Goal: Task Accomplishment & Management: Manage account settings

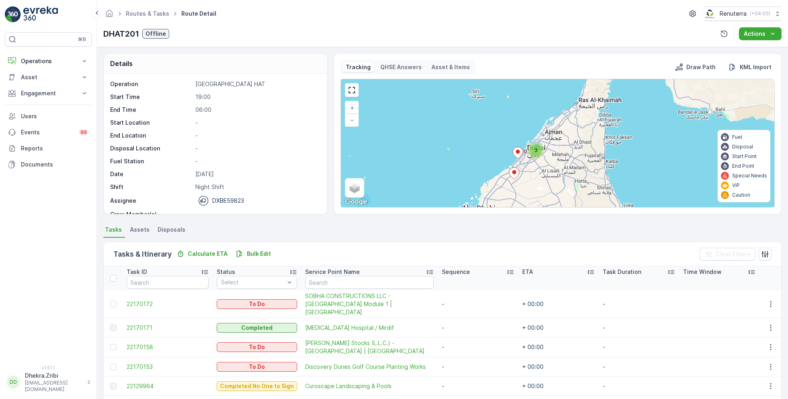
scroll to position [25, 0]
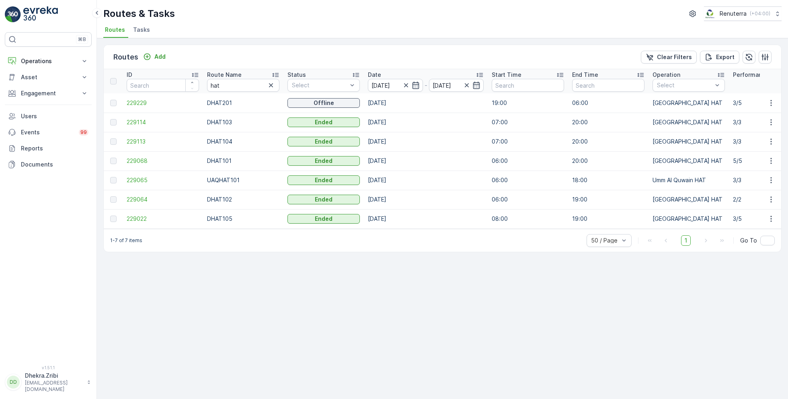
click at [143, 30] on span "Tasks" at bounding box center [141, 30] width 17 height 8
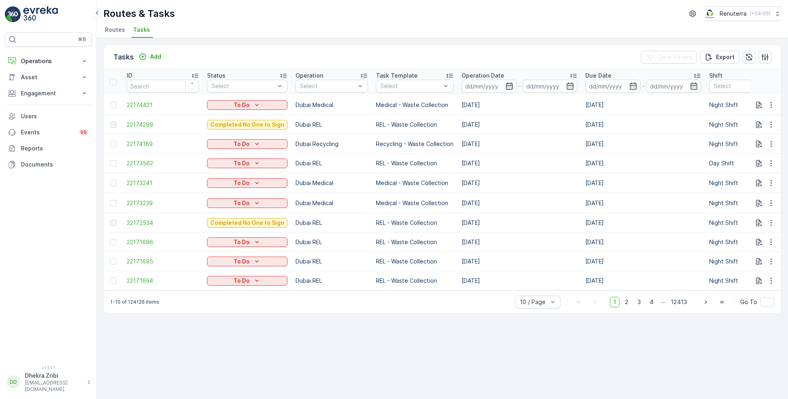
click at [506, 85] on icon "button" at bounding box center [509, 85] width 7 height 7
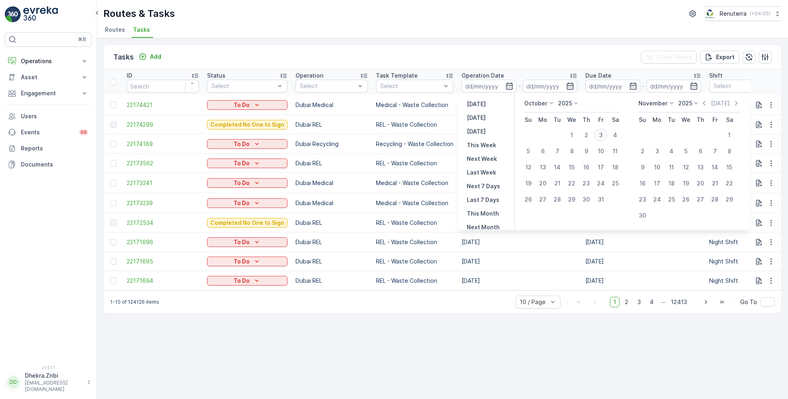
click at [600, 136] on div "3" at bounding box center [600, 135] width 13 height 13
type input "[DATE]"
click at [600, 136] on div "3" at bounding box center [600, 135] width 13 height 13
type input "[DATE]"
click at [446, 24] on ul "Routes Tasks" at bounding box center [439, 31] width 672 height 14
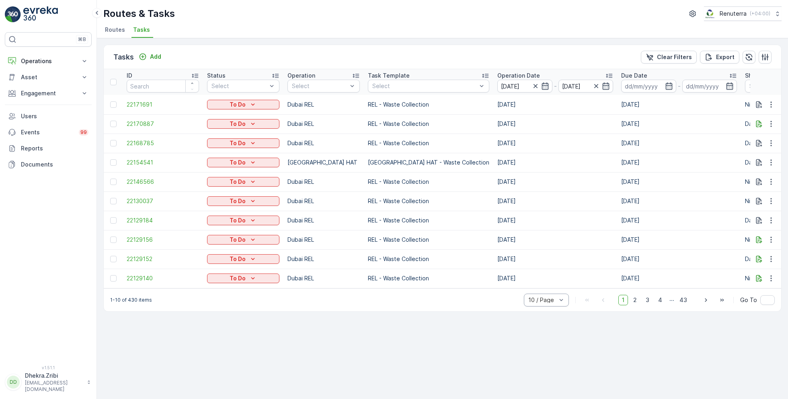
click at [548, 306] on div "10 / Page" at bounding box center [546, 299] width 45 height 13
click at [538, 285] on span "50 / Page" at bounding box center [542, 282] width 27 height 6
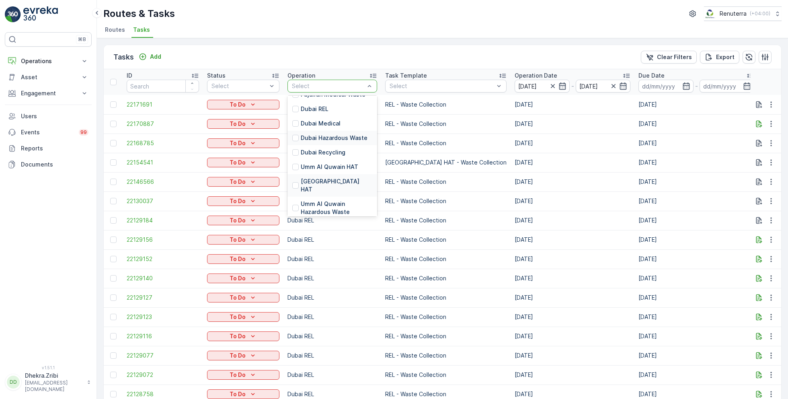
scroll to position [63, 0]
click at [318, 178] on p "[GEOGRAPHIC_DATA] HAT" at bounding box center [337, 184] width 72 height 16
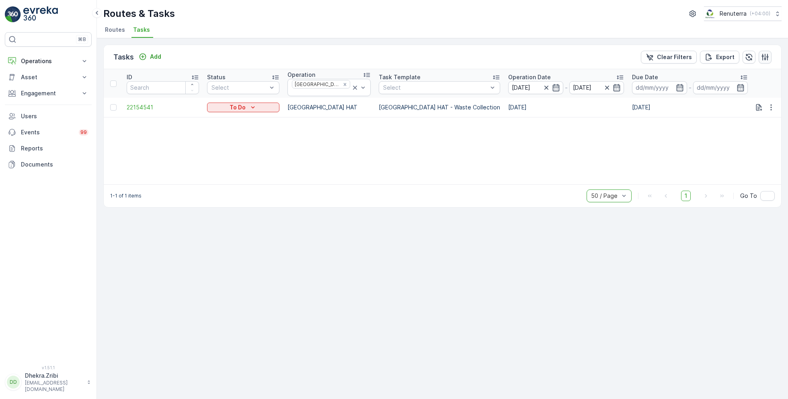
click at [765, 55] on icon "button" at bounding box center [765, 56] width 7 height 7
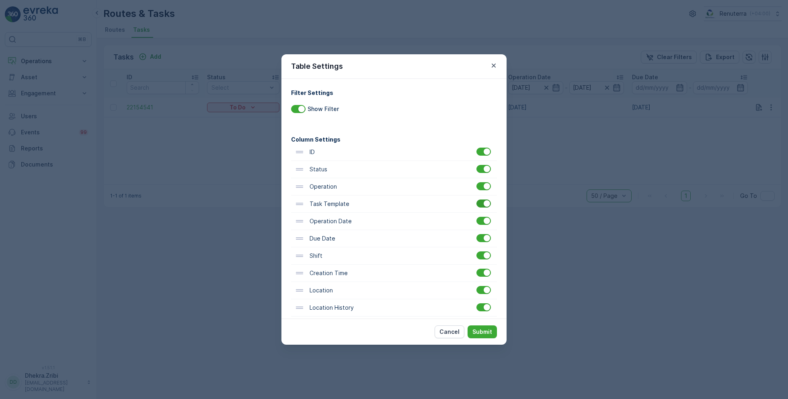
click at [484, 203] on div at bounding box center [487, 203] width 6 height 6
click at [476, 199] on input "checkbox" at bounding box center [476, 199] width 0 height 0
click at [481, 224] on div at bounding box center [484, 221] width 16 height 9
click at [482, 223] on div at bounding box center [483, 221] width 14 height 8
click at [476, 217] on input "checkbox" at bounding box center [476, 217] width 0 height 0
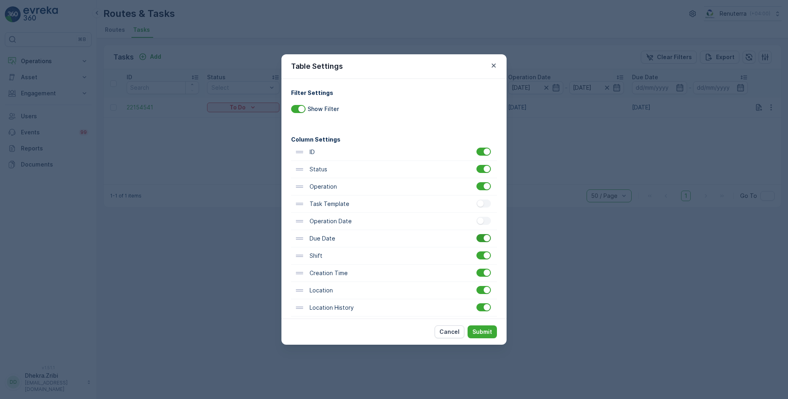
click at [481, 240] on div at bounding box center [483, 238] width 14 height 8
click at [476, 234] on input "checkbox" at bounding box center [476, 234] width 0 height 0
click at [485, 333] on p "Submit" at bounding box center [482, 332] width 20 height 8
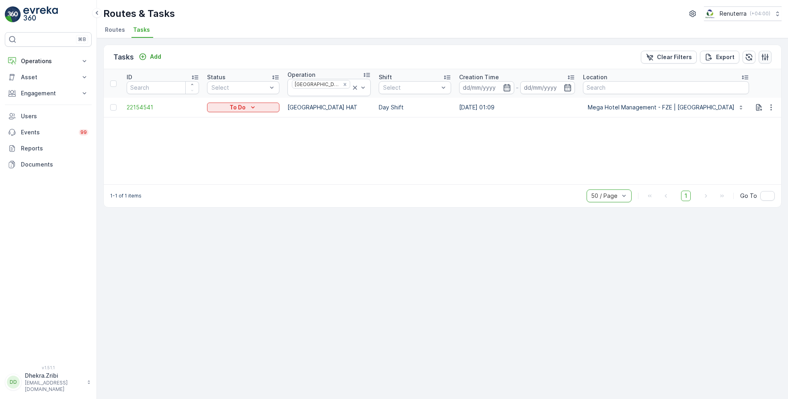
click at [766, 54] on icon "button" at bounding box center [765, 57] width 8 height 8
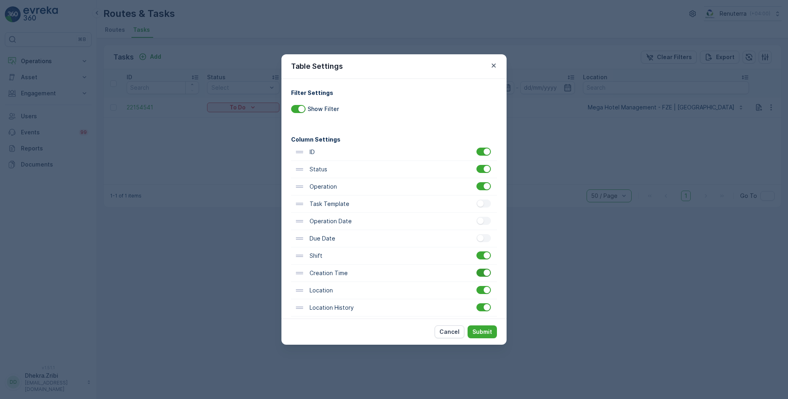
click at [481, 275] on div at bounding box center [483, 272] width 14 height 8
click at [476, 268] on input "checkbox" at bounding box center [476, 268] width 0 height 0
click at [479, 330] on p "Submit" at bounding box center [482, 332] width 20 height 8
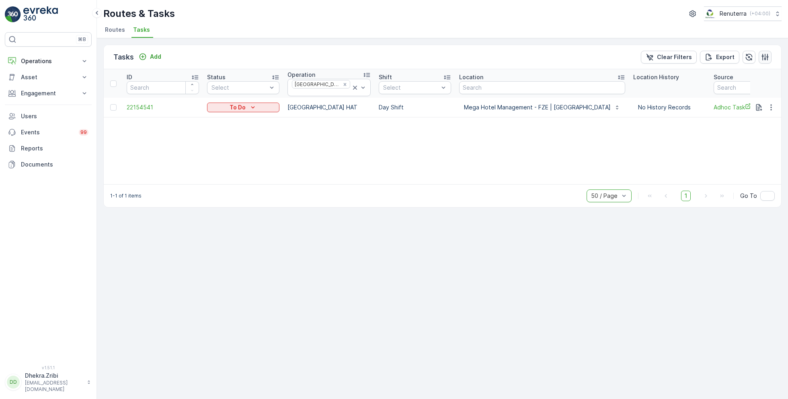
click at [764, 57] on icon "button" at bounding box center [765, 56] width 7 height 7
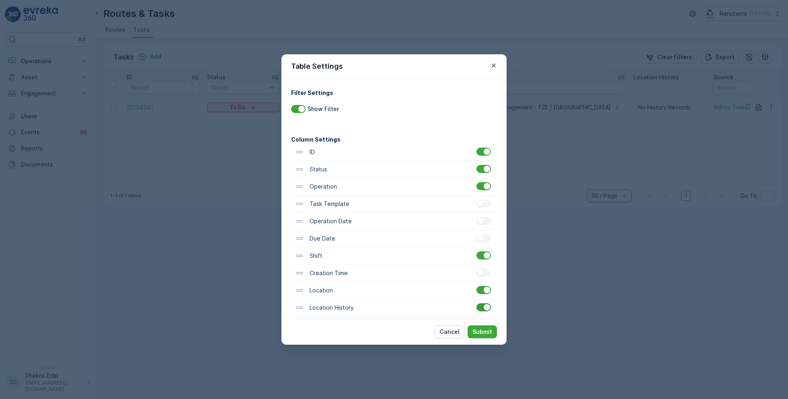
click at [478, 305] on div at bounding box center [483, 307] width 14 height 8
click at [476, 303] on input "checkbox" at bounding box center [476, 303] width 0 height 0
click at [481, 325] on button "Submit" at bounding box center [481, 331] width 29 height 13
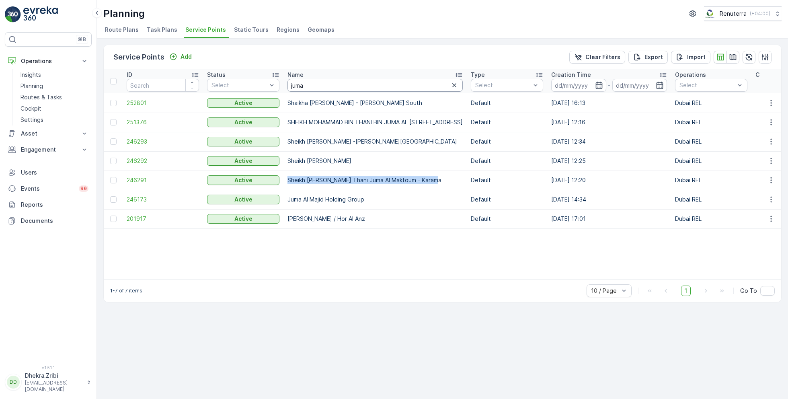
click at [311, 86] on input "juma" at bounding box center [374, 85] width 175 height 13
click at [94, 13] on icon at bounding box center [96, 13] width 9 height 10
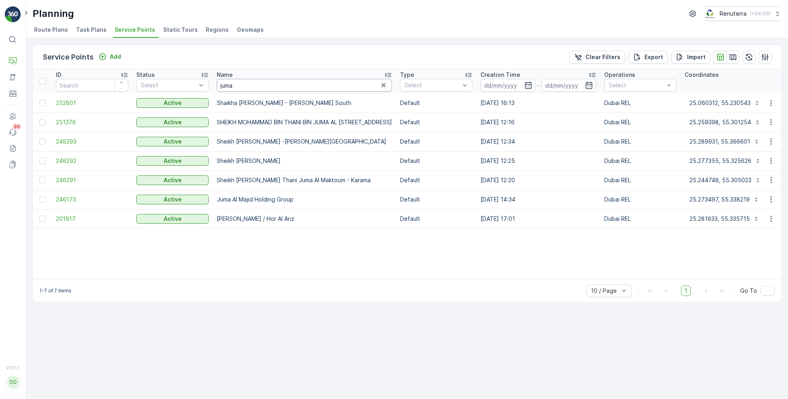
click at [243, 88] on input "juma" at bounding box center [304, 85] width 175 height 13
type input "technical"
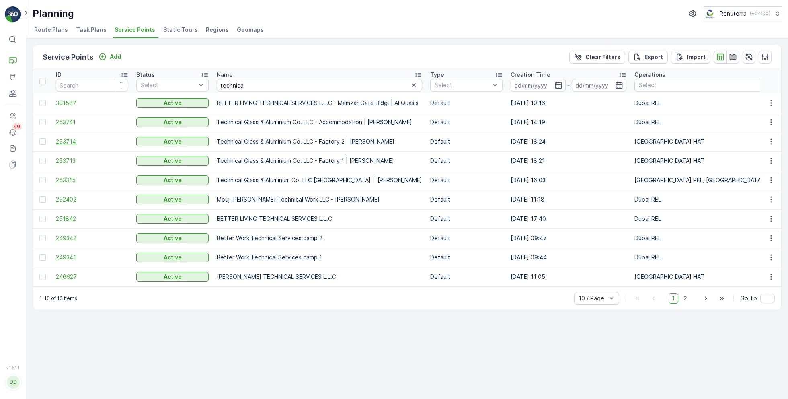
click at [73, 137] on span "253714" at bounding box center [92, 141] width 72 height 8
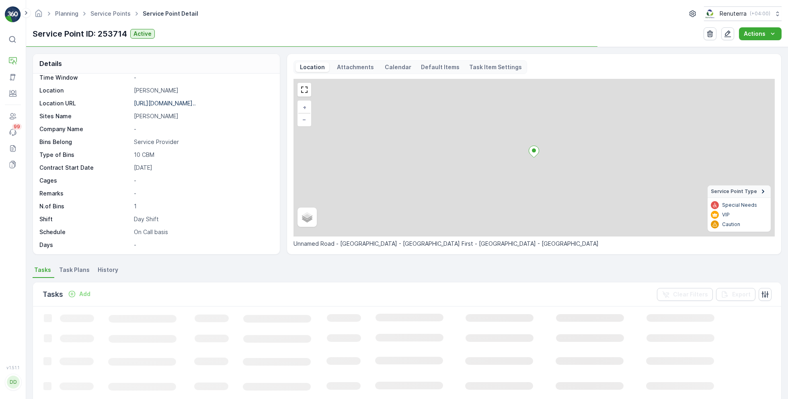
scroll to position [131, 0]
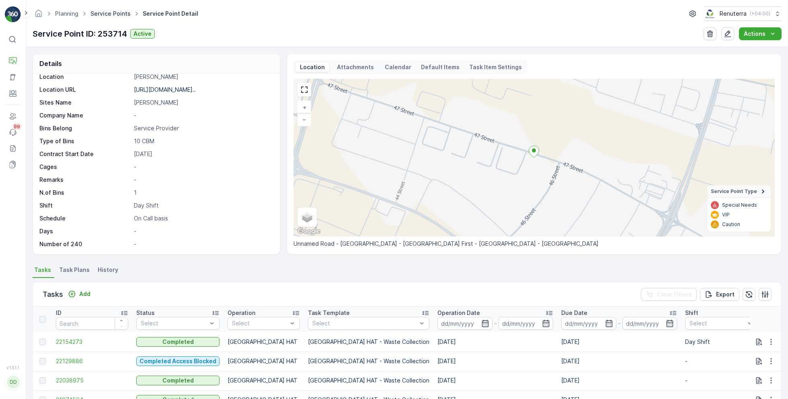
click at [116, 13] on link "Service Points" at bounding box center [110, 13] width 40 height 7
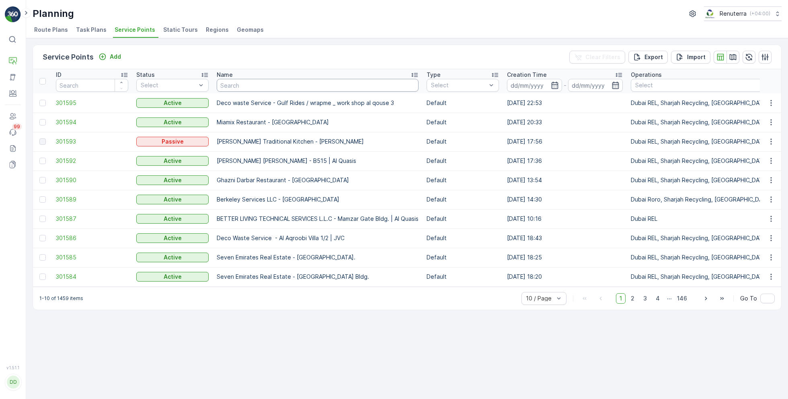
click at [275, 86] on input "text" at bounding box center [318, 85] width 202 height 13
paste input "Italian Planters L.L.C -DWTC"
type input "Italian Planters L.L.C -DWTC"
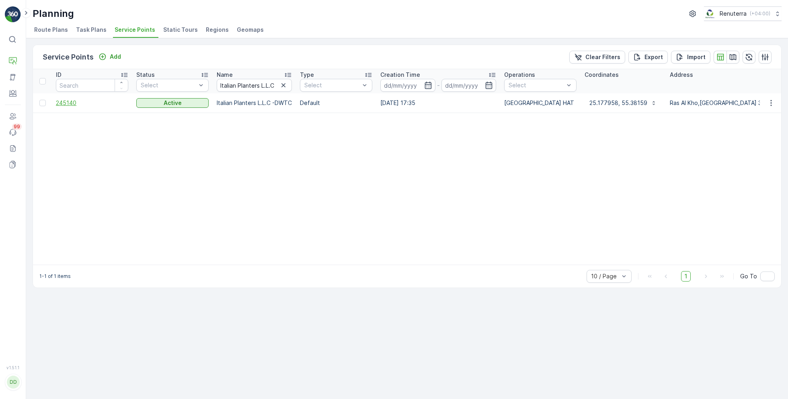
click at [74, 101] on span "245140" at bounding box center [92, 103] width 72 height 8
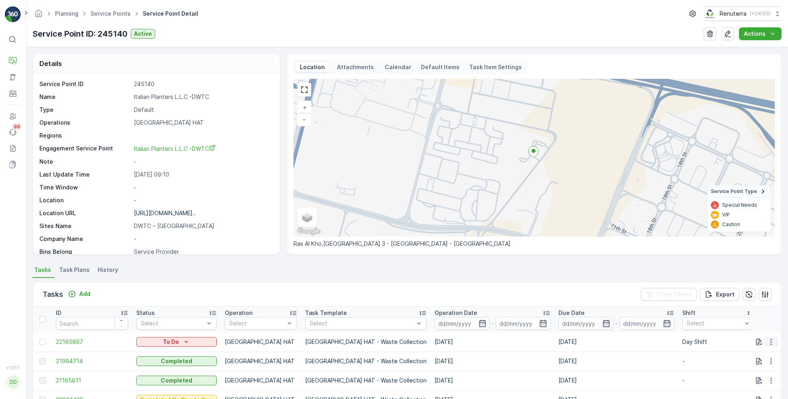
click at [769, 339] on icon "button" at bounding box center [771, 342] width 8 height 8
click at [750, 304] on span "Change Route" at bounding box center [750, 303] width 39 height 8
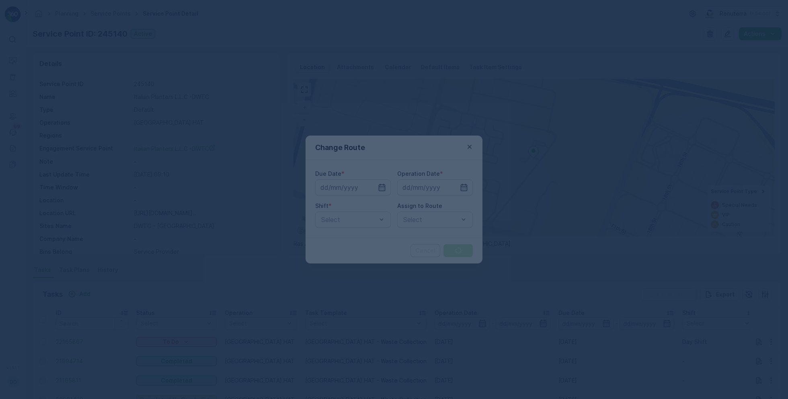
type input "[DATE]"
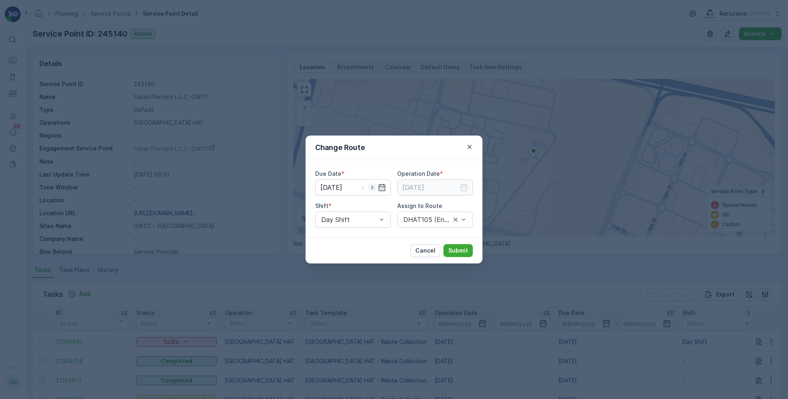
click at [373, 186] on icon "button" at bounding box center [372, 187] width 8 height 8
type input "[DATE]"
click at [416, 189] on input at bounding box center [435, 187] width 76 height 16
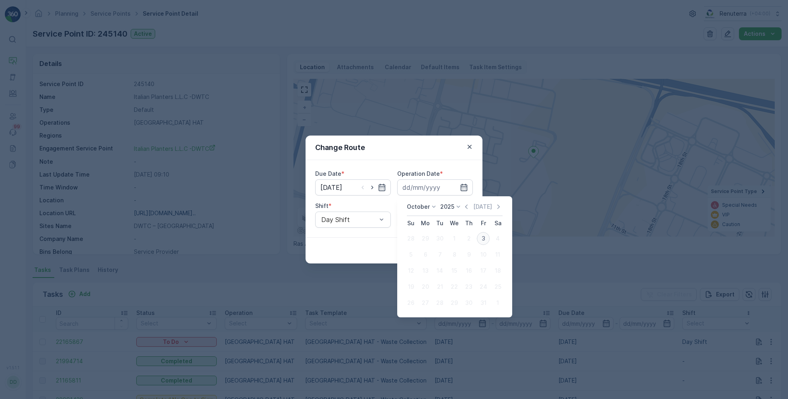
click at [480, 236] on div "3" at bounding box center [483, 238] width 13 height 13
type input "[DATE]"
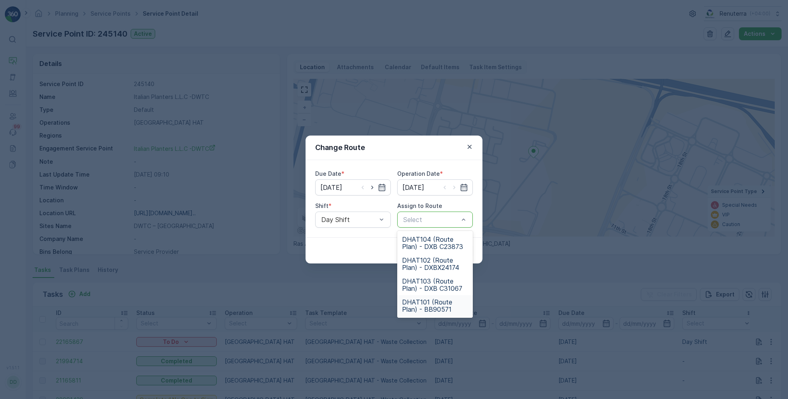
click at [426, 305] on span "DHAT101 (Route Plan) - BB90571" at bounding box center [435, 305] width 66 height 14
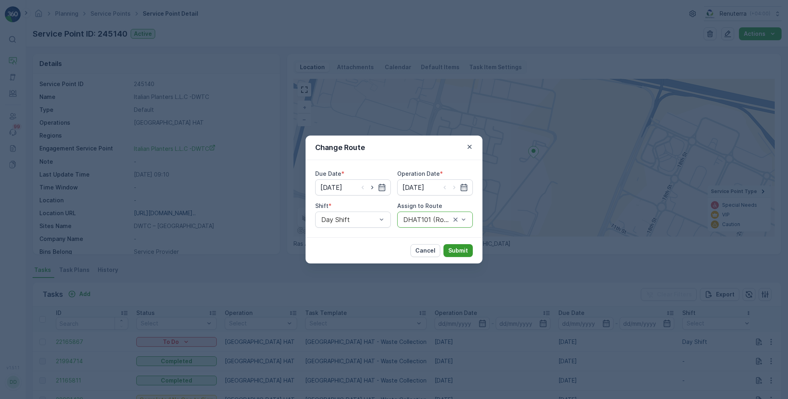
click at [458, 249] on p "Submit" at bounding box center [458, 250] width 20 height 8
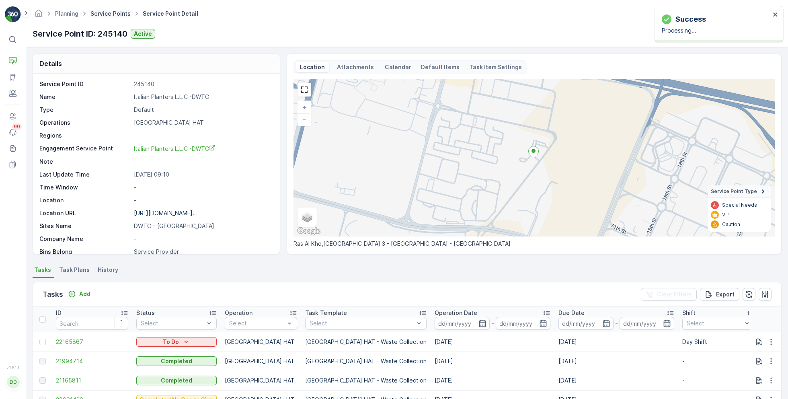
click at [112, 13] on link "Service Points" at bounding box center [110, 13] width 40 height 7
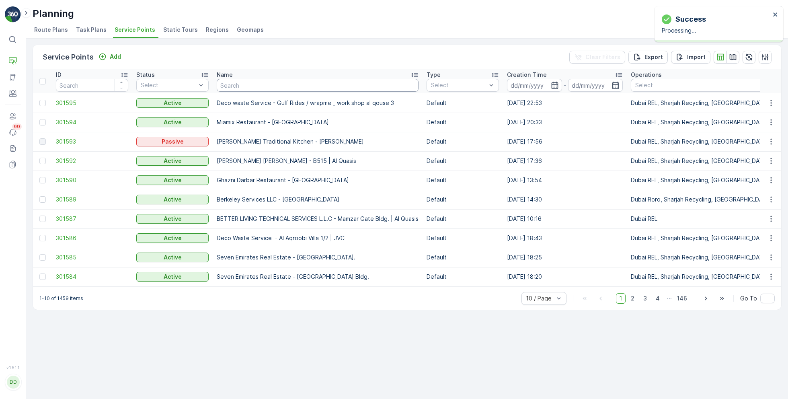
click at [245, 87] on input "text" at bounding box center [318, 85] width 202 height 13
paste input "Italian Planters L.L.C / Garhoud"
type input "Italian Planters L.L.C / Garhoud"
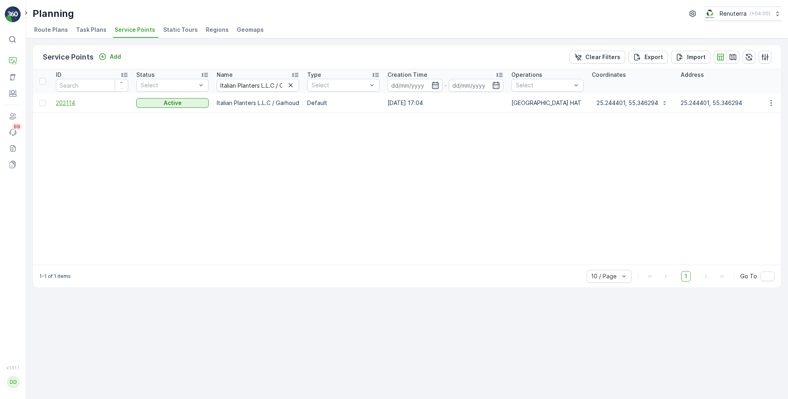
click at [73, 100] on span "202114" at bounding box center [92, 103] width 72 height 8
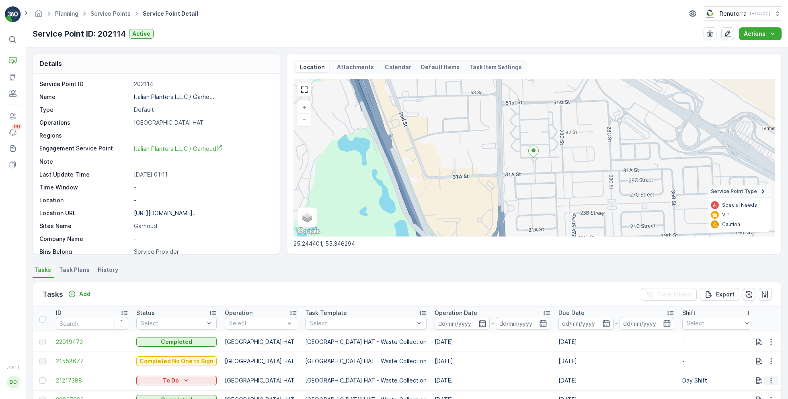
click at [774, 377] on button "button" at bounding box center [771, 380] width 14 height 10
click at [749, 342] on span "Change Route" at bounding box center [750, 342] width 39 height 8
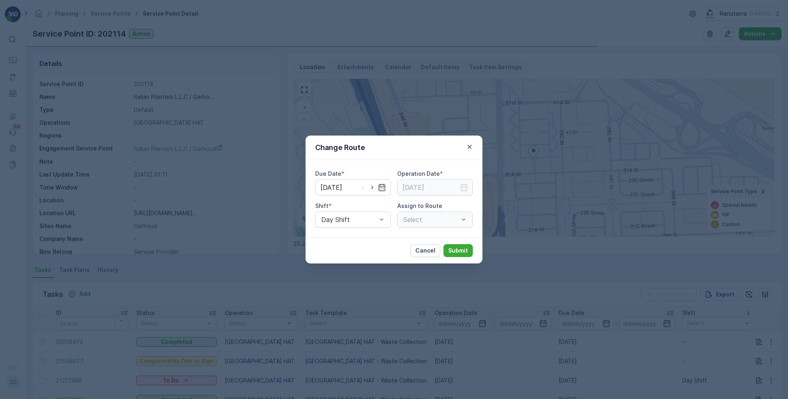
type input "[DATE]"
click at [329, 186] on input "[DATE]" at bounding box center [353, 187] width 76 height 16
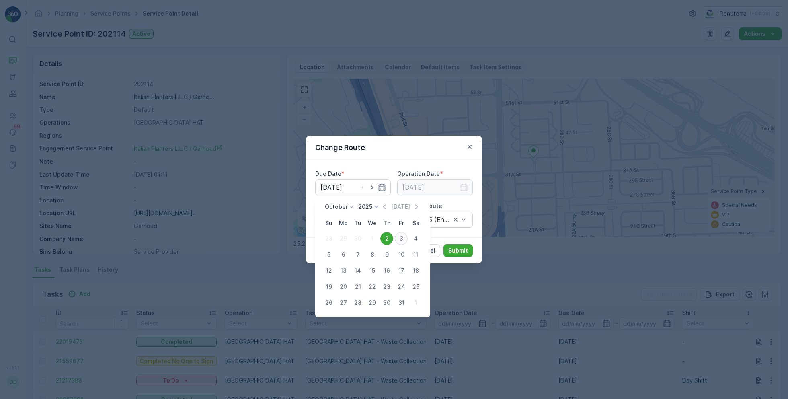
click at [401, 239] on div "3" at bounding box center [401, 238] width 13 height 13
type input "[DATE]"
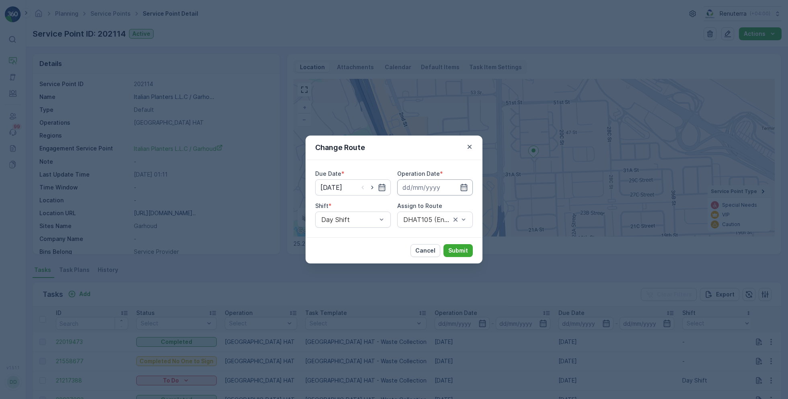
click at [444, 186] on input at bounding box center [435, 187] width 76 height 16
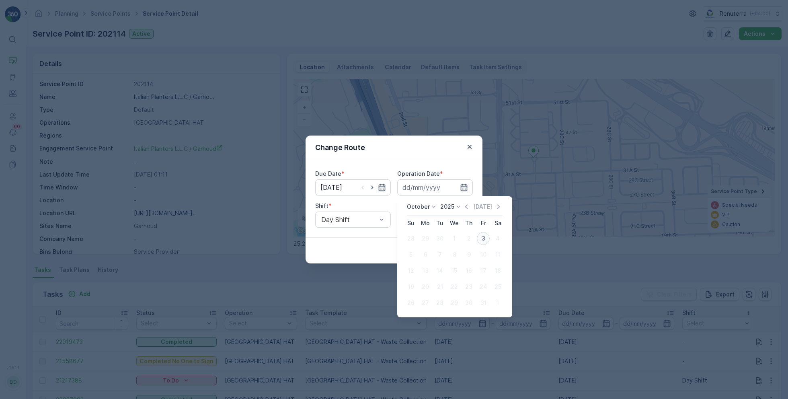
click at [485, 239] on div "3" at bounding box center [483, 238] width 13 height 13
type input "[DATE]"
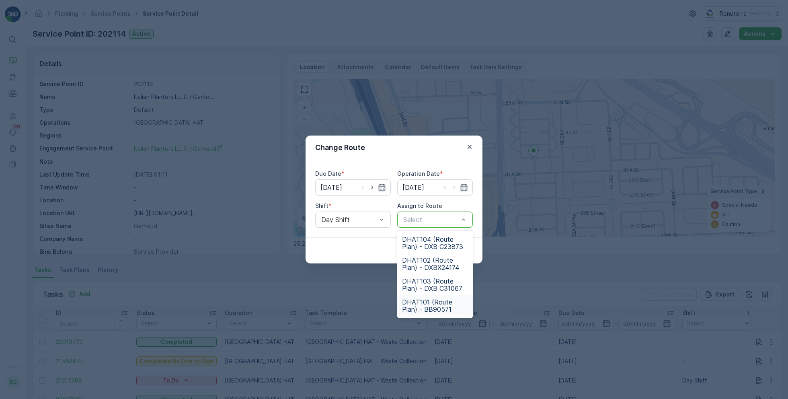
click at [426, 303] on span "DHAT101 (Route Plan) - BB90571" at bounding box center [435, 305] width 66 height 14
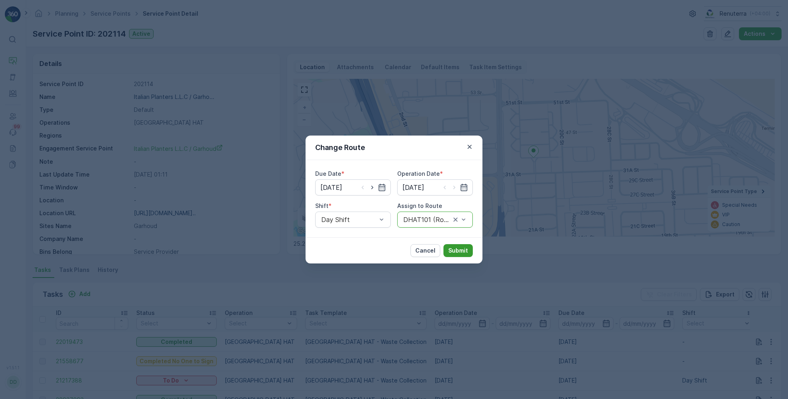
click at [456, 248] on p "Submit" at bounding box center [458, 250] width 20 height 8
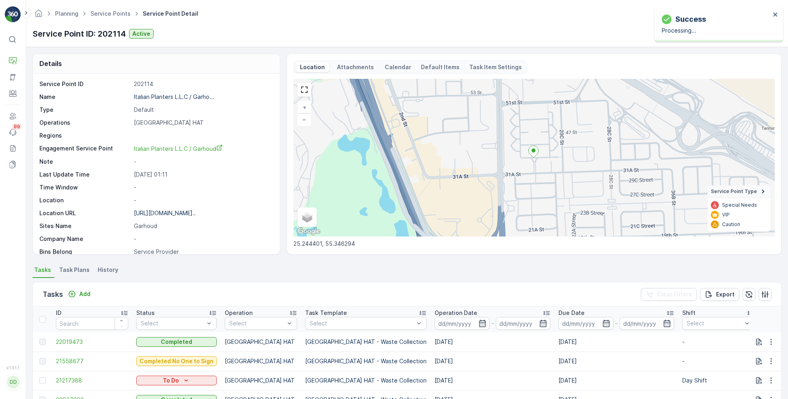
click at [109, 9] on ul "Service Points" at bounding box center [115, 14] width 52 height 12
click at [112, 14] on link "Service Points" at bounding box center [110, 13] width 40 height 7
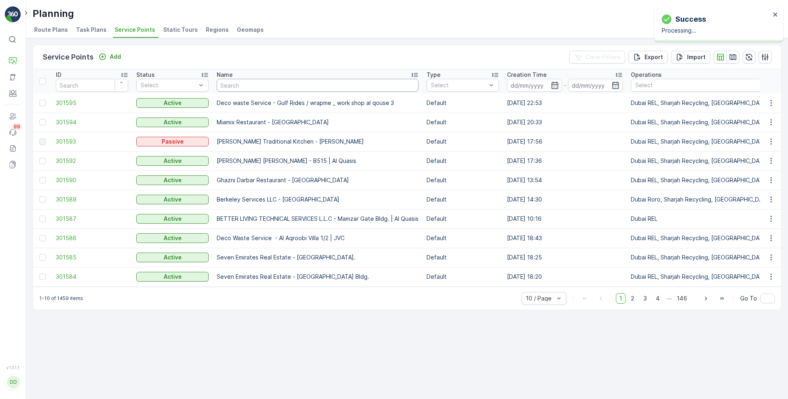
click at [279, 88] on input "text" at bounding box center [318, 85] width 202 height 13
paste input "Italian Planters L.L.C -Blue Water Residence"
type input "Italian Planters L.L.C -Blue Water Residence"
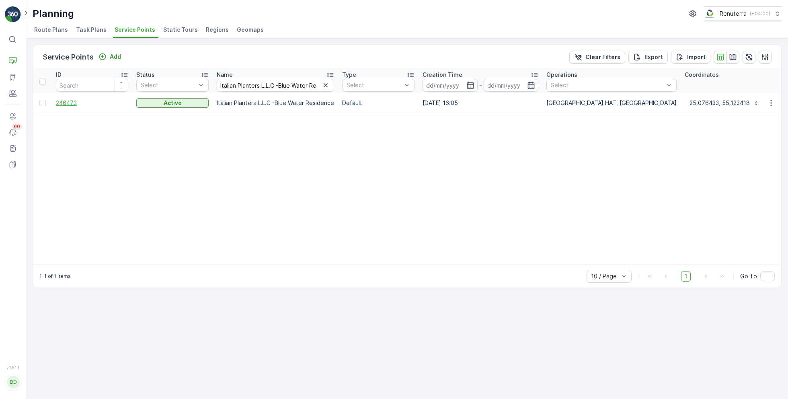
click at [73, 100] on span "246473" at bounding box center [92, 103] width 72 height 8
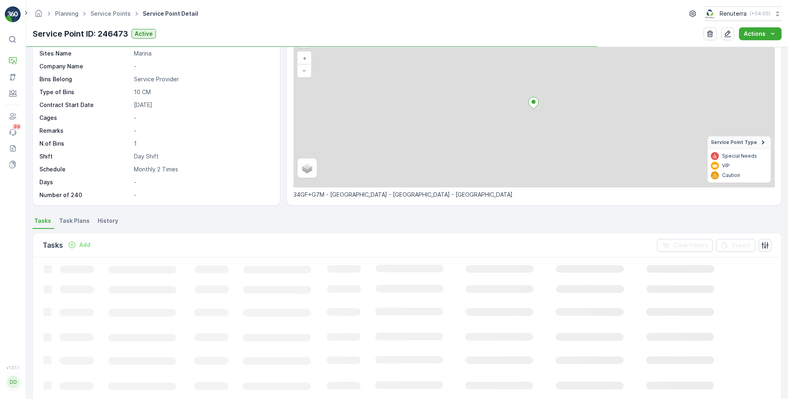
scroll to position [61, 0]
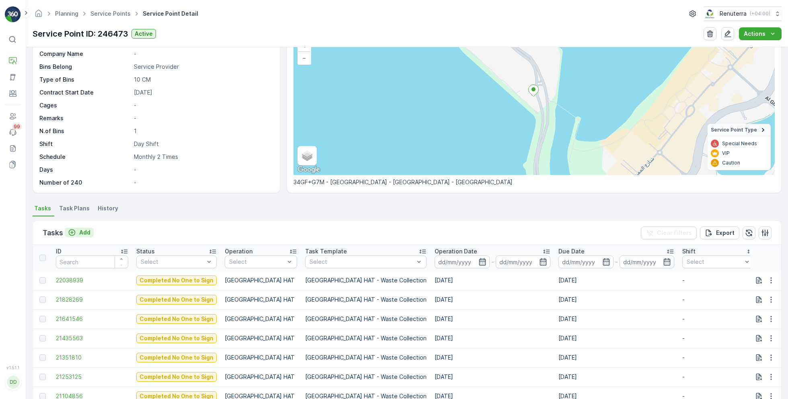
click at [84, 230] on p "Add" at bounding box center [84, 232] width 11 height 8
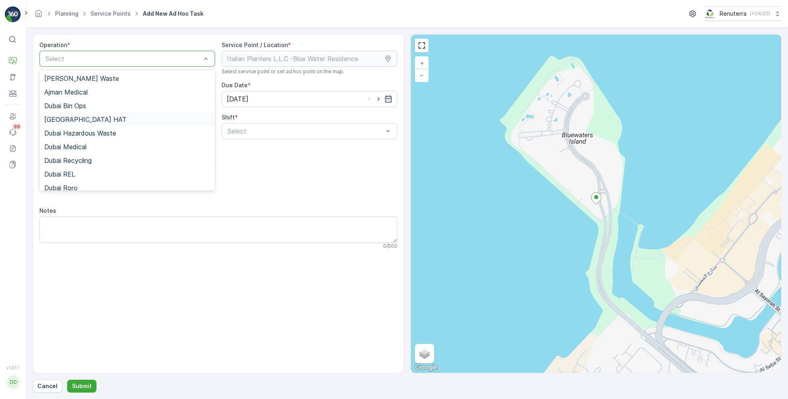
click at [81, 121] on div "[GEOGRAPHIC_DATA] HAT" at bounding box center [127, 119] width 166 height 7
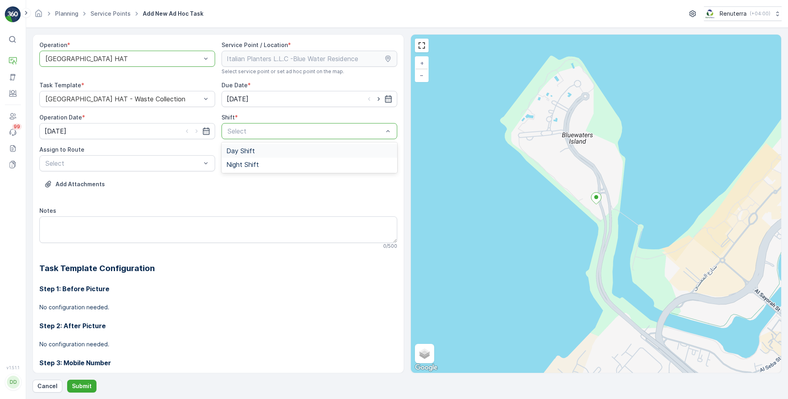
click at [246, 156] on div "Day Shift" at bounding box center [309, 151] width 176 height 14
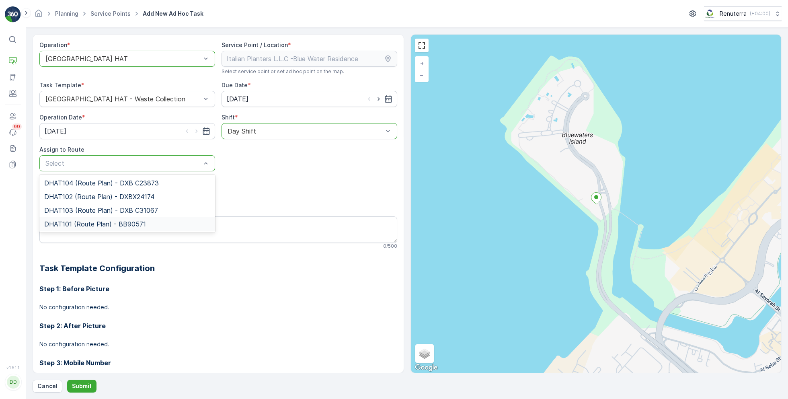
click at [80, 221] on span "DHAT101 (Route Plan) - BB90571" at bounding box center [95, 223] width 102 height 7
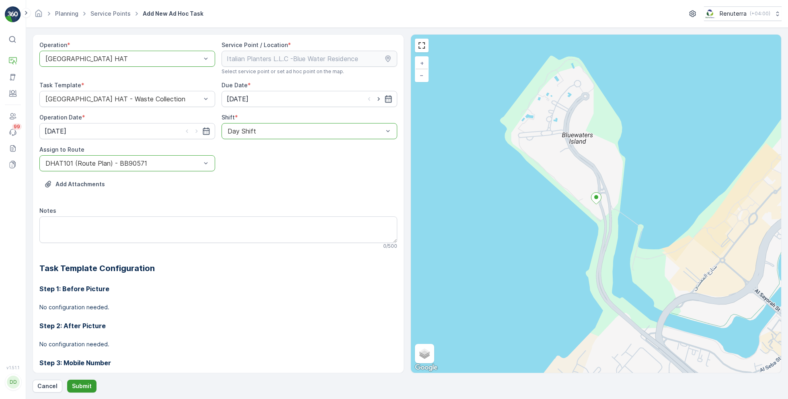
click at [80, 380] on button "Submit" at bounding box center [81, 385] width 29 height 13
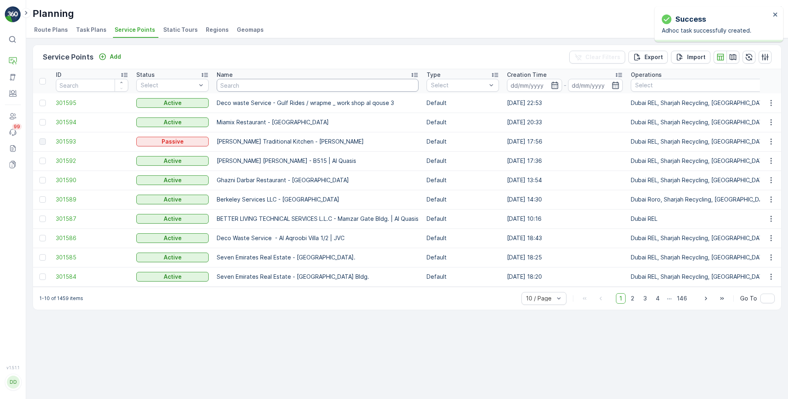
click at [264, 90] on input "text" at bounding box center [318, 85] width 202 height 13
paste input "Italian Planters L.L.C - [GEOGRAPHIC_DATA]"
type input "Italian Planters L.L.C - [GEOGRAPHIC_DATA]"
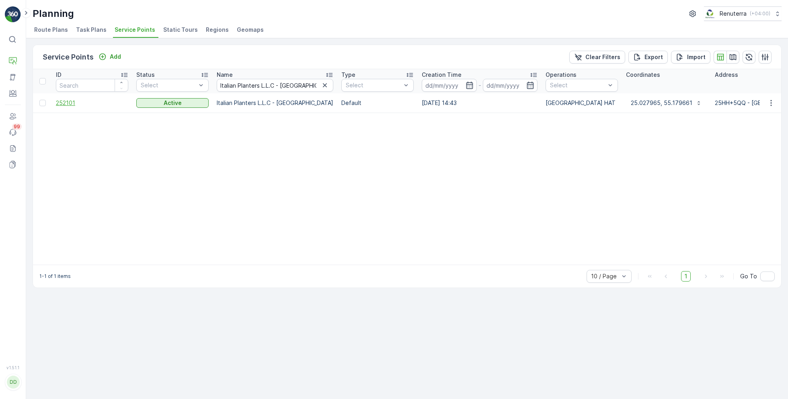
click at [67, 100] on span "252101" at bounding box center [92, 103] width 72 height 8
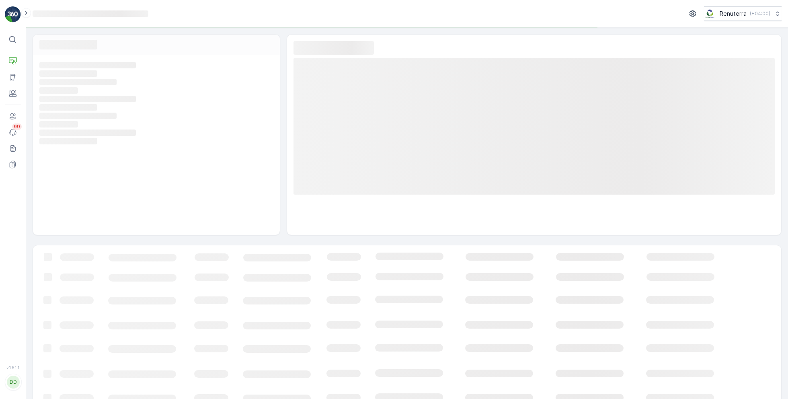
scroll to position [13, 0]
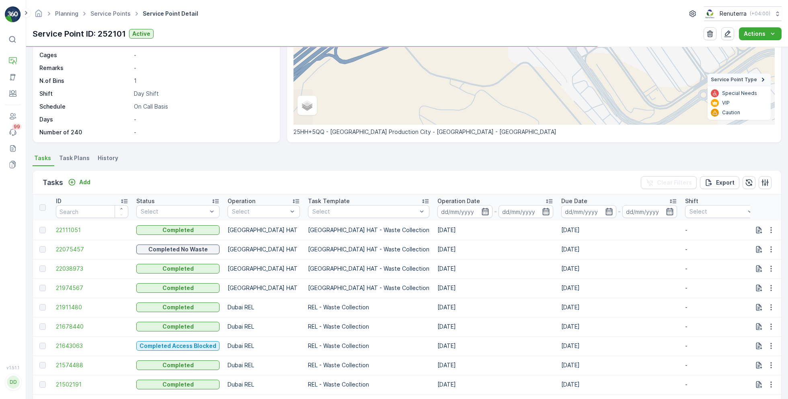
scroll to position [124, 0]
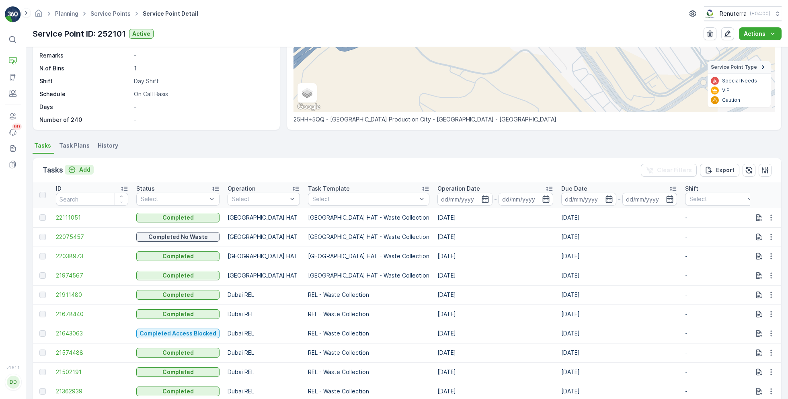
click at [87, 171] on p "Add" at bounding box center [84, 170] width 11 height 8
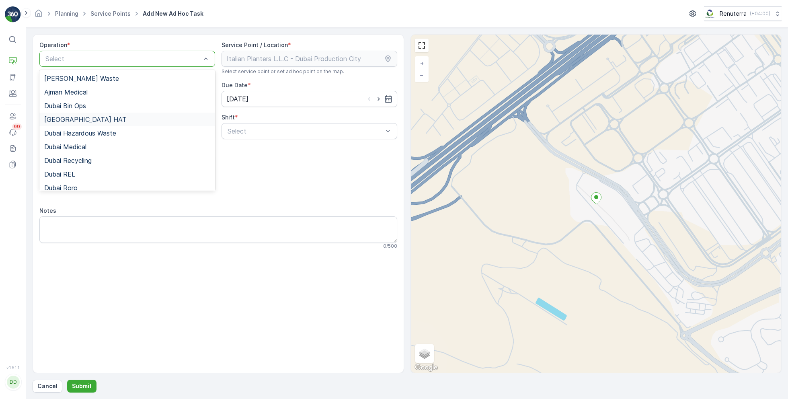
click at [76, 121] on div "[GEOGRAPHIC_DATA] HAT" at bounding box center [127, 119] width 166 height 7
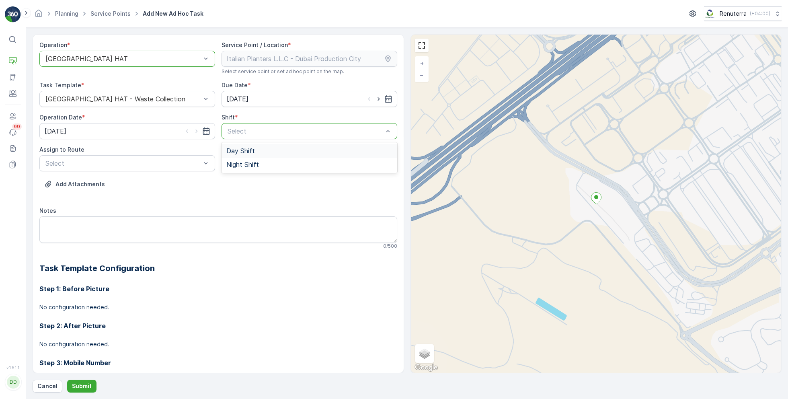
click at [260, 147] on div "Day Shift" at bounding box center [309, 150] width 166 height 7
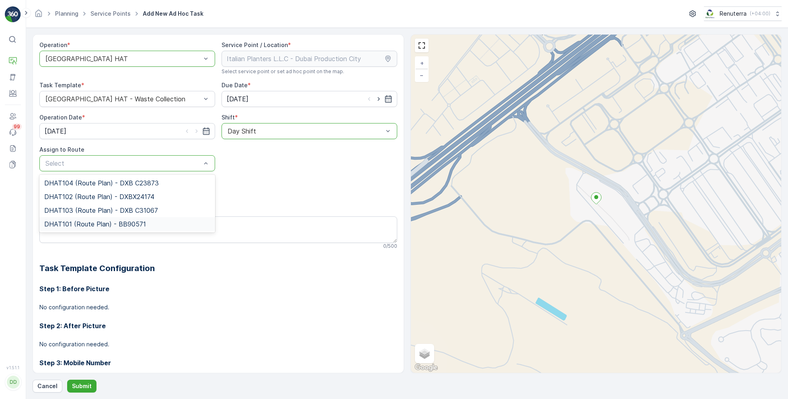
click at [76, 226] on span "DHAT101 (Route Plan) - BB90571" at bounding box center [95, 223] width 102 height 7
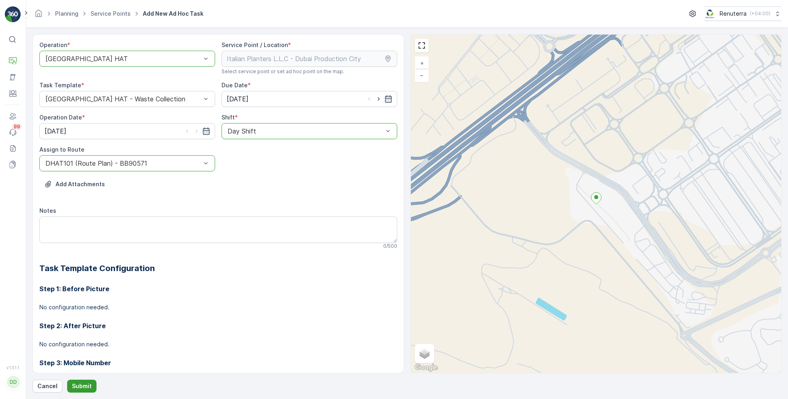
click at [78, 389] on p "Submit" at bounding box center [82, 386] width 20 height 8
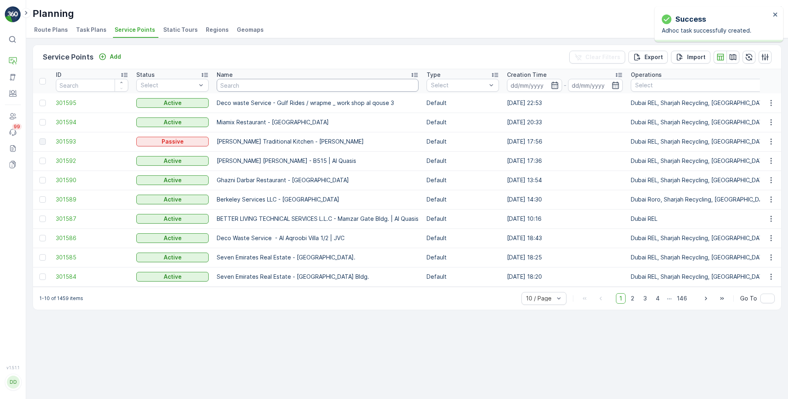
click at [252, 84] on input "text" at bounding box center [318, 85] width 202 height 13
paste input "Bombay Contracting - [GEOGRAPHIC_DATA] - MV51"
type input "Bombay Contracting - [GEOGRAPHIC_DATA] - MV51"
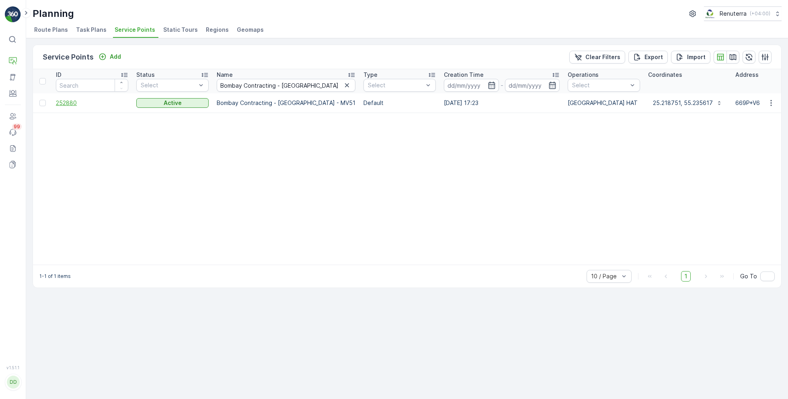
click at [76, 105] on span "252880" at bounding box center [92, 103] width 72 height 8
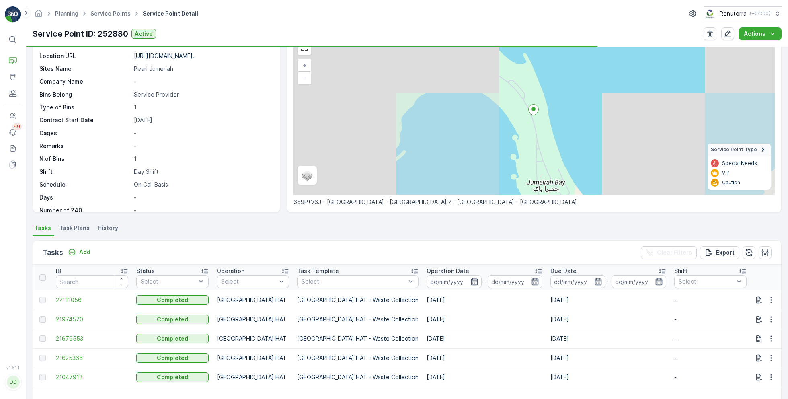
scroll to position [47, 0]
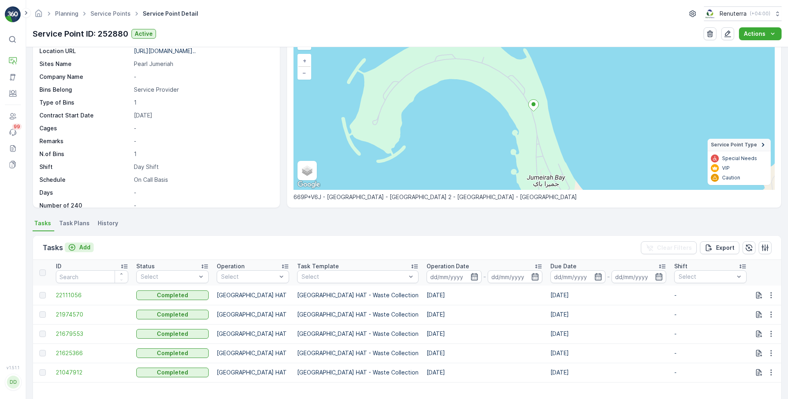
click at [83, 243] on p "Add" at bounding box center [84, 247] width 11 height 8
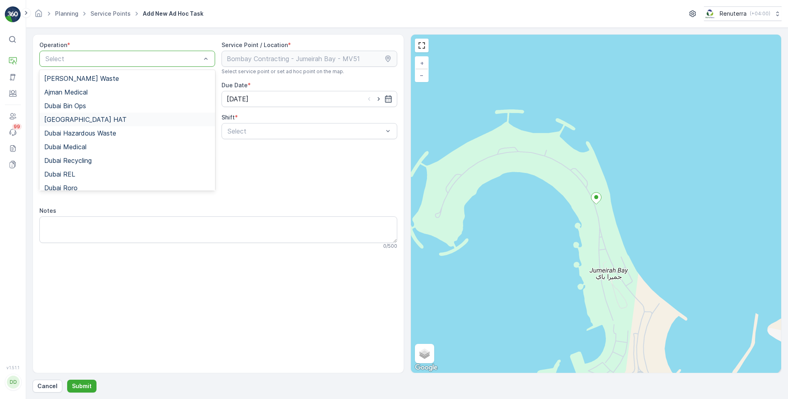
click at [76, 117] on span "[GEOGRAPHIC_DATA] HAT" at bounding box center [85, 119] width 82 height 7
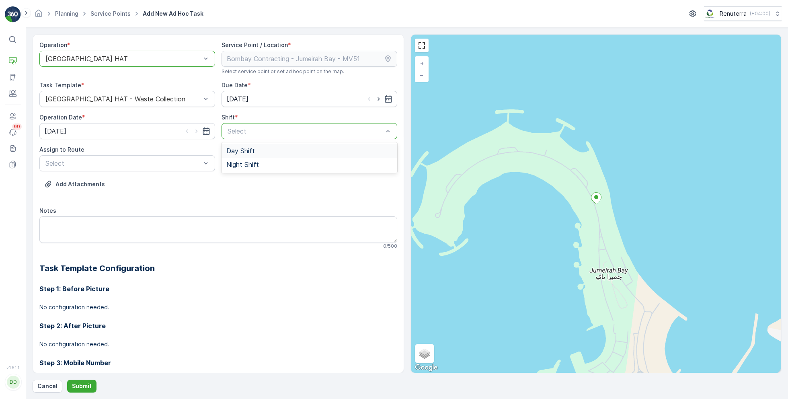
click at [249, 149] on span "Day Shift" at bounding box center [240, 150] width 29 height 7
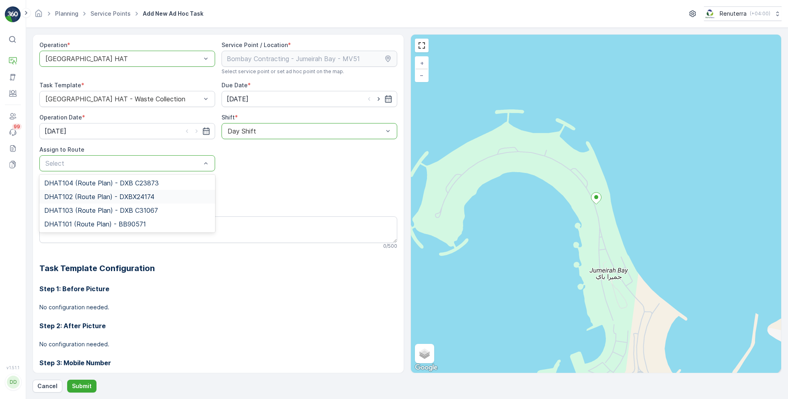
click at [76, 197] on span "DHAT102 (Route Plan) - DXBX24174" at bounding box center [99, 196] width 110 height 7
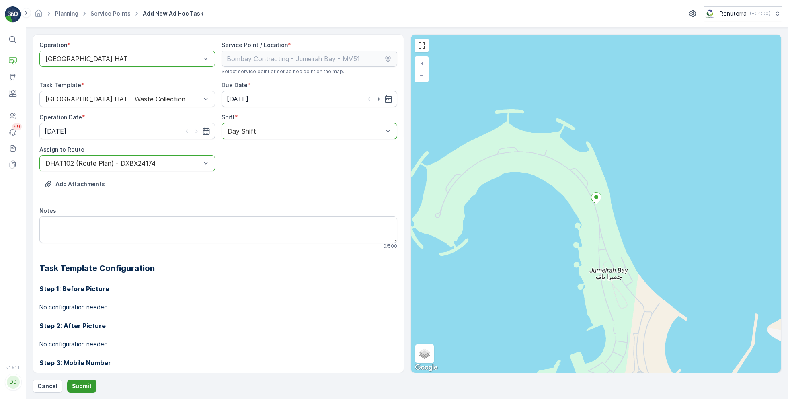
click at [80, 382] on p "Submit" at bounding box center [82, 386] width 20 height 8
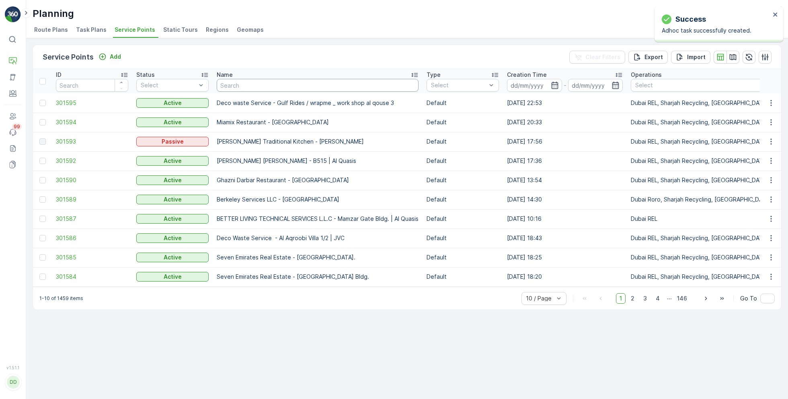
click at [243, 87] on input "text" at bounding box center [318, 85] width 202 height 13
paste input "MAQAD BUILDING CONTRACTING L.L.C - Villa E-39 | Peral Jumeriah"
type input "MAQAD BUILDING CONTRACTING L.L.C - Villa E-39 | Peral Jumeriah"
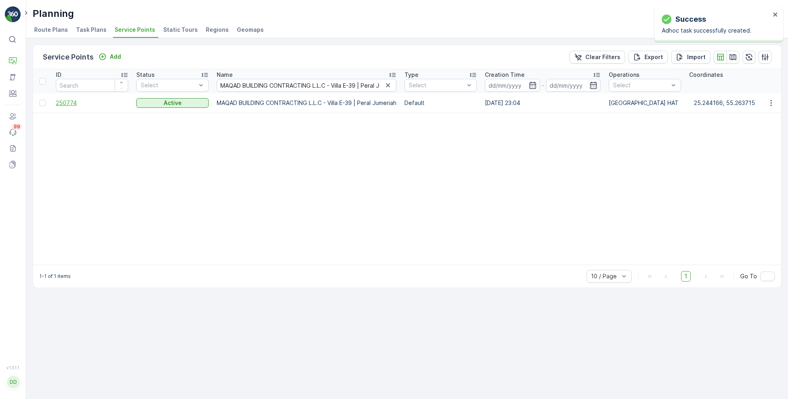
click at [74, 100] on span "250774" at bounding box center [92, 103] width 72 height 8
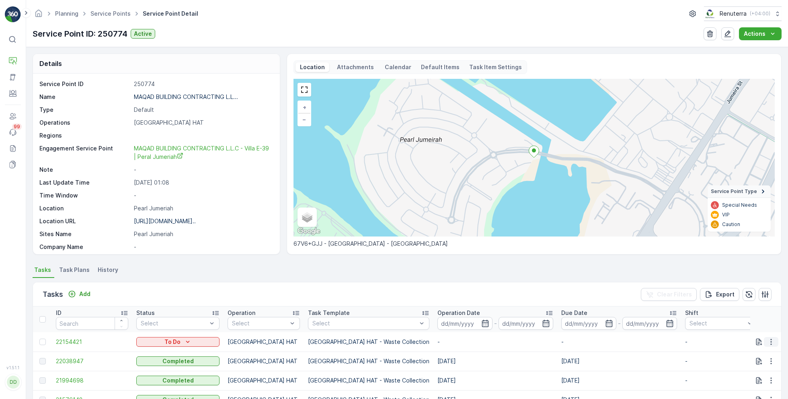
click at [771, 342] on icon "button" at bounding box center [771, 342] width 8 height 8
click at [743, 301] on span "Change Route" at bounding box center [750, 303] width 39 height 8
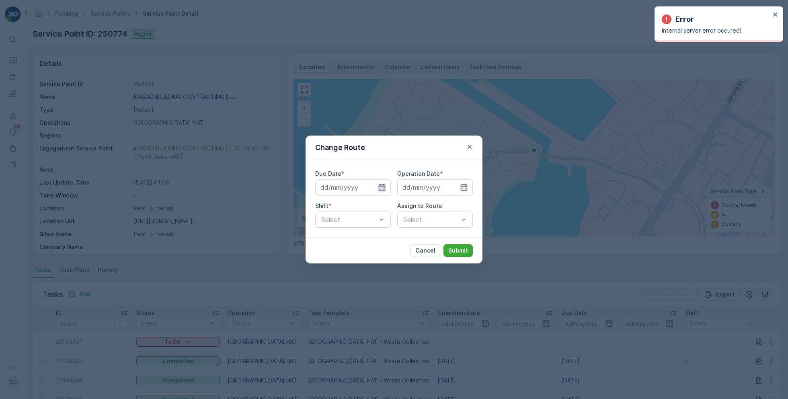
click at [384, 191] on icon "button" at bounding box center [382, 187] width 8 height 8
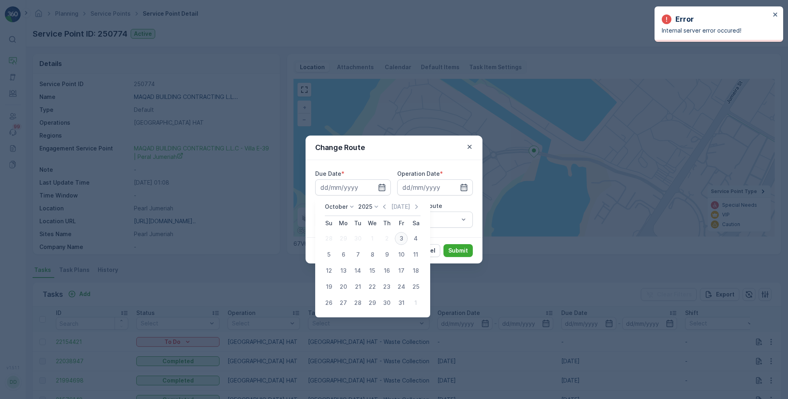
click at [401, 237] on div "3" at bounding box center [401, 238] width 13 height 13
type input "[DATE]"
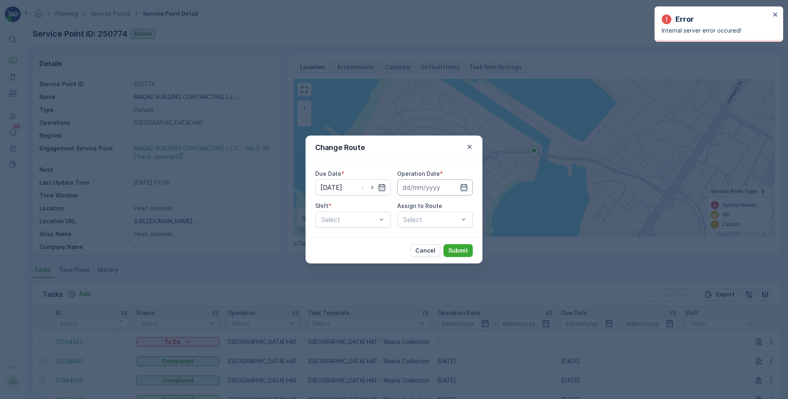
click at [425, 188] on input at bounding box center [435, 187] width 76 height 16
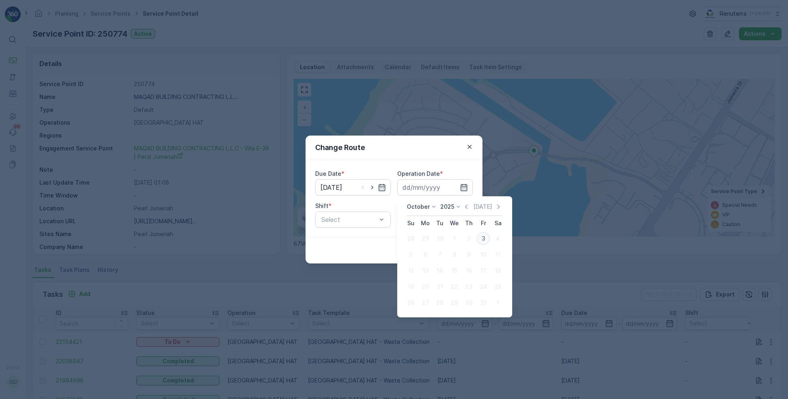
click at [486, 241] on div "3" at bounding box center [483, 238] width 13 height 13
type input "[DATE]"
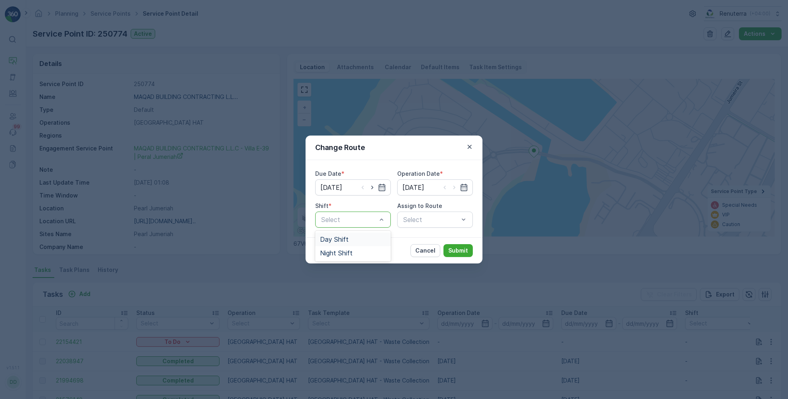
click at [346, 239] on span "Day Shift" at bounding box center [334, 239] width 29 height 7
click at [413, 226] on div "Select" at bounding box center [435, 219] width 76 height 16
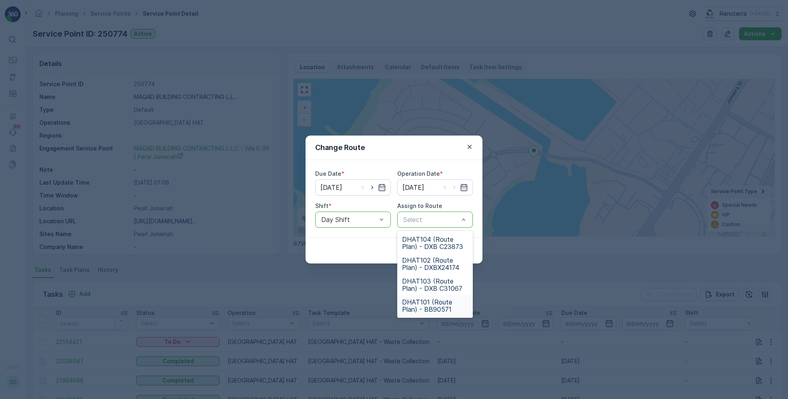
click at [430, 302] on span "DHAT101 (Route Plan) - BB90571" at bounding box center [435, 305] width 66 height 14
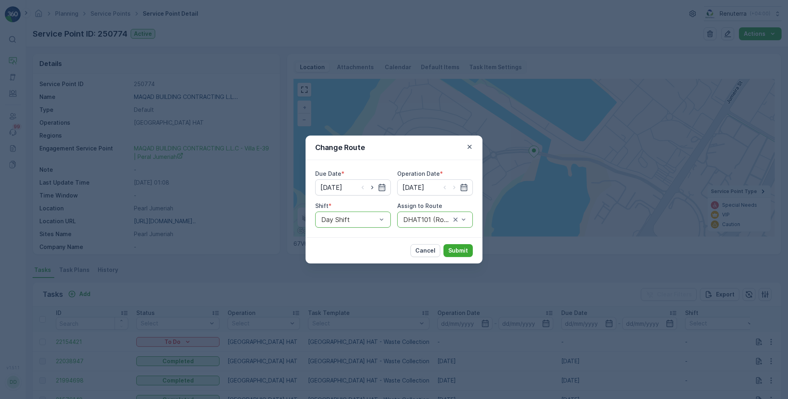
click at [424, 219] on div at bounding box center [426, 219] width 49 height 7
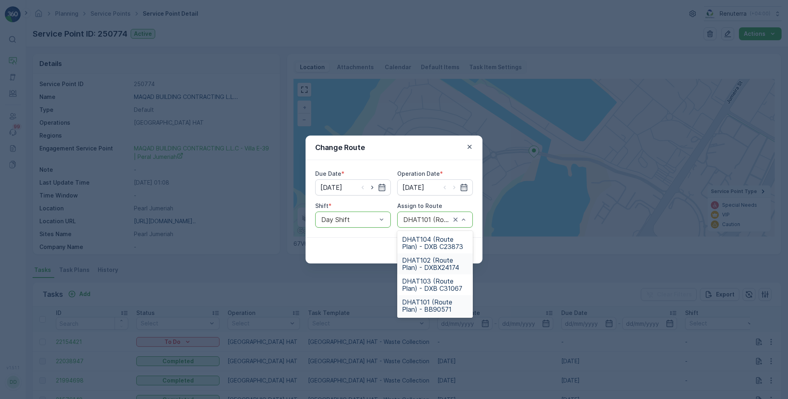
click at [430, 267] on span "DHAT102 (Route Plan) - DXBX24174" at bounding box center [435, 263] width 66 height 14
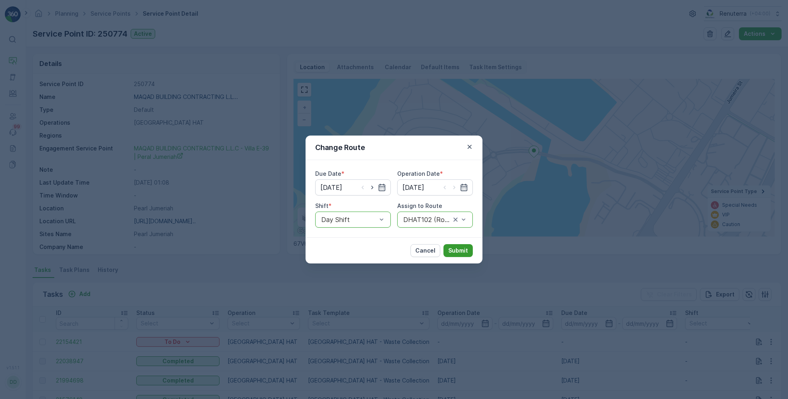
click at [461, 244] on button "Submit" at bounding box center [457, 250] width 29 height 13
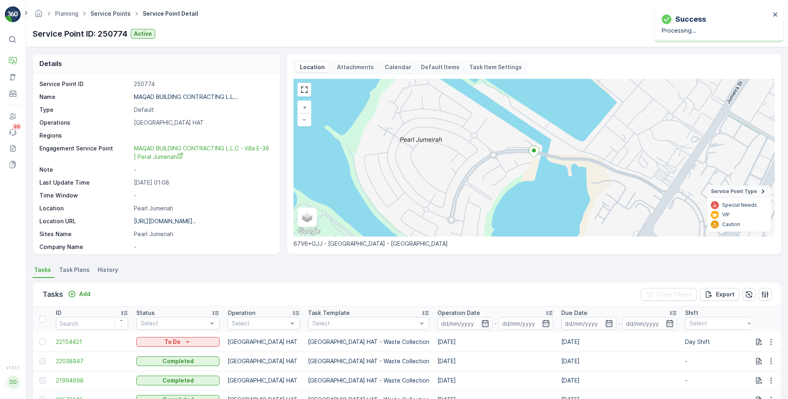
click at [113, 14] on link "Service Points" at bounding box center [110, 13] width 40 height 7
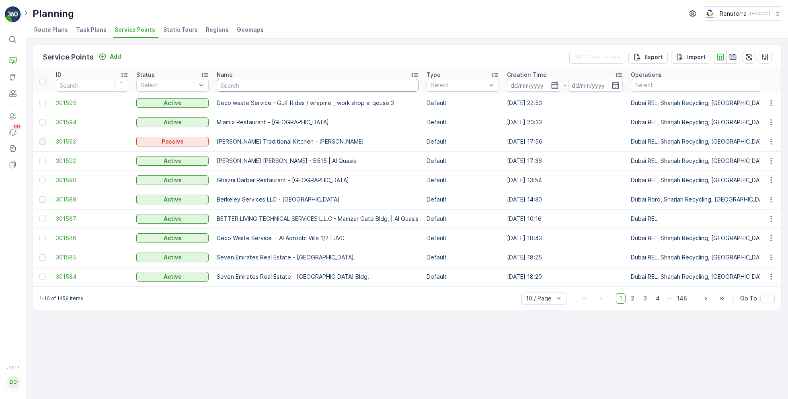
click at [258, 85] on input "text" at bounding box center [318, 85] width 202 height 13
paste input "BCI Fitout Contracting LLC - [PERSON_NAME] A05"
type input "BCI Fitout Contracting LLC - [PERSON_NAME] A05"
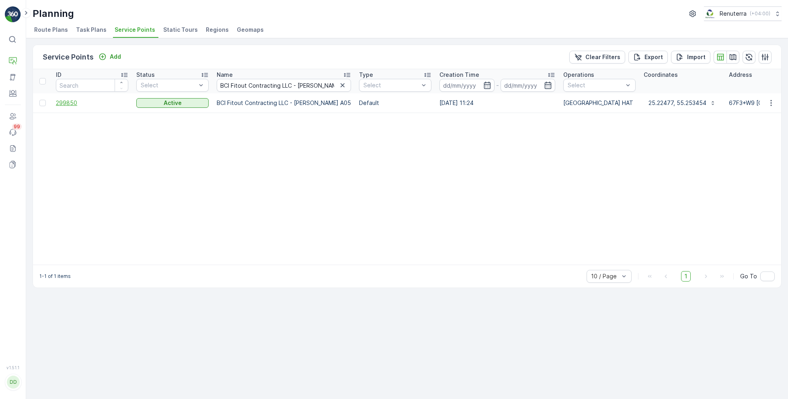
click at [72, 104] on span "299850" at bounding box center [92, 103] width 72 height 8
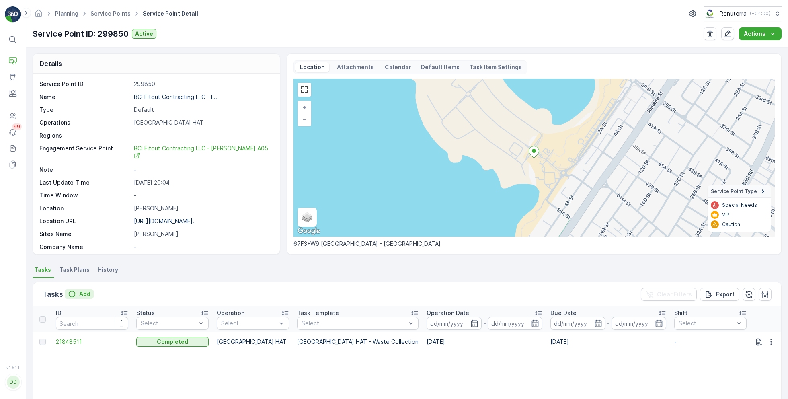
click at [88, 289] on button "Add" at bounding box center [79, 294] width 29 height 10
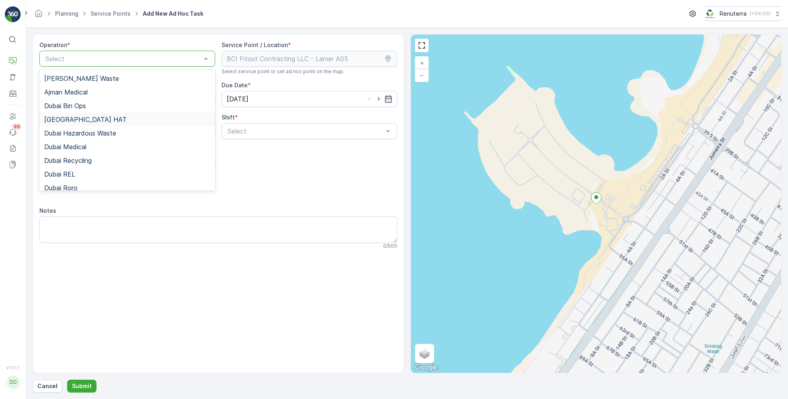
click at [78, 120] on div "[GEOGRAPHIC_DATA] HAT" at bounding box center [127, 119] width 166 height 7
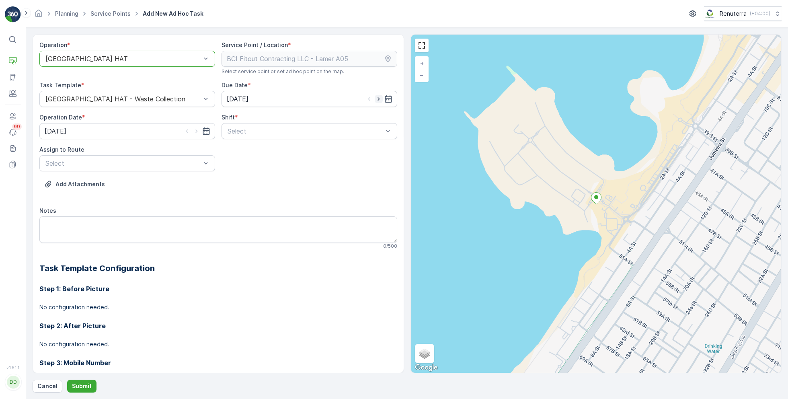
click at [377, 96] on icon "button" at bounding box center [379, 99] width 8 height 8
click at [280, 100] on input "[DATE]" at bounding box center [309, 99] width 176 height 16
click at [308, 151] on div "3" at bounding box center [306, 149] width 13 height 13
type input "[DATE]"
click at [245, 152] on span "Day Shift" at bounding box center [240, 150] width 29 height 7
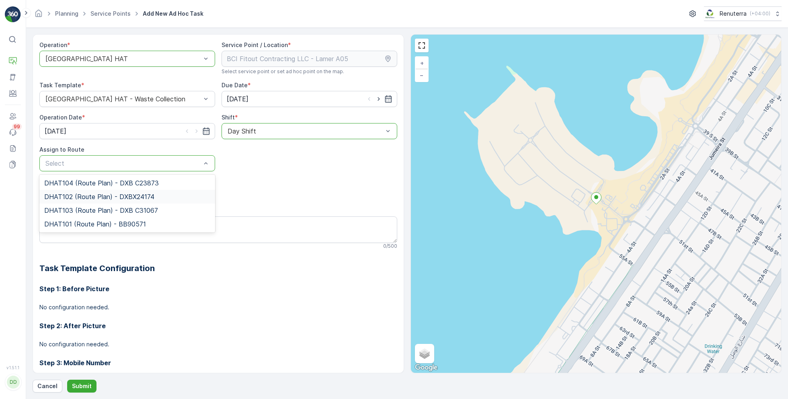
click at [103, 196] on span "DHAT102 (Route Plan) - DXBX24174" at bounding box center [99, 196] width 110 height 7
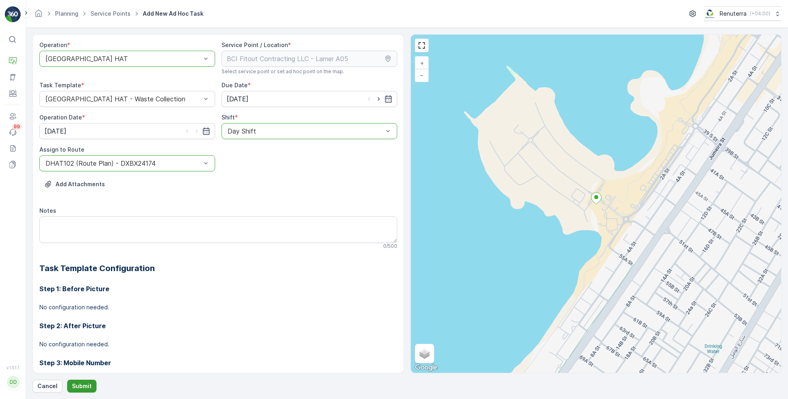
click at [79, 388] on p "Submit" at bounding box center [82, 386] width 20 height 8
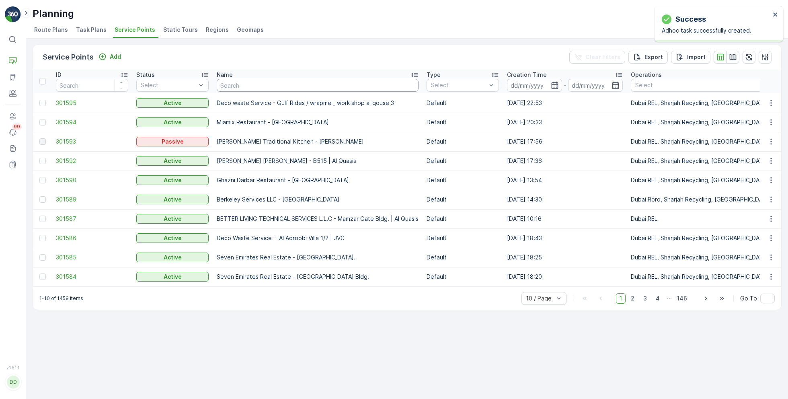
click at [246, 88] on input "text" at bounding box center [318, 85] width 202 height 13
paste input "Mega Hotel Management - FZE | [GEOGRAPHIC_DATA]"
type input "Mega Hotel Management - FZE | [GEOGRAPHIC_DATA]"
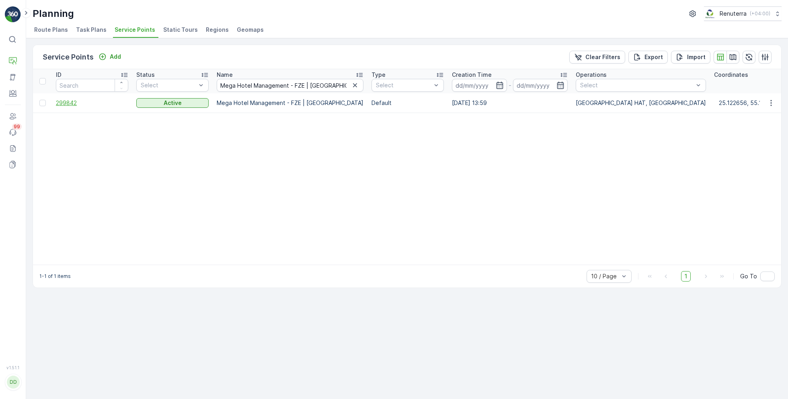
click at [78, 101] on span "299842" at bounding box center [92, 103] width 72 height 8
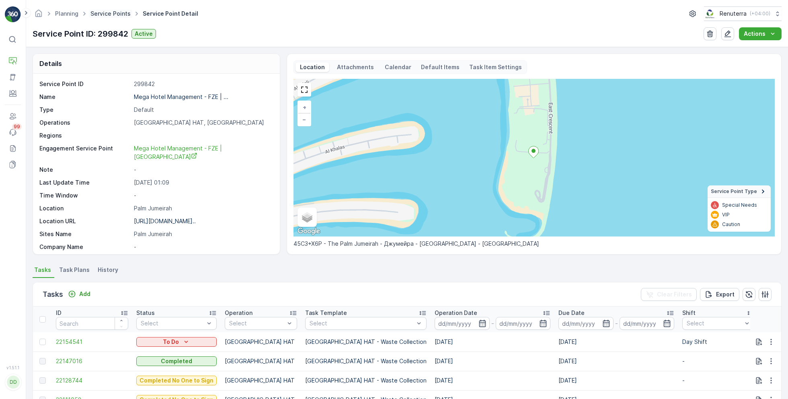
click at [109, 14] on link "Service Points" at bounding box center [110, 13] width 40 height 7
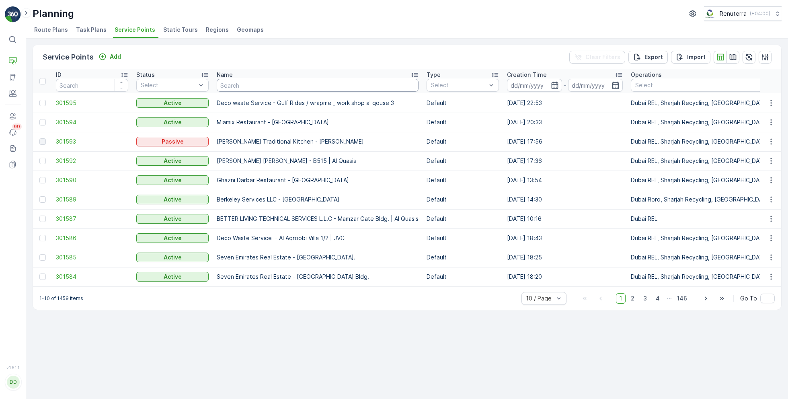
click at [264, 86] on input "text" at bounding box center [318, 85] width 202 height 13
paste input "ARABIAN CONSTRUCTION COMPANY L.L.C. - OMNIYAT | [GEOGRAPHIC_DATA]"
type input "ARABIAN CONSTRUCTION COMPANY L.L.C. - OMNIYAT | [GEOGRAPHIC_DATA]"
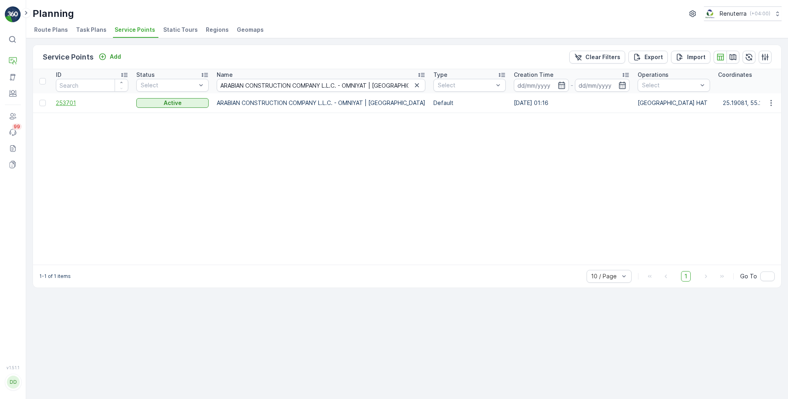
click at [68, 102] on span "253701" at bounding box center [92, 103] width 72 height 8
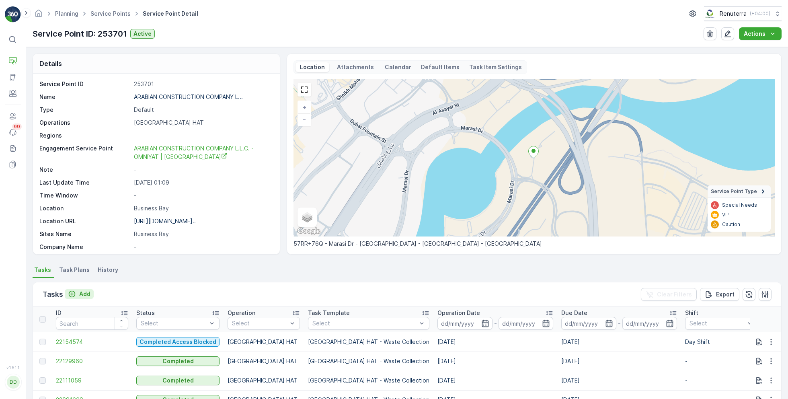
click at [82, 294] on p "Add" at bounding box center [84, 294] width 11 height 8
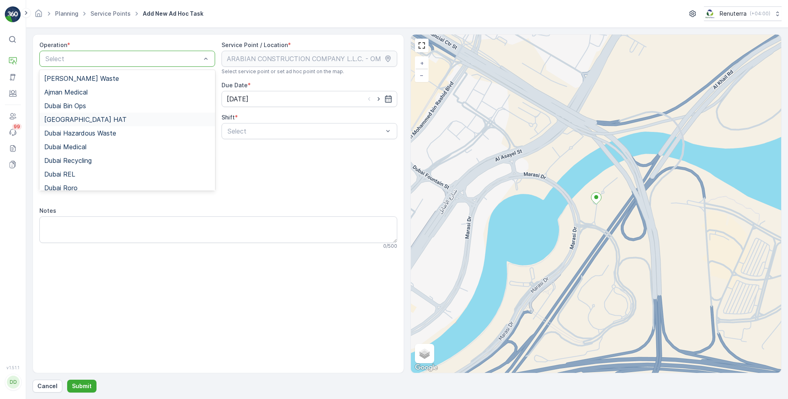
click at [80, 120] on div "[GEOGRAPHIC_DATA] HAT" at bounding box center [127, 119] width 166 height 7
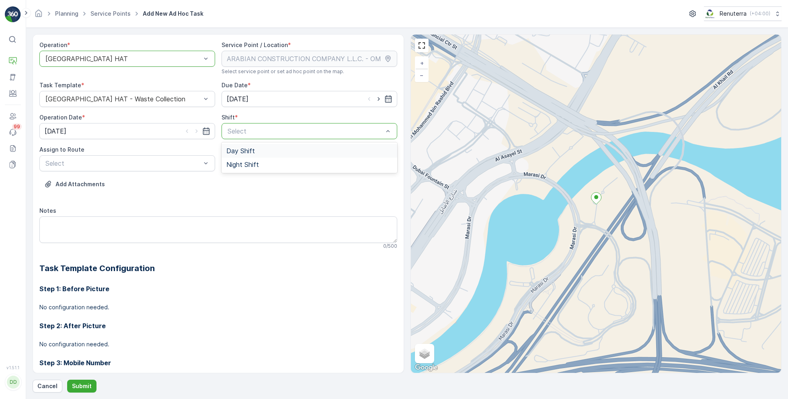
click at [247, 147] on span "Day Shift" at bounding box center [240, 150] width 29 height 7
click at [184, 156] on div "Select" at bounding box center [127, 163] width 176 height 16
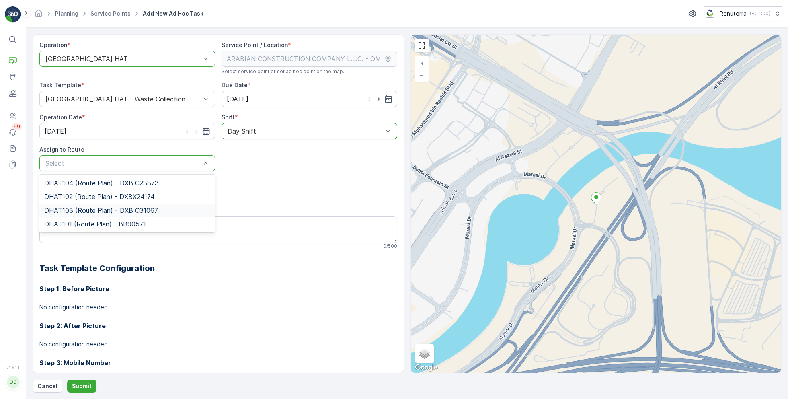
click at [76, 209] on span "DHAT103 (Route Plan) - DXB C31067" at bounding box center [101, 210] width 114 height 7
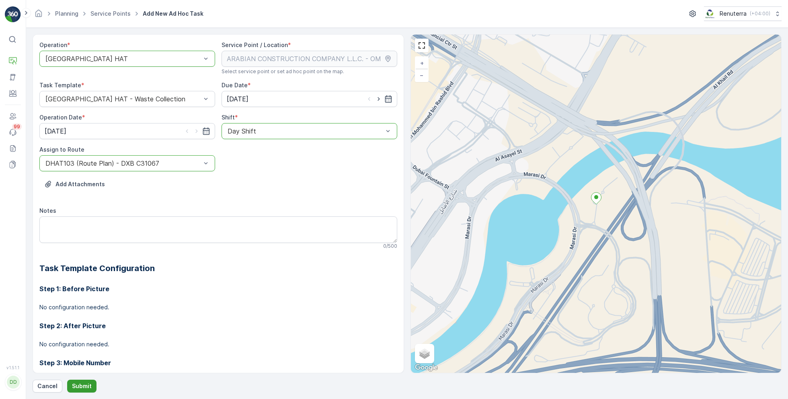
click at [78, 389] on p "Submit" at bounding box center [82, 386] width 20 height 8
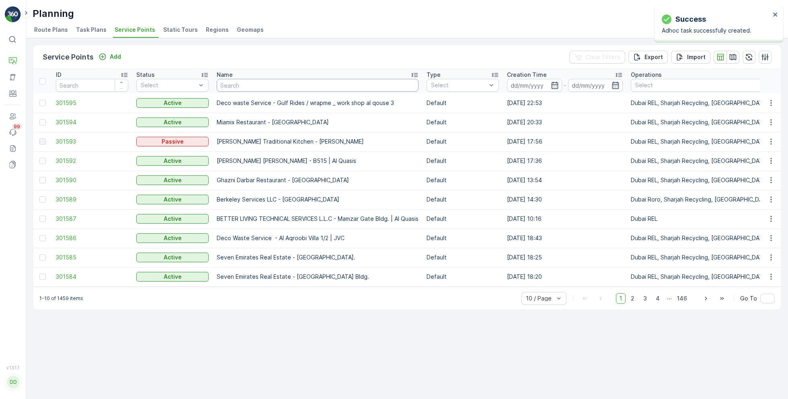
click at [240, 88] on input "text" at bounding box center [318, 85] width 202 height 13
paste input "Modern Building Contracting LLC"
type input "Modern Building Contracting LLC"
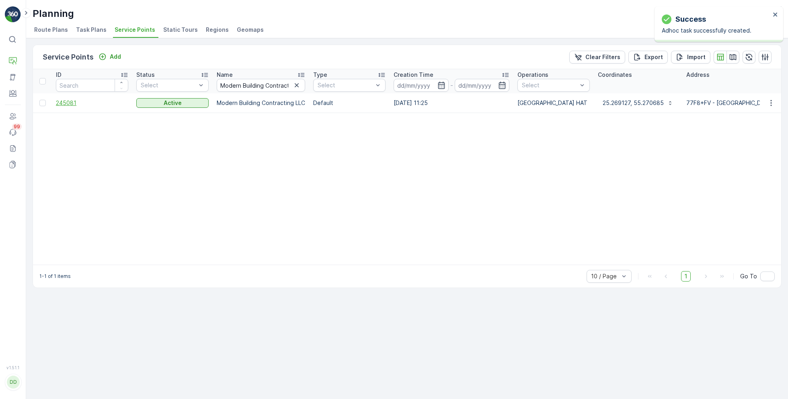
click at [75, 102] on span "245081" at bounding box center [92, 103] width 72 height 8
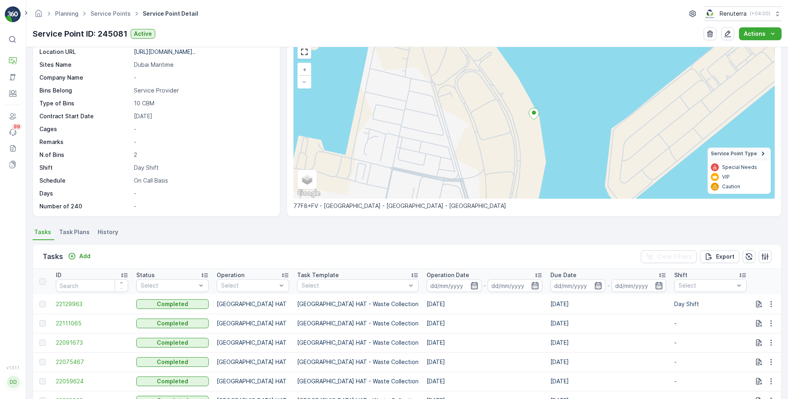
scroll to position [39, 0]
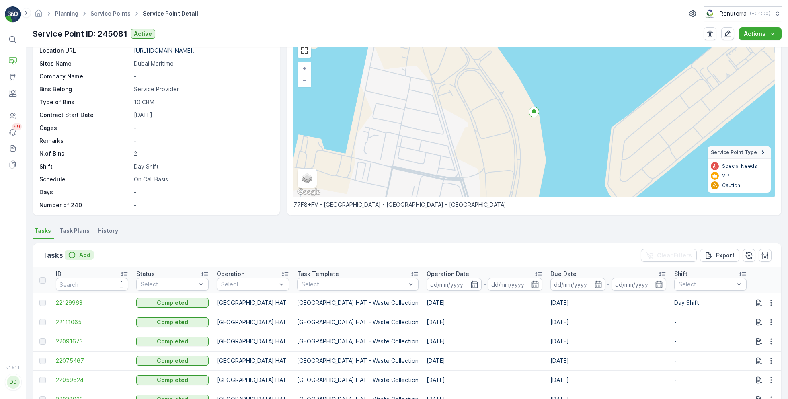
click at [78, 254] on div "Add" at bounding box center [79, 255] width 23 height 8
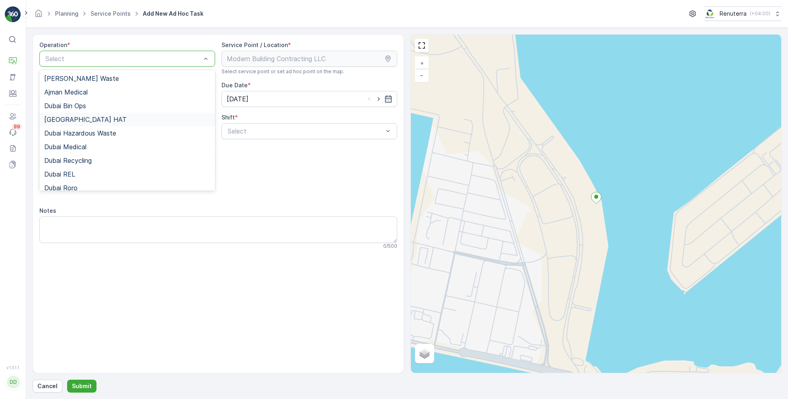
click at [73, 117] on span "[GEOGRAPHIC_DATA] HAT" at bounding box center [85, 119] width 82 height 7
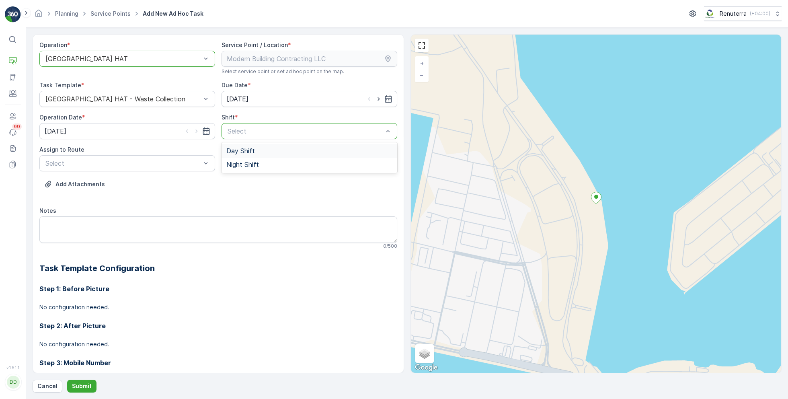
click at [248, 149] on span "Day Shift" at bounding box center [240, 150] width 29 height 7
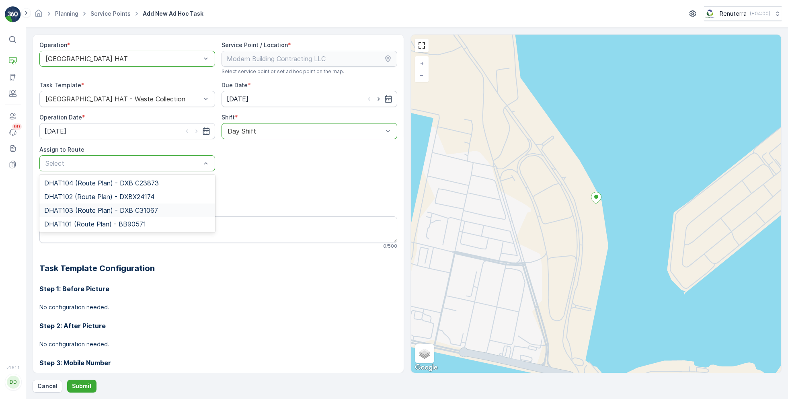
click at [82, 207] on span "DHAT103 (Route Plan) - DXB C31067" at bounding box center [101, 210] width 114 height 7
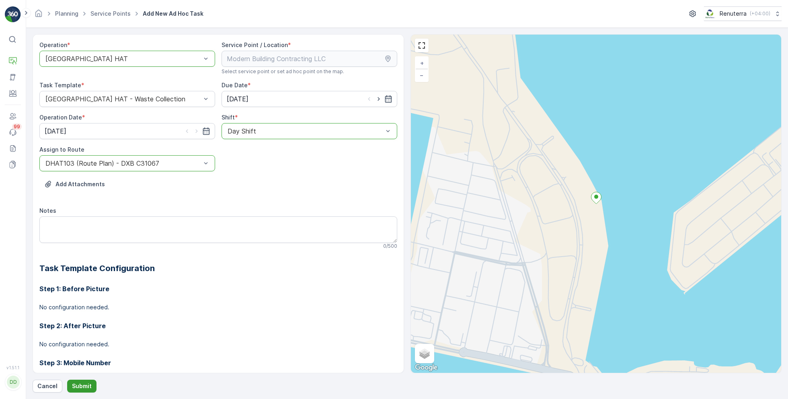
click at [80, 383] on p "Submit" at bounding box center [82, 386] width 20 height 8
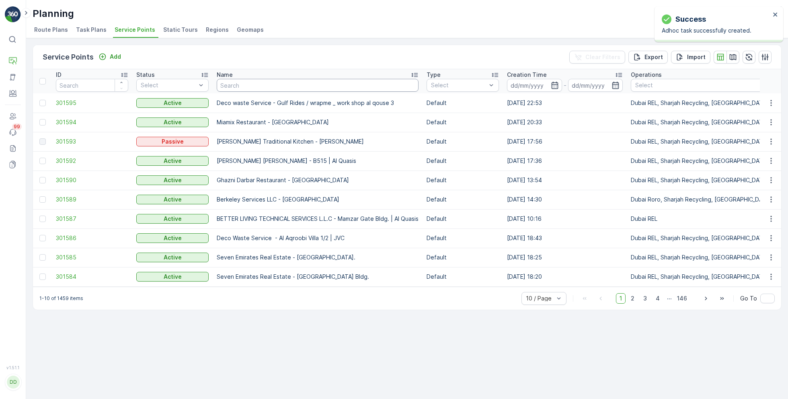
click at [242, 90] on input "text" at bounding box center [318, 85] width 202 height 13
paste input "DELTA AL WADI CONTRACTING (L.L.C)"
type input "DELTA AL WADI CONTRACTING (L.L.C)"
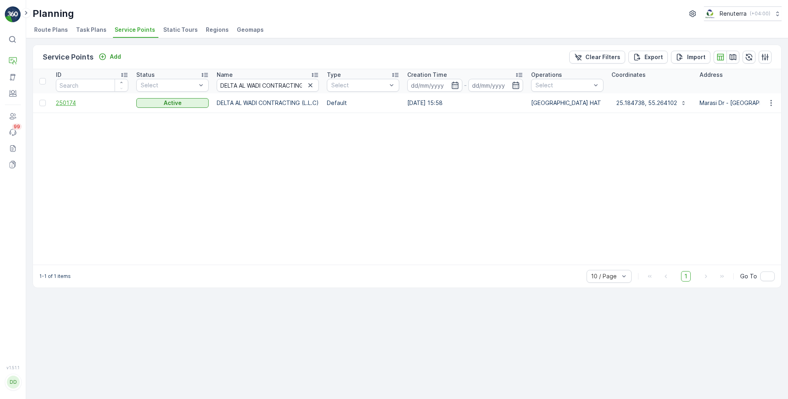
click at [68, 102] on span "250174" at bounding box center [92, 103] width 72 height 8
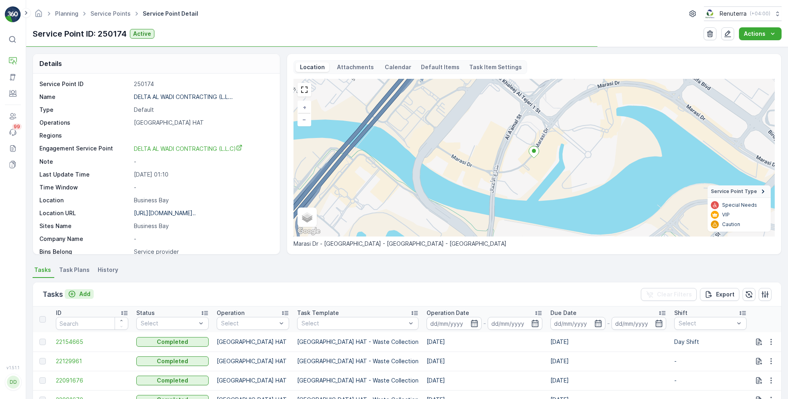
click at [84, 293] on p "Add" at bounding box center [84, 294] width 11 height 8
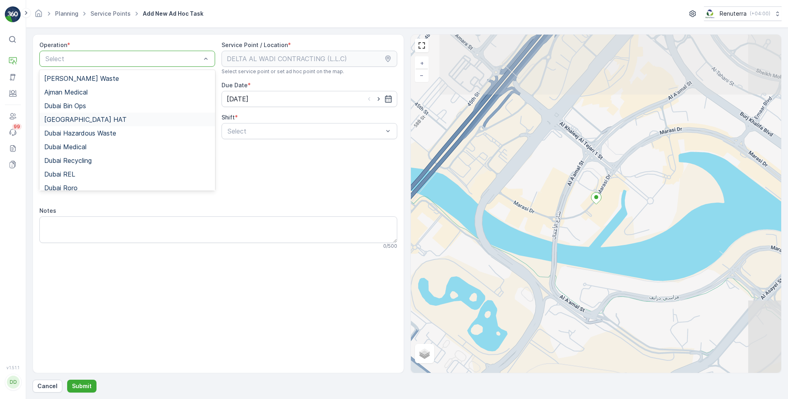
click at [81, 118] on div "[GEOGRAPHIC_DATA] HAT" at bounding box center [127, 119] width 166 height 7
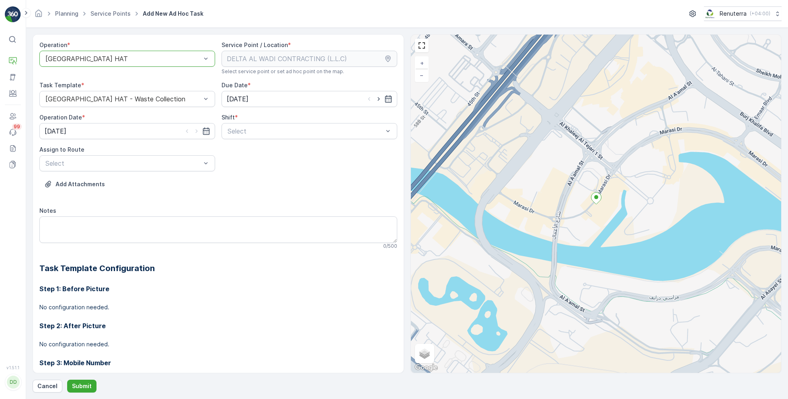
click at [311, 119] on div "Shift *" at bounding box center [309, 117] width 176 height 8
click at [259, 154] on div "Day Shift" at bounding box center [309, 150] width 166 height 7
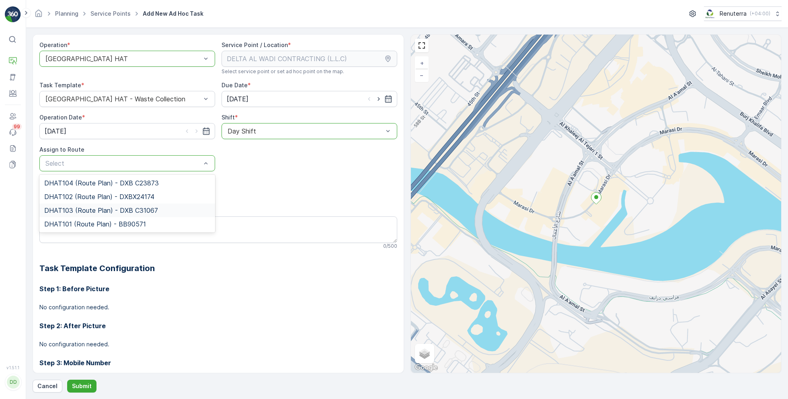
click at [88, 207] on span "DHAT103 (Route Plan) - DXB C31067" at bounding box center [101, 210] width 114 height 7
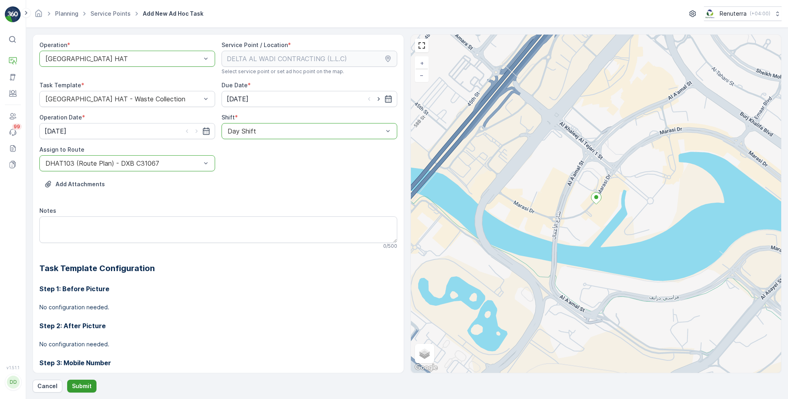
click at [79, 384] on p "Submit" at bounding box center [82, 386] width 20 height 8
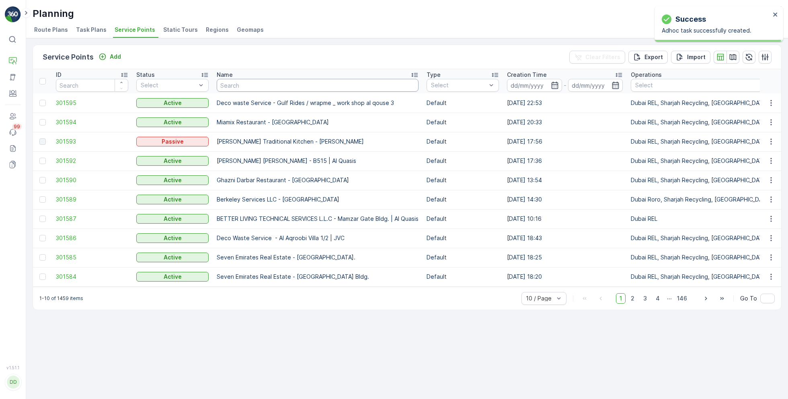
click at [243, 89] on input "text" at bounding box center [318, 85] width 202 height 13
paste input "ZABEEL CONTRACTING COMPANY LLC - DWC"
type input "ZABEEL CONTRACTING COMPANY LLC - DWC"
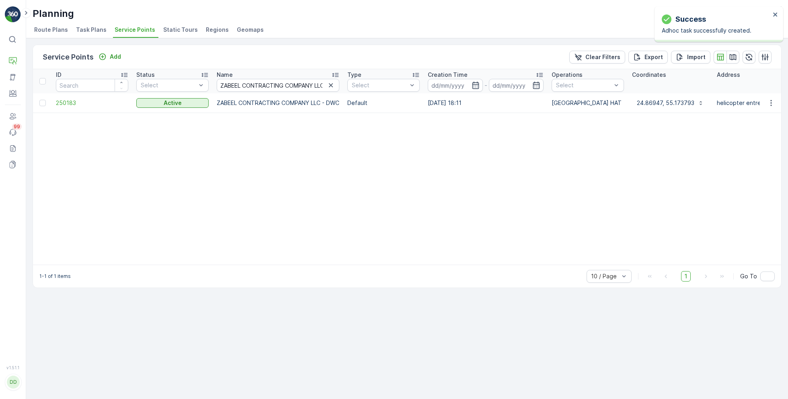
click at [66, 106] on td "250183" at bounding box center [92, 102] width 80 height 19
click at [67, 102] on span "250183" at bounding box center [92, 103] width 72 height 8
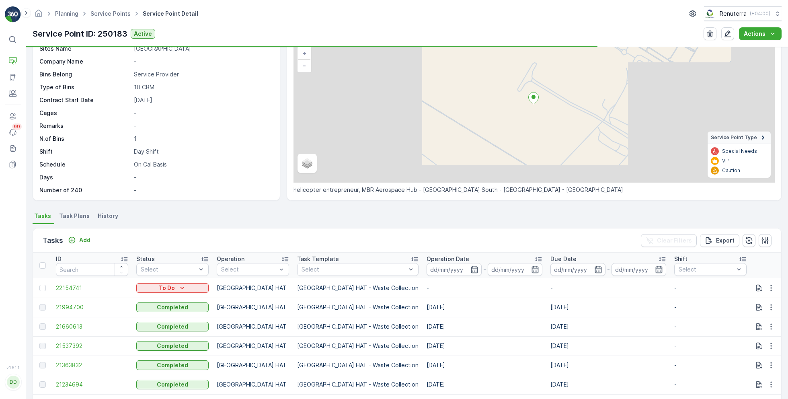
scroll to position [62, 0]
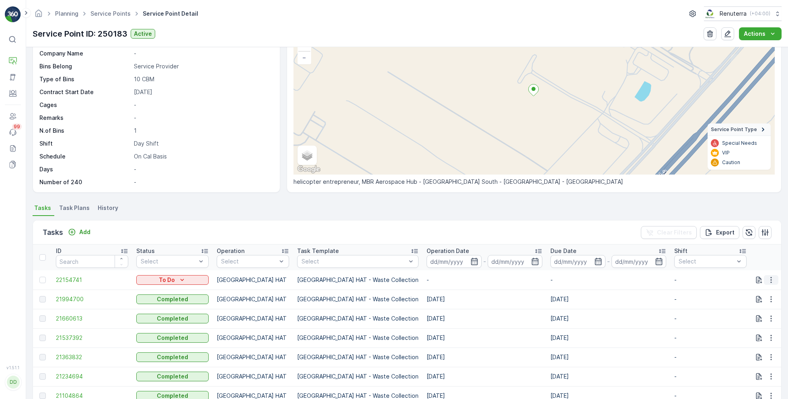
click at [769, 278] on icon "button" at bounding box center [771, 280] width 8 height 8
click at [751, 311] on span "Change Route" at bounding box center [750, 313] width 39 height 8
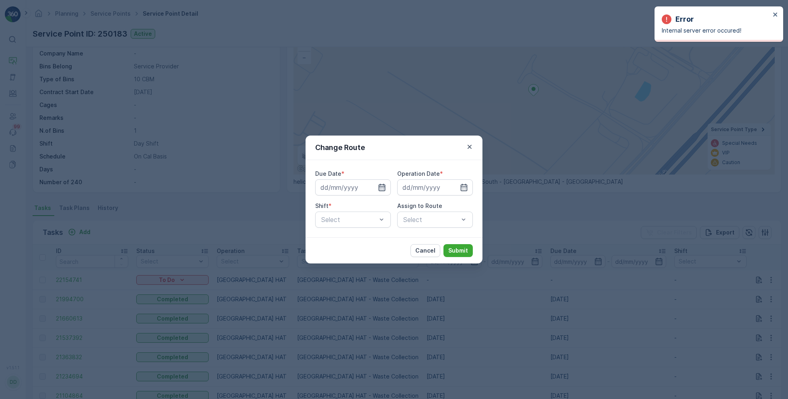
click at [384, 189] on icon "button" at bounding box center [382, 187] width 8 height 8
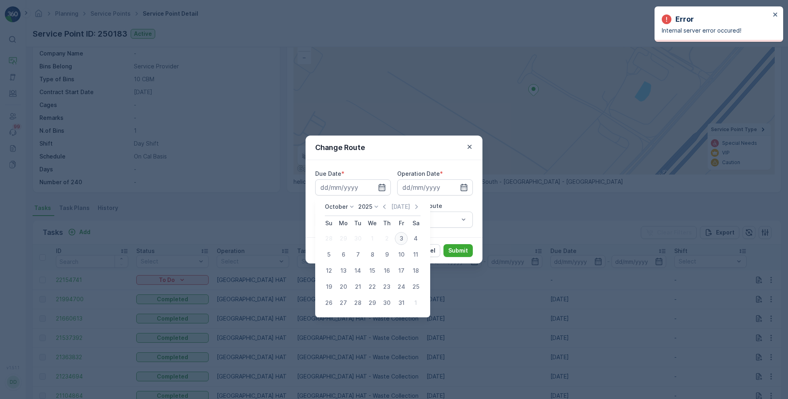
click at [399, 232] on div "3" at bounding box center [401, 238] width 13 height 13
type input "[DATE]"
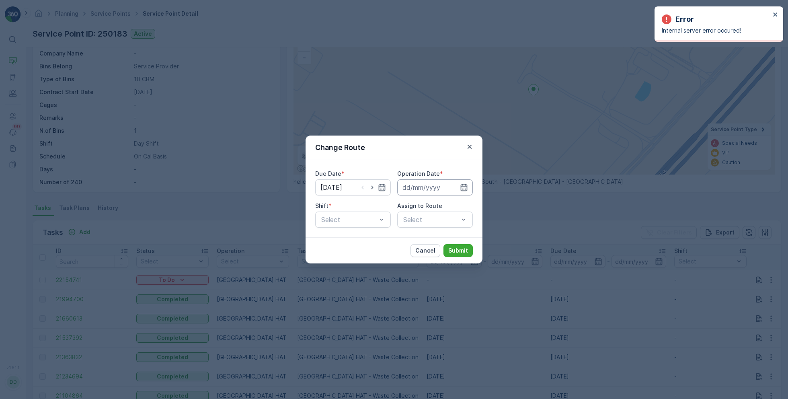
click at [439, 187] on input at bounding box center [435, 187] width 76 height 16
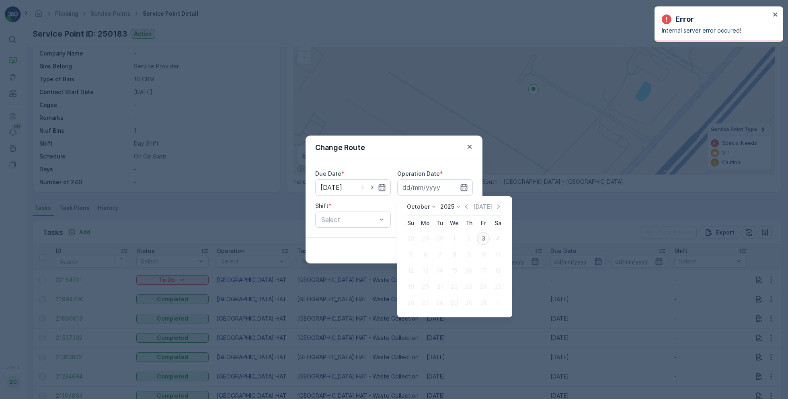
click at [484, 236] on div "3" at bounding box center [483, 238] width 13 height 13
type input "[DATE]"
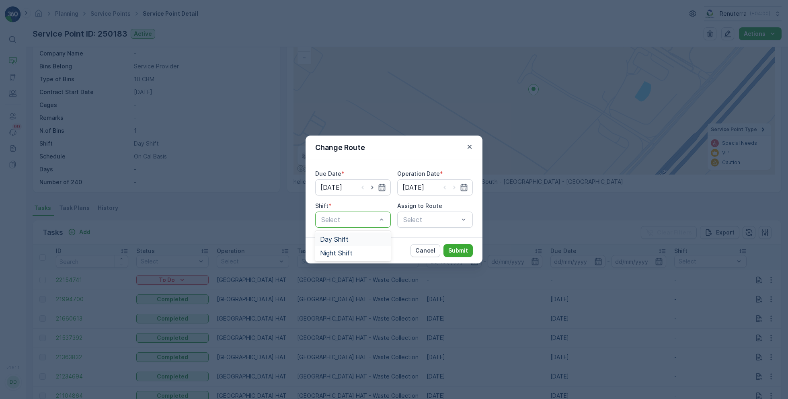
click at [348, 238] on div "Day Shift" at bounding box center [353, 239] width 66 height 7
click at [422, 212] on div "Select" at bounding box center [435, 219] width 76 height 16
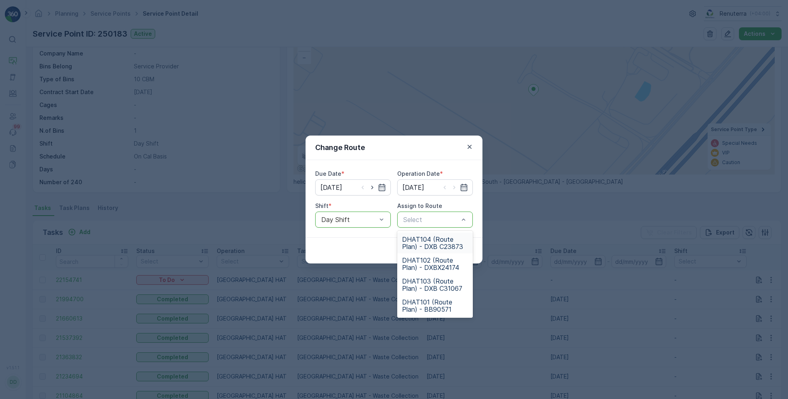
click at [427, 239] on span "DHAT104 (Route Plan) - DXB C23873" at bounding box center [435, 243] width 66 height 14
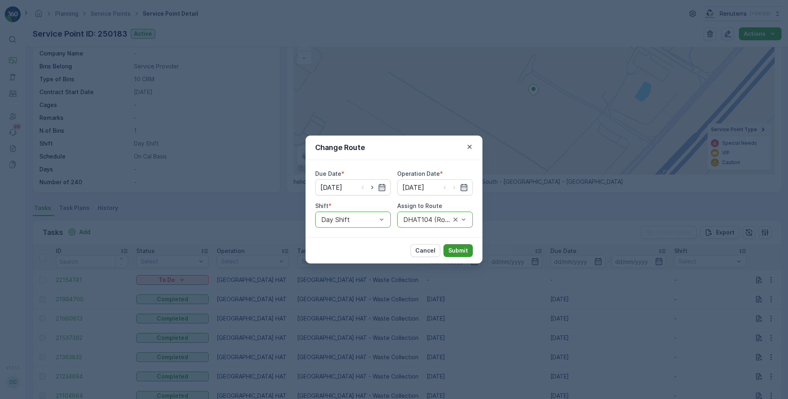
click at [450, 248] on p "Submit" at bounding box center [458, 250] width 20 height 8
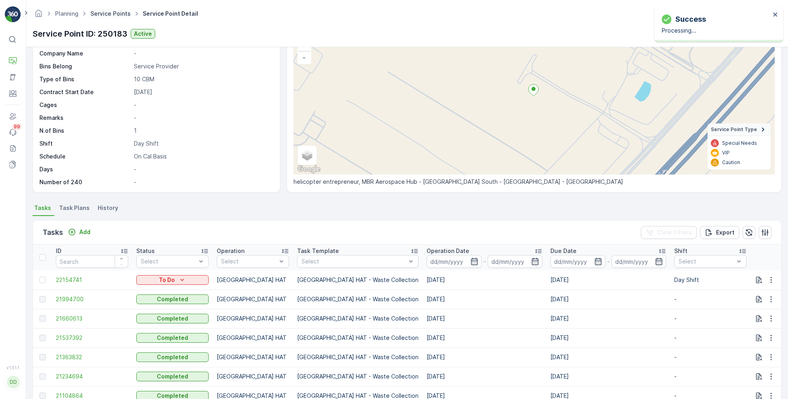
click at [114, 15] on link "Service Points" at bounding box center [110, 13] width 40 height 7
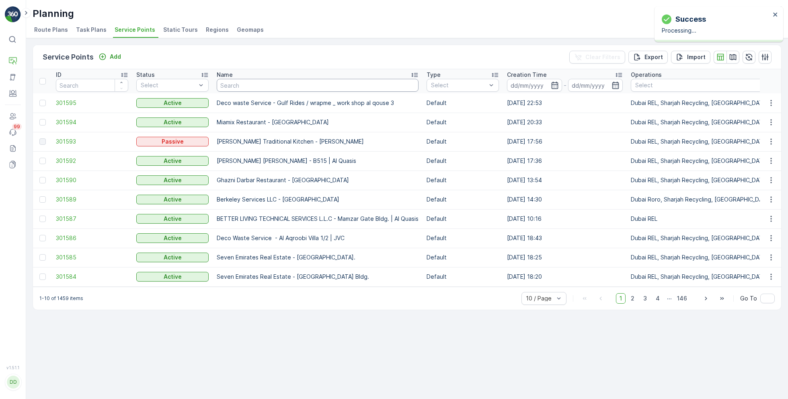
click at [270, 87] on input "text" at bounding box center [318, 85] width 202 height 13
paste input "Al Tayer Stocks (L.L.C.) - Umm Ramool"
type input "Al Tayer Stocks (L.L.C.) - Umm Ramool"
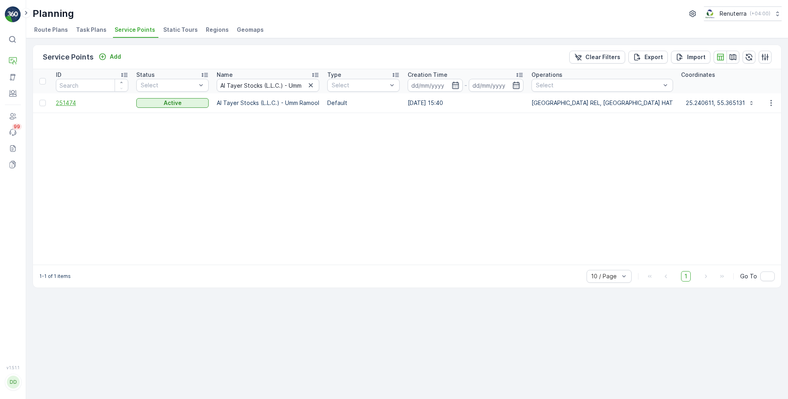
click at [73, 102] on span "251474" at bounding box center [92, 103] width 72 height 8
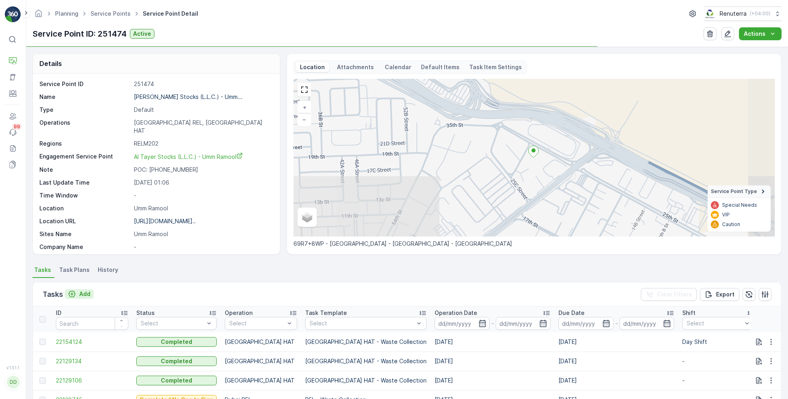
click at [78, 292] on div "Add" at bounding box center [79, 294] width 23 height 8
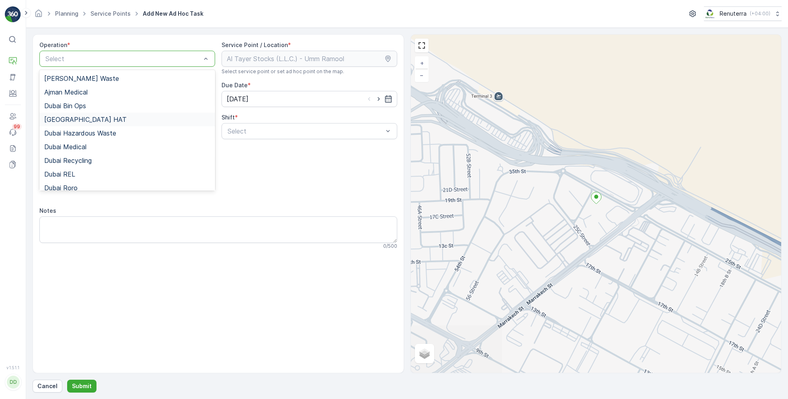
click at [81, 117] on div "[GEOGRAPHIC_DATA] HAT" at bounding box center [127, 119] width 166 height 7
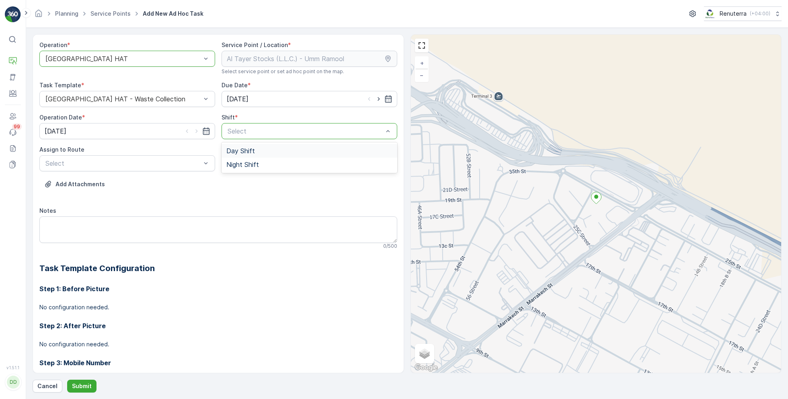
click at [269, 148] on div "Day Shift" at bounding box center [309, 150] width 166 height 7
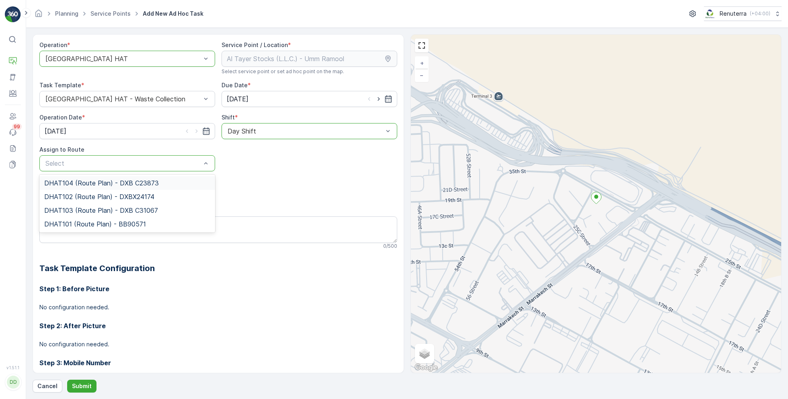
click at [88, 185] on span "DHAT104 (Route Plan) - DXB C23873" at bounding box center [101, 182] width 115 height 7
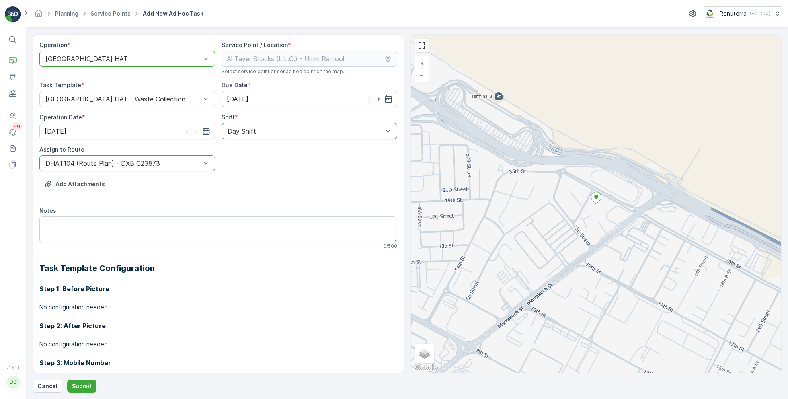
click at [87, 378] on div "Operation * option [GEOGRAPHIC_DATA] HAT, selected. [GEOGRAPHIC_DATA] HAT Servi…" at bounding box center [407, 213] width 749 height 358
click at [84, 380] on button "Submit" at bounding box center [81, 385] width 29 height 13
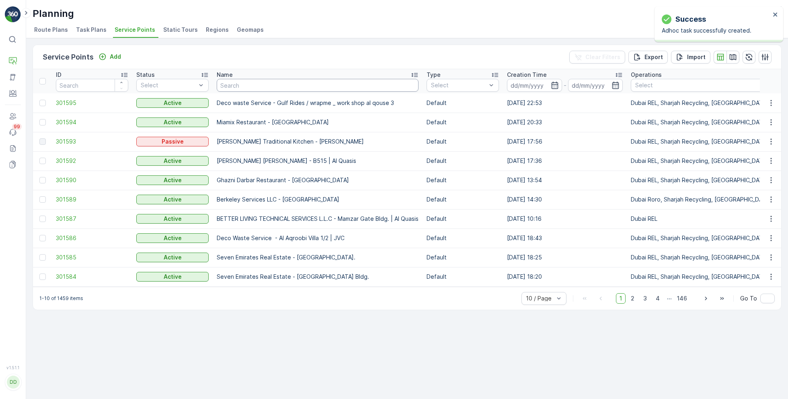
click at [239, 87] on input "text" at bounding box center [318, 85] width 202 height 13
paste input "Discovery Dunes Golf Course Planting Works"
type input "Discovery Dunes Golf Course Planting Works"
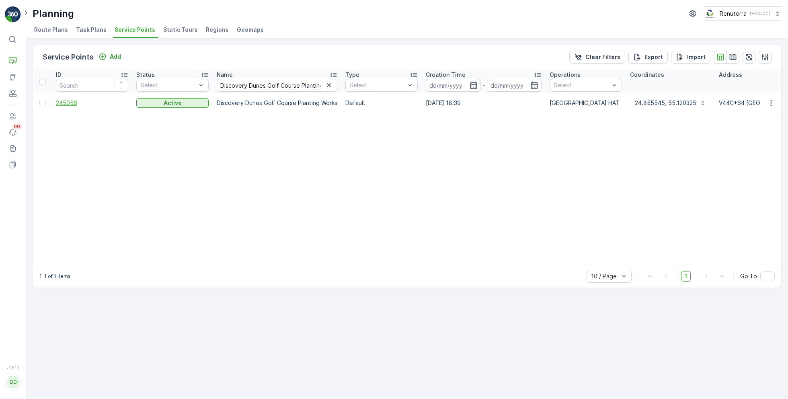
click at [74, 100] on span "245056" at bounding box center [92, 103] width 72 height 8
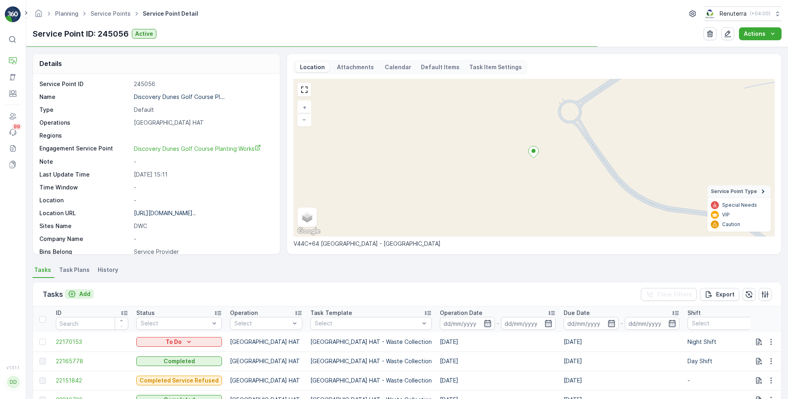
click at [82, 293] on p "Add" at bounding box center [84, 294] width 11 height 8
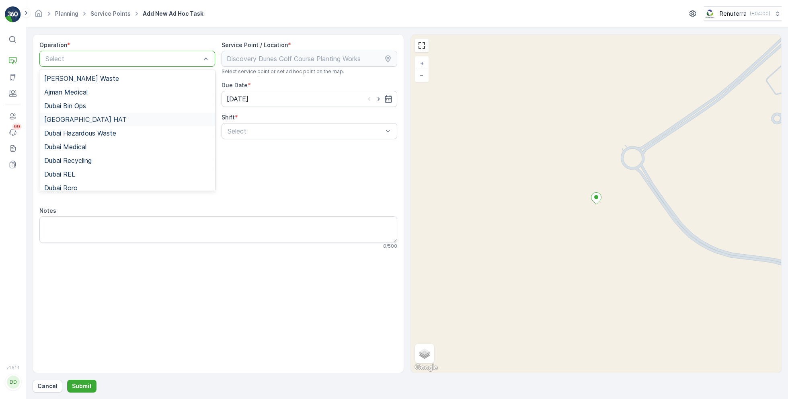
click at [75, 116] on span "[GEOGRAPHIC_DATA] HAT" at bounding box center [85, 119] width 82 height 7
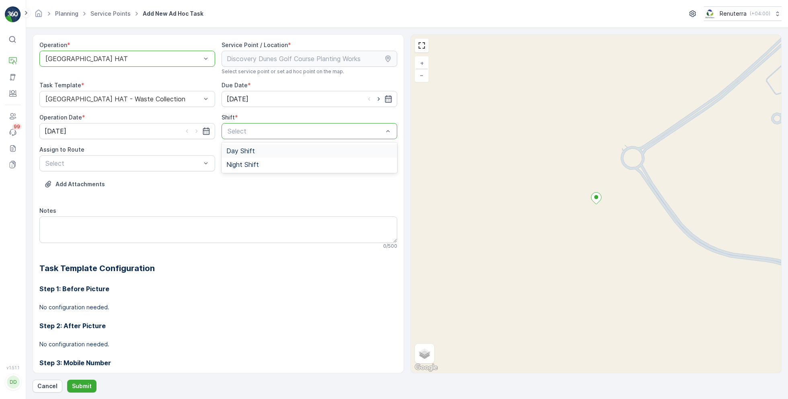
click at [234, 152] on span "Day Shift" at bounding box center [240, 150] width 29 height 7
click at [175, 170] on div "Select" at bounding box center [127, 163] width 176 height 16
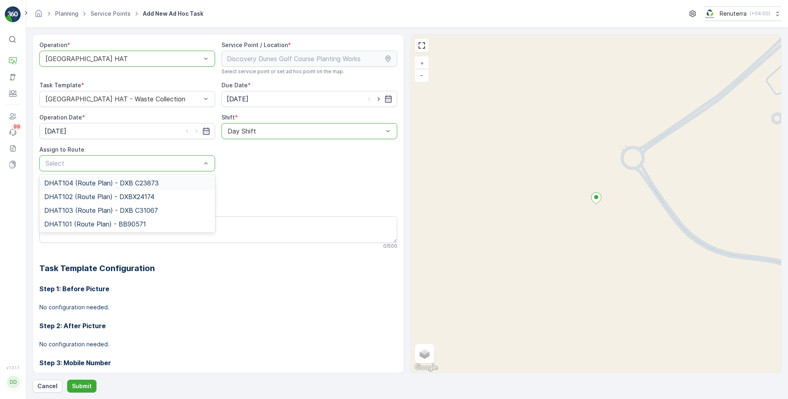
click at [93, 184] on span "DHAT104 (Route Plan) - DXB C23873" at bounding box center [101, 182] width 115 height 7
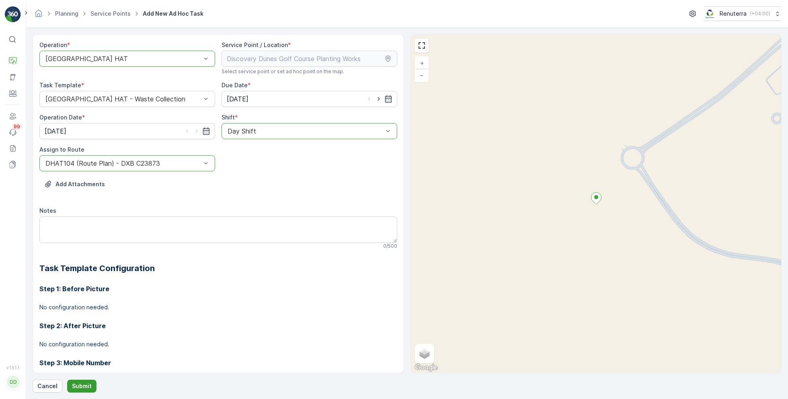
click at [82, 383] on p "Submit" at bounding box center [82, 386] width 20 height 8
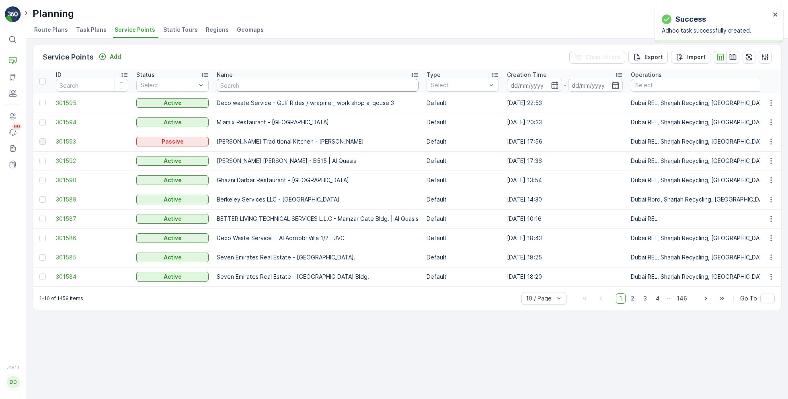
click at [227, 86] on input "text" at bounding box center [318, 85] width 202 height 13
paste input "Deco Waste Service - Shredex | Al Quoz"
type input "Deco Waste Service - Shredex | Al Quoz"
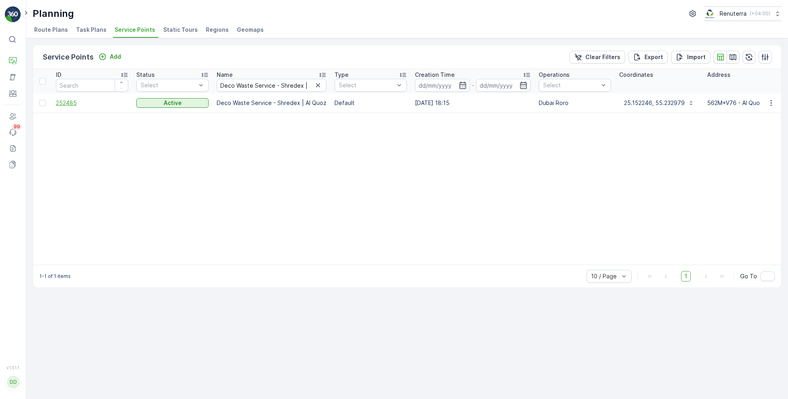
click at [74, 101] on span "252485" at bounding box center [92, 103] width 72 height 8
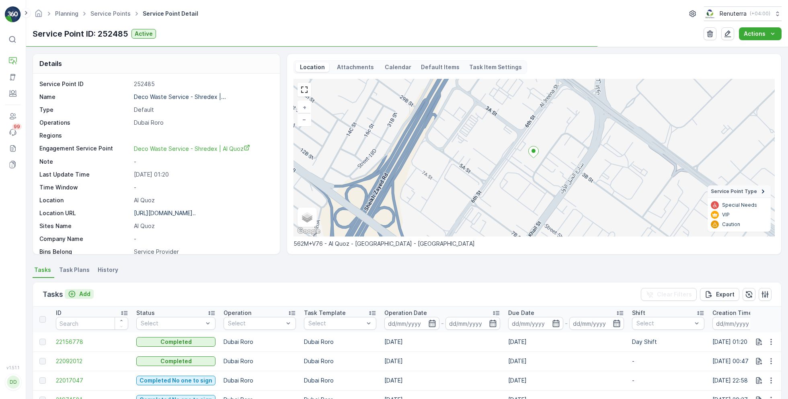
click at [82, 293] on p "Add" at bounding box center [84, 294] width 11 height 8
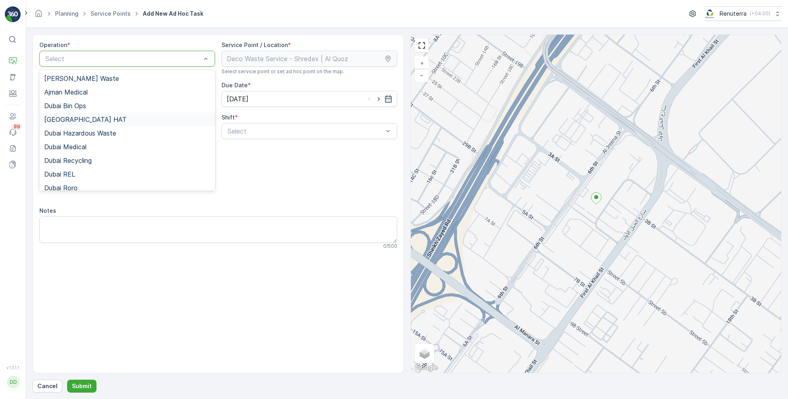
click at [91, 118] on div "[GEOGRAPHIC_DATA] HAT" at bounding box center [127, 119] width 166 height 7
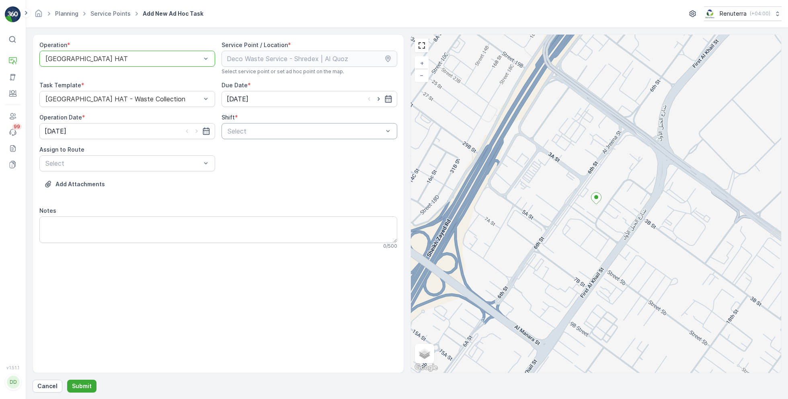
click at [292, 125] on div "Select" at bounding box center [309, 131] width 176 height 16
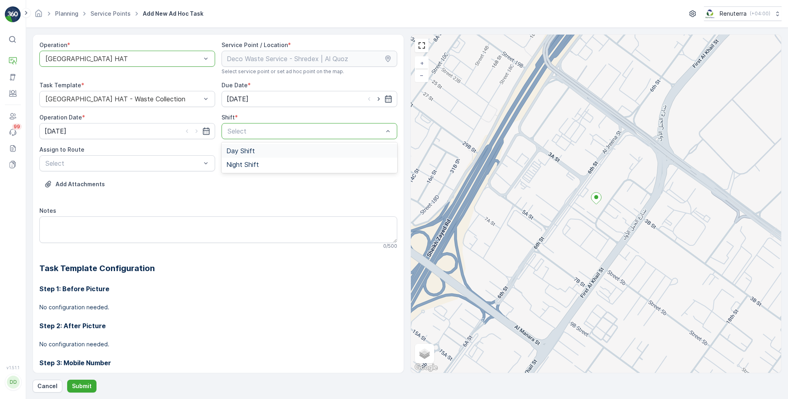
click at [241, 155] on div "Day Shift" at bounding box center [309, 151] width 176 height 14
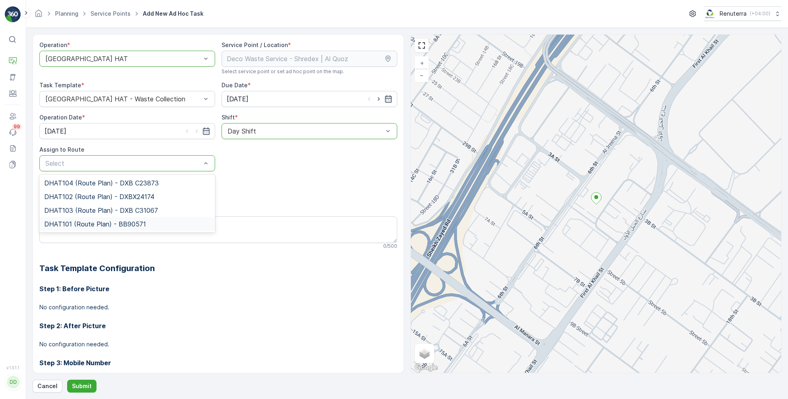
click at [87, 220] on span "DHAT101 (Route Plan) - BB90571" at bounding box center [95, 223] width 102 height 7
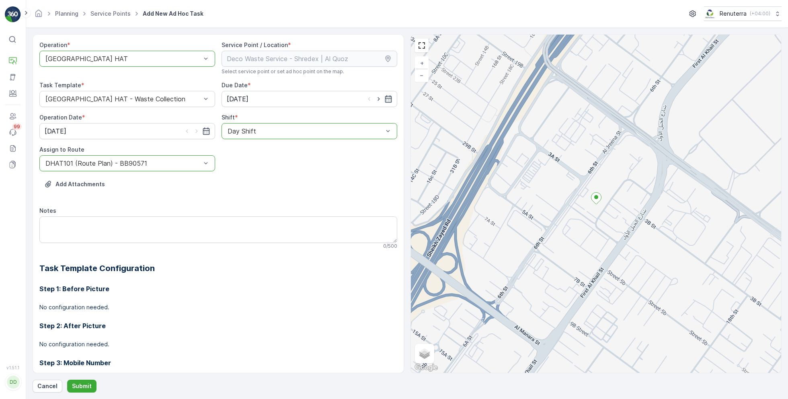
click at [143, 57] on div at bounding box center [123, 58] width 157 height 7
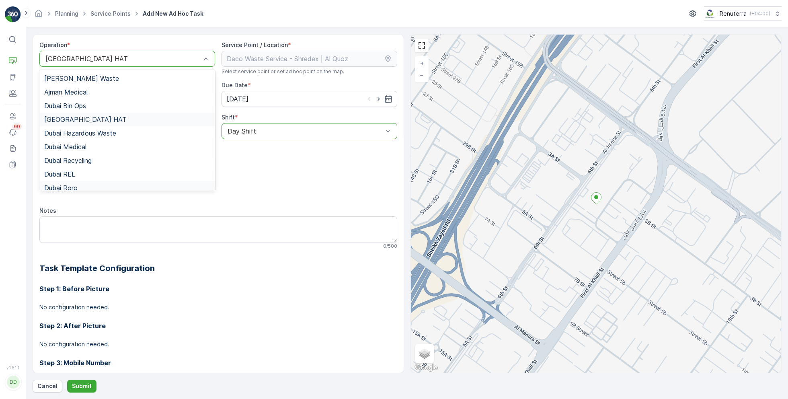
click at [84, 183] on div "Dubai Roro" at bounding box center [127, 188] width 176 height 14
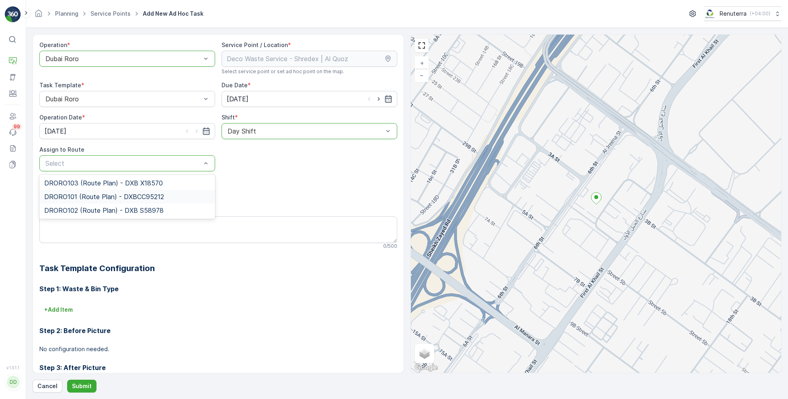
click at [82, 194] on span "DRORO101 (Route Plan) - DXBCC95212" at bounding box center [104, 196] width 120 height 7
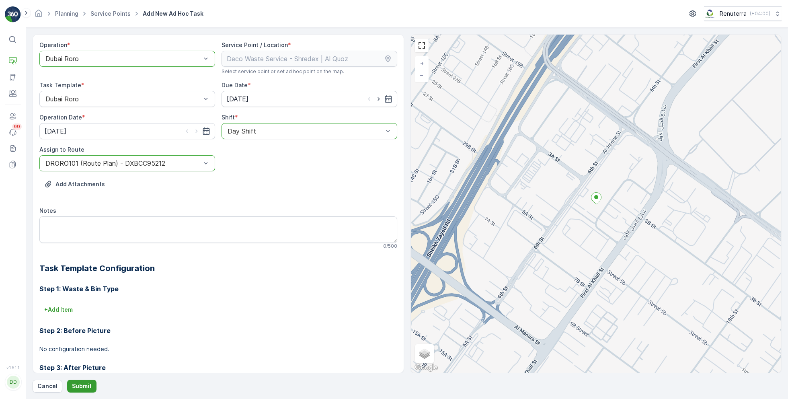
click at [75, 380] on button "Submit" at bounding box center [81, 385] width 29 height 13
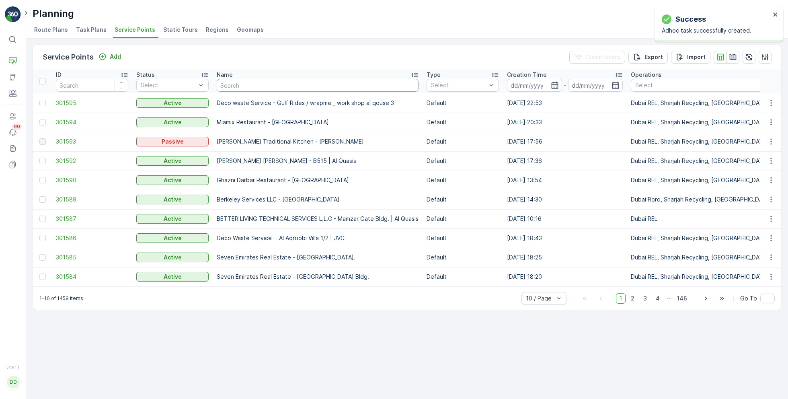
click at [254, 88] on input "text" at bounding box center [318, 85] width 202 height 13
paste input "Deco Waste Service - Shredex | Al Quoz"
type input "Deco Waste Service - Shredex | Al Quoz"
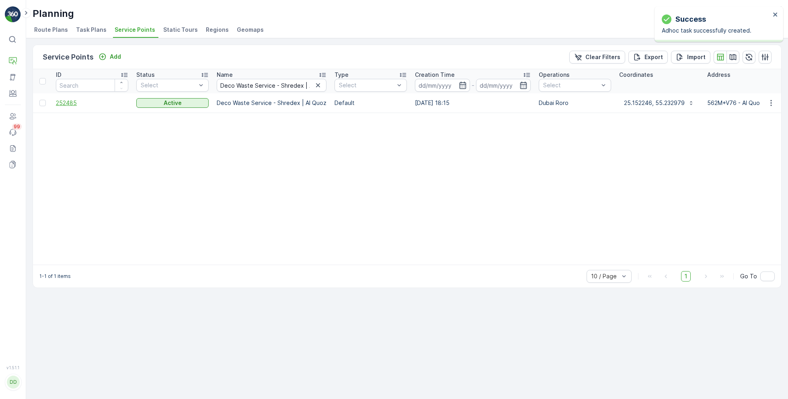
click at [76, 103] on span "252485" at bounding box center [92, 103] width 72 height 8
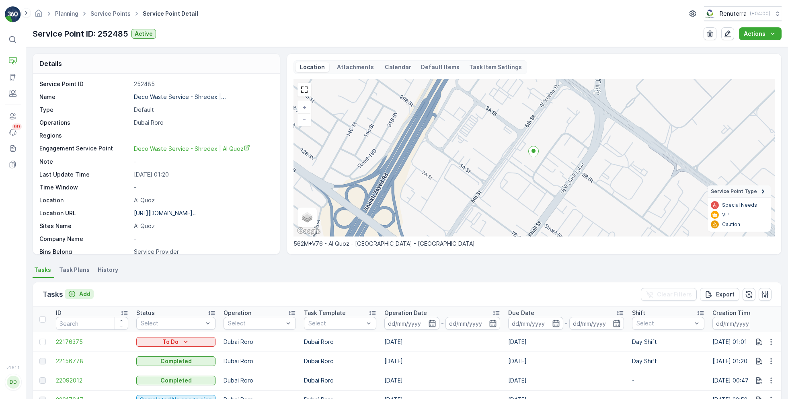
click at [82, 295] on p "Add" at bounding box center [84, 294] width 11 height 8
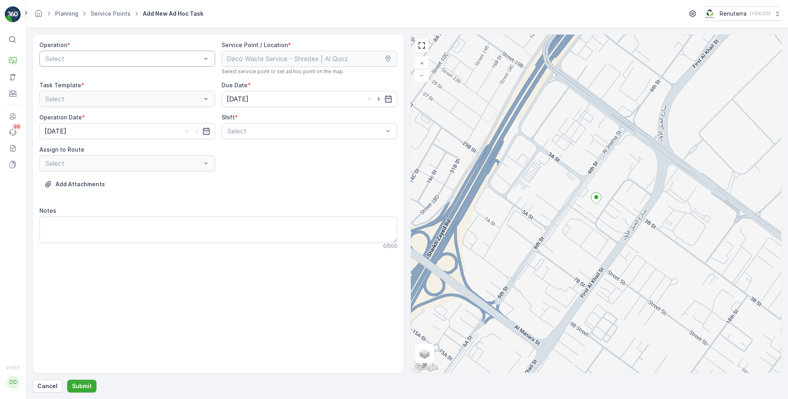
click at [125, 66] on div "Select" at bounding box center [127, 59] width 176 height 16
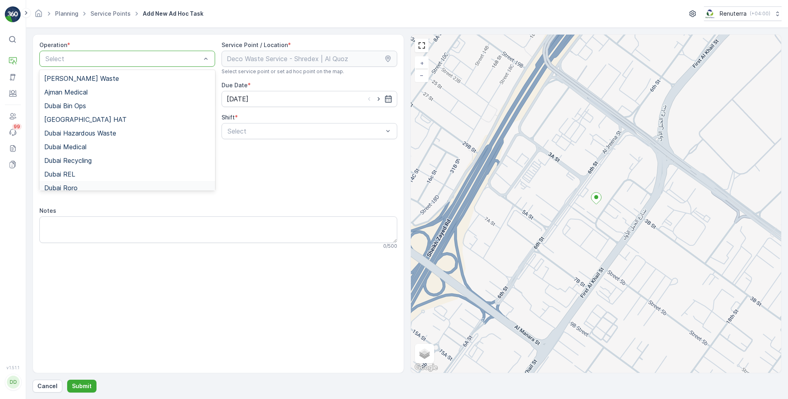
click at [87, 184] on div "Dubai Roro" at bounding box center [127, 187] width 166 height 7
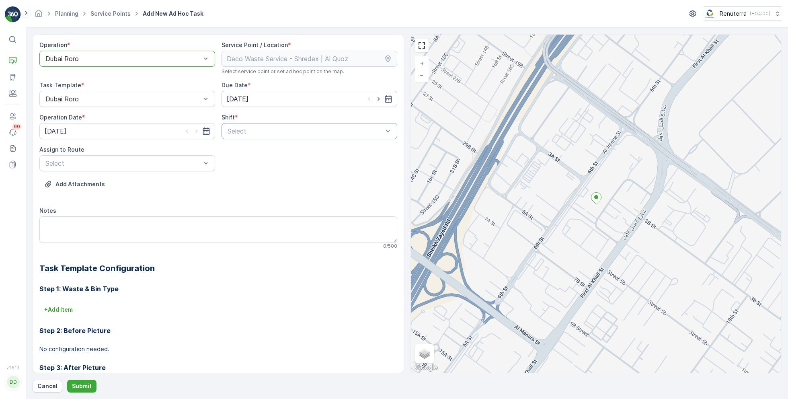
click at [262, 137] on div "Select" at bounding box center [309, 131] width 176 height 16
click at [241, 151] on span "Day Shift" at bounding box center [240, 150] width 29 height 7
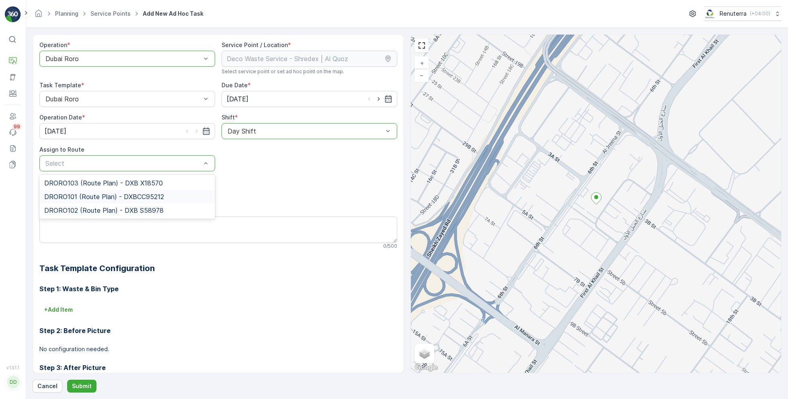
click at [92, 196] on span "DRORO101 (Route Plan) - DXBCC95212" at bounding box center [104, 196] width 120 height 7
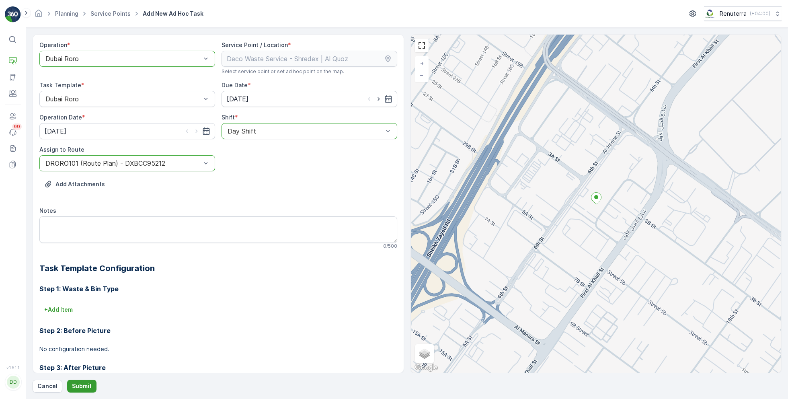
click at [78, 384] on p "Submit" at bounding box center [82, 386] width 20 height 8
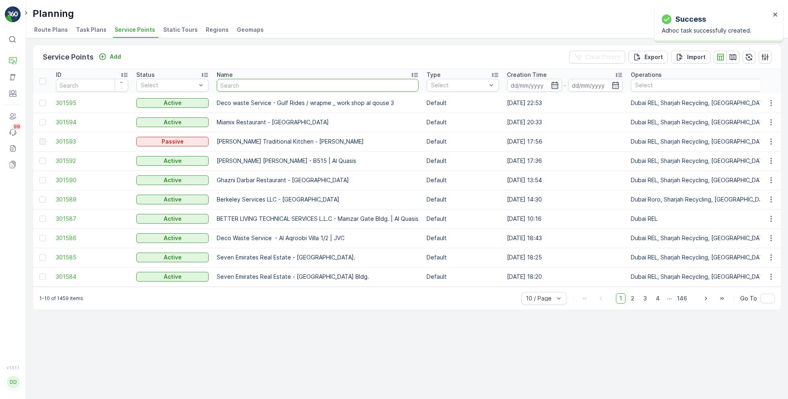
click at [254, 87] on input "text" at bounding box center [318, 85] width 202 height 13
paste input "KTC INTERNATIONAL LANDSCAPING - [GEOGRAPHIC_DATA] - SZR"
type input "KTC INTERNATIONAL LANDSCAPING - [GEOGRAPHIC_DATA] - SZR"
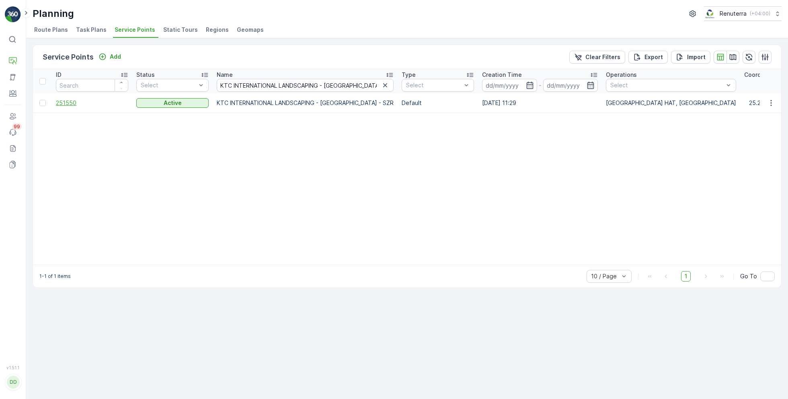
click at [66, 102] on span "251550" at bounding box center [92, 103] width 72 height 8
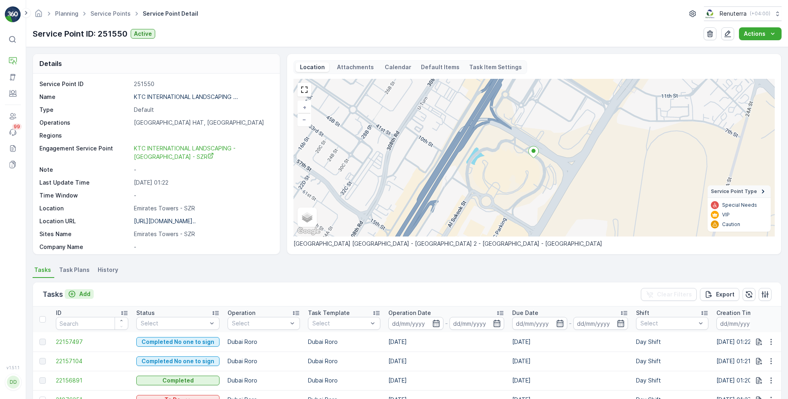
click at [85, 292] on p "Add" at bounding box center [84, 294] width 11 height 8
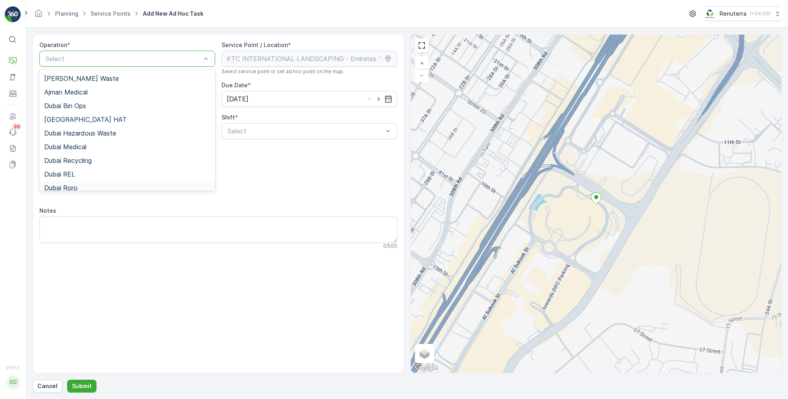
click at [78, 182] on div "Dubai Roro" at bounding box center [127, 188] width 176 height 14
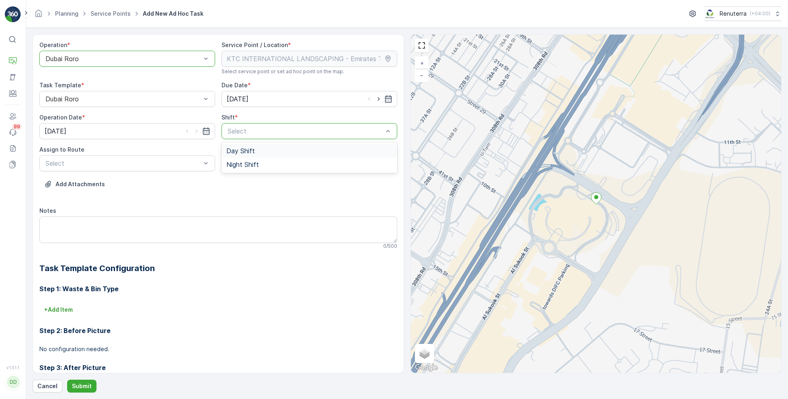
click at [245, 154] on span "Day Shift" at bounding box center [240, 150] width 29 height 7
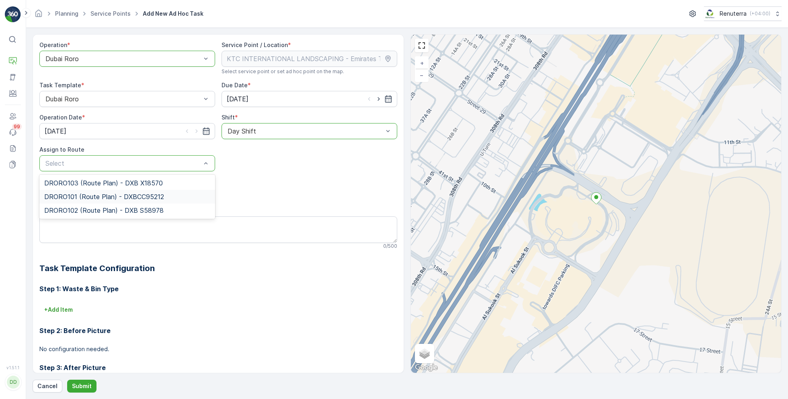
click at [83, 195] on span "DRORO101 (Route Plan) - DXBCC95212" at bounding box center [104, 196] width 120 height 7
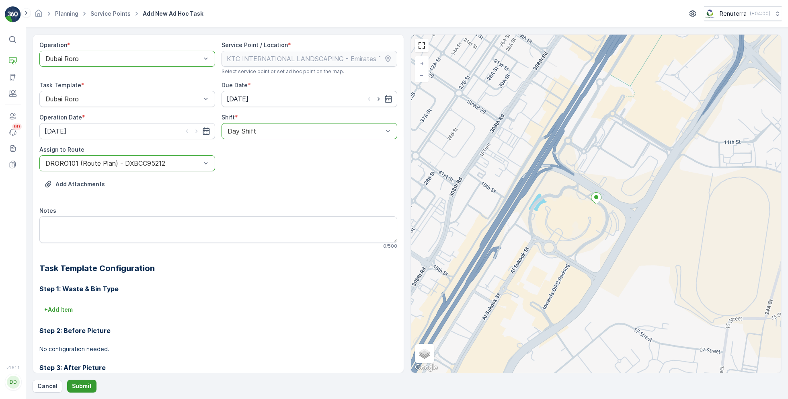
click at [85, 383] on p "Submit" at bounding box center [82, 386] width 20 height 8
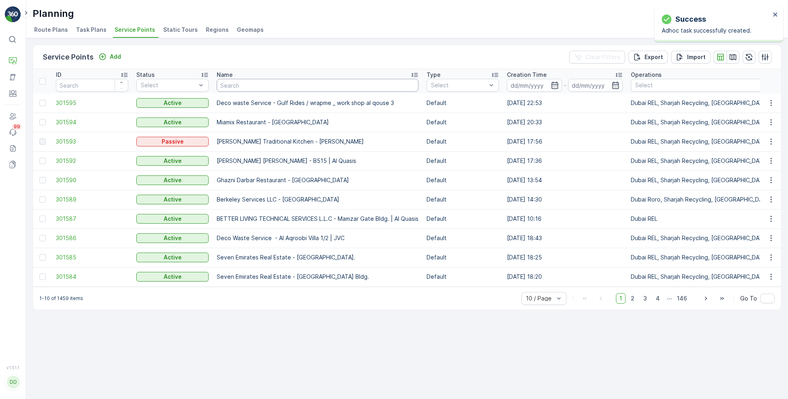
click at [254, 88] on input "text" at bounding box center [318, 85] width 202 height 13
paste input "KTC INTERNATIONAL LANDSCAPING - [GEOGRAPHIC_DATA] - SZR"
type input "KTC INTERNATIONAL LANDSCAPING - [GEOGRAPHIC_DATA] - SZR"
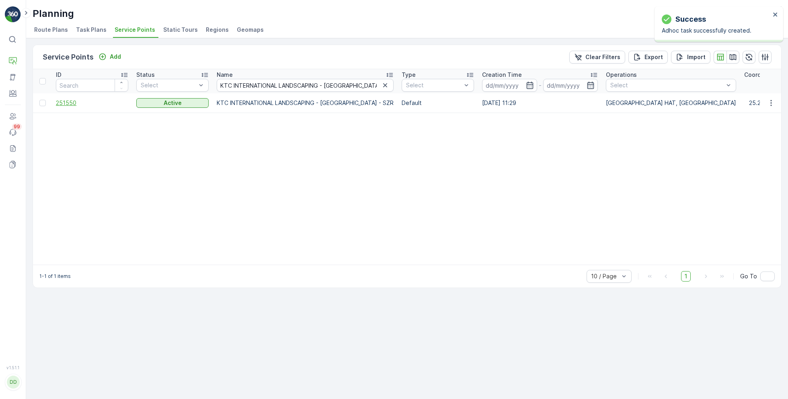
click at [90, 103] on span "251550" at bounding box center [92, 103] width 72 height 8
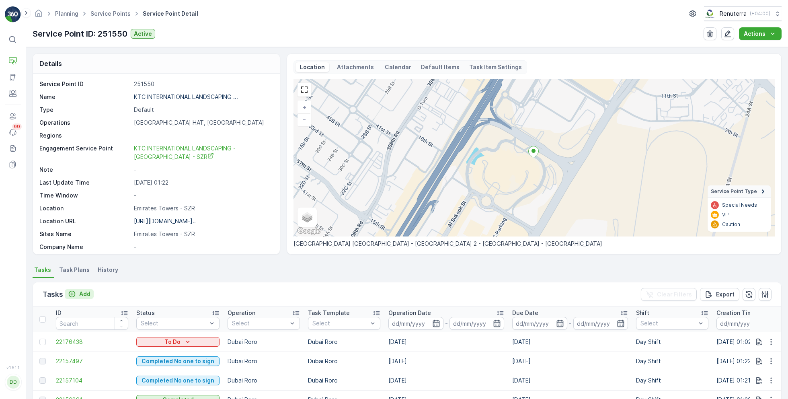
click at [82, 293] on p "Add" at bounding box center [84, 294] width 11 height 8
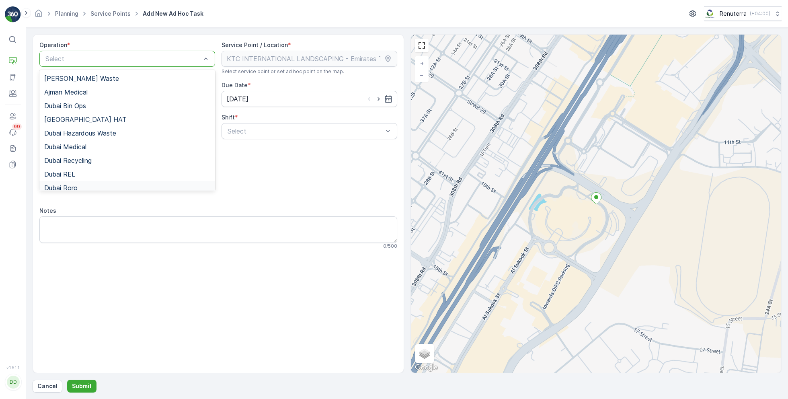
click at [82, 187] on div "Dubai Roro" at bounding box center [127, 187] width 166 height 7
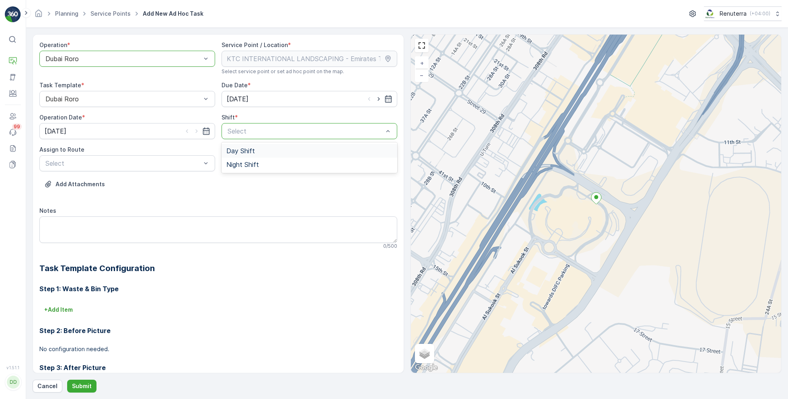
click at [228, 152] on span "Day Shift" at bounding box center [240, 150] width 29 height 7
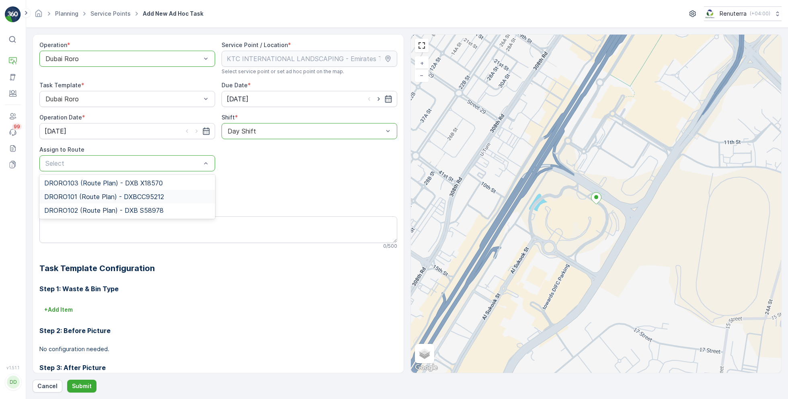
click at [95, 200] on div "DRORO101 (Route Plan) - DXBCC95212" at bounding box center [127, 197] width 176 height 14
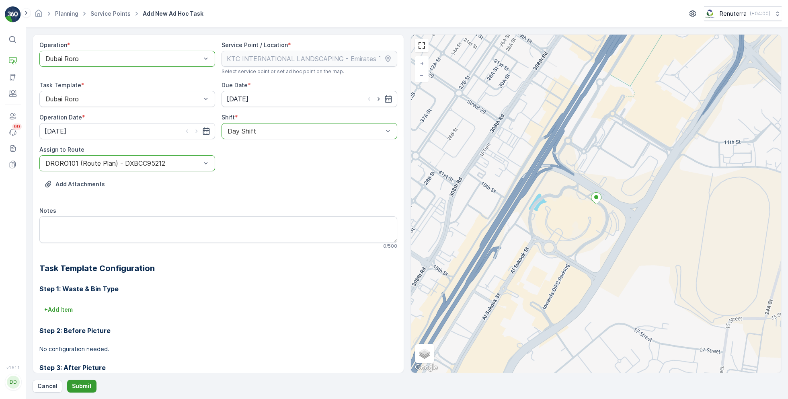
click at [86, 381] on button "Submit" at bounding box center [81, 385] width 29 height 13
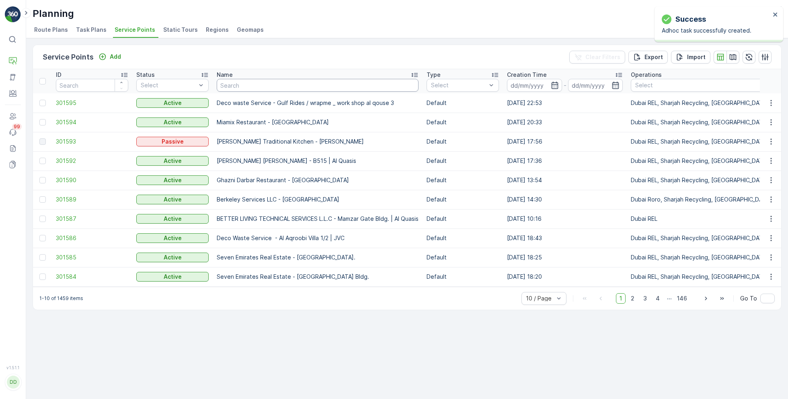
click at [264, 86] on input "text" at bounding box center [318, 85] width 202 height 13
paste input "[PERSON_NAME] Project (EM836) - [PERSON_NAME]"
type input "[PERSON_NAME] Project (EM836) - [PERSON_NAME]"
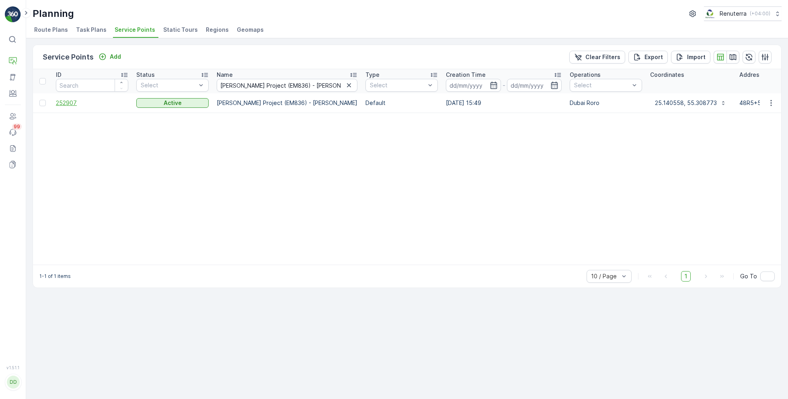
click at [67, 102] on span "252907" at bounding box center [92, 103] width 72 height 8
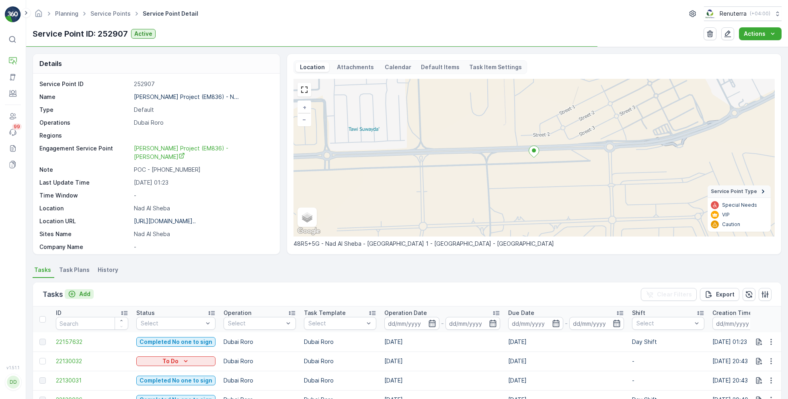
click at [80, 292] on p "Add" at bounding box center [84, 294] width 11 height 8
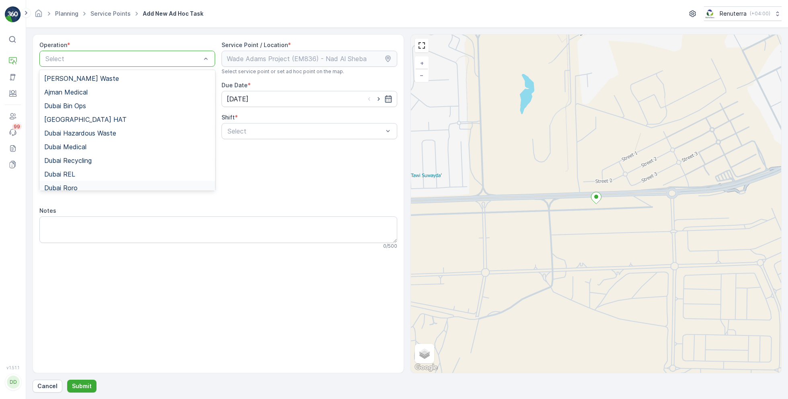
click at [81, 187] on div "Dubai Roro" at bounding box center [127, 187] width 166 height 7
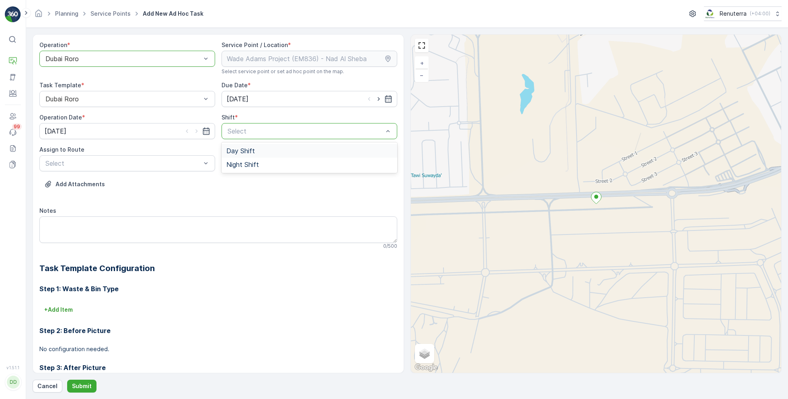
click at [231, 154] on span "Day Shift" at bounding box center [240, 150] width 29 height 7
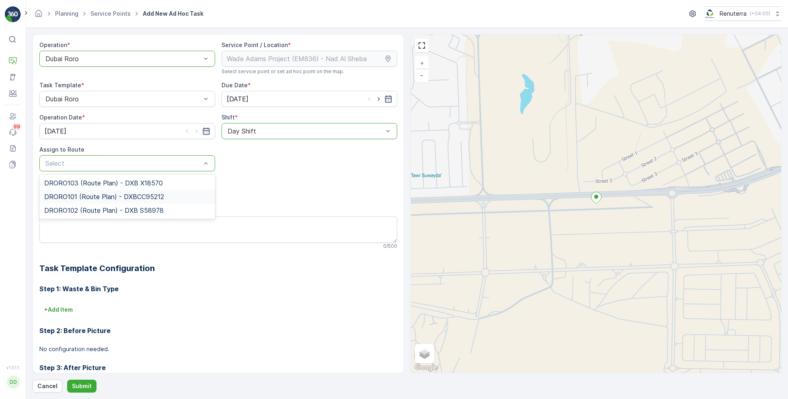
click at [104, 195] on span "DRORO101 (Route Plan) - DXBCC95212" at bounding box center [104, 196] width 120 height 7
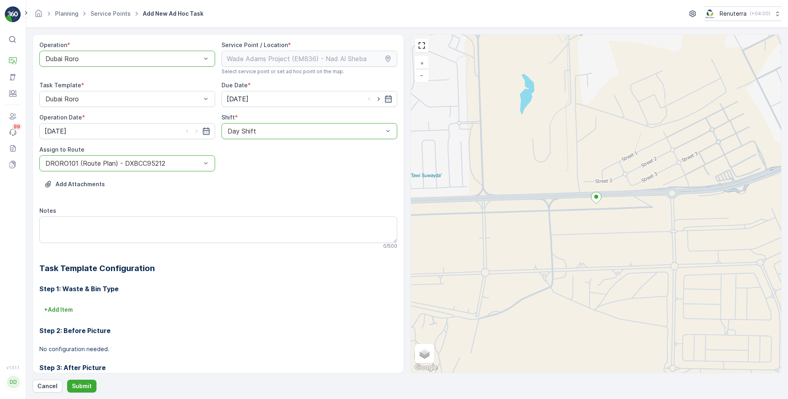
click at [133, 162] on div at bounding box center [123, 163] width 157 height 7
click at [100, 181] on span "DRORO103 (Route Plan) - DXB X18570" at bounding box center [103, 182] width 119 height 7
click at [82, 388] on p "Submit" at bounding box center [82, 386] width 20 height 8
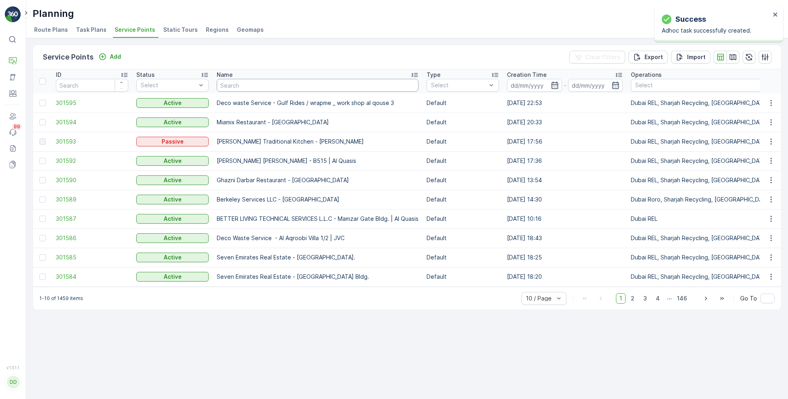
click at [252, 88] on input "text" at bounding box center [318, 85] width 202 height 13
paste input "KTC INTERNATIONAL LANDSCAPING - [GEOGRAPHIC_DATA] - SZR"
type input "KTC INTERNATIONAL LANDSCAPING - [GEOGRAPHIC_DATA] - SZR"
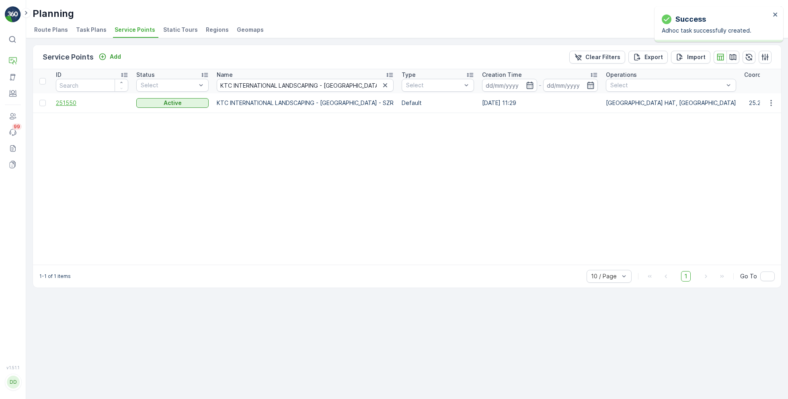
click at [75, 99] on span "251550" at bounding box center [92, 103] width 72 height 8
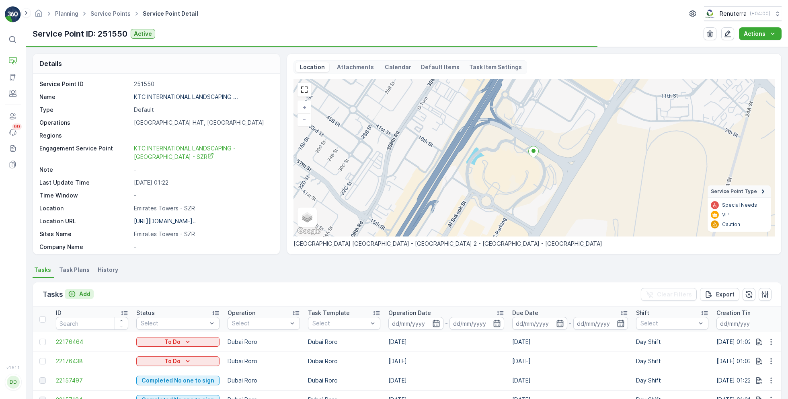
click at [80, 291] on p "Add" at bounding box center [84, 294] width 11 height 8
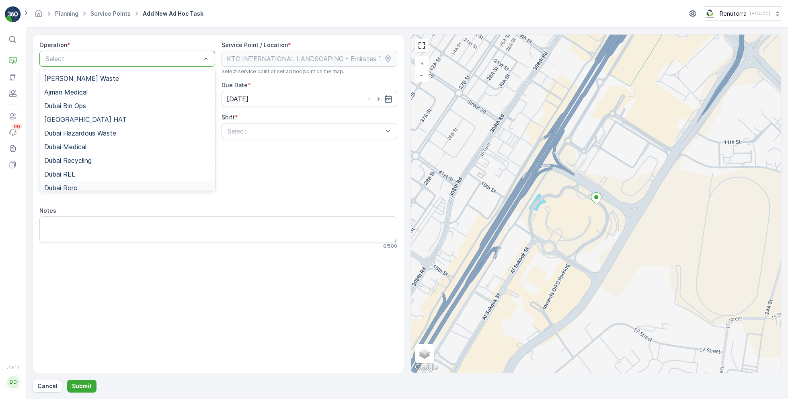
click at [76, 184] on span "Dubai Roro" at bounding box center [60, 187] width 33 height 7
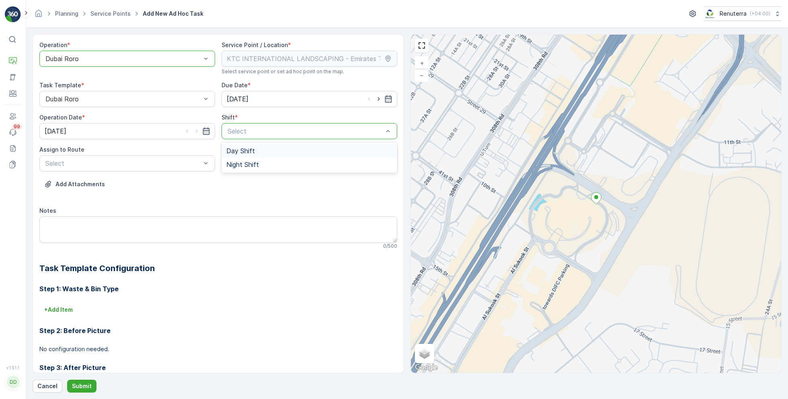
click at [242, 150] on span "Day Shift" at bounding box center [240, 150] width 29 height 7
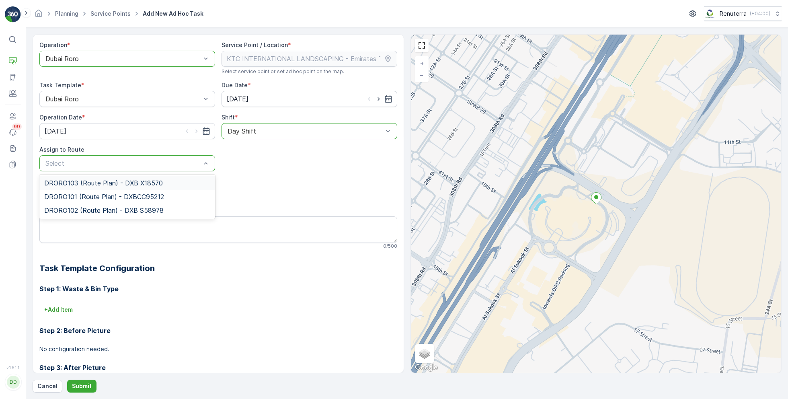
click at [83, 183] on span "DRORO103 (Route Plan) - DXB X18570" at bounding box center [103, 182] width 119 height 7
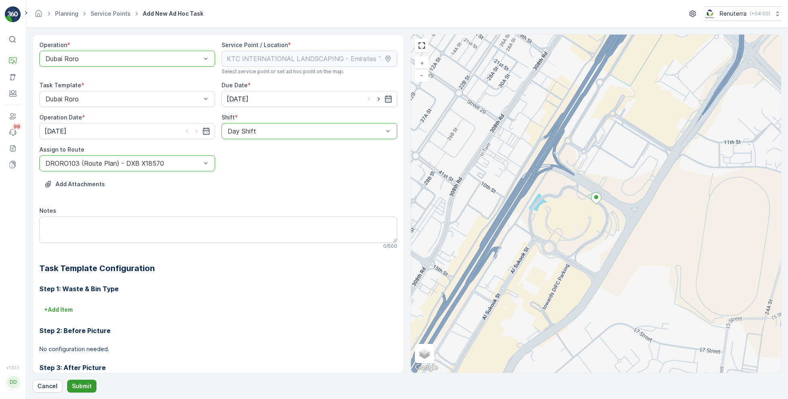
click at [82, 383] on p "Submit" at bounding box center [82, 386] width 20 height 8
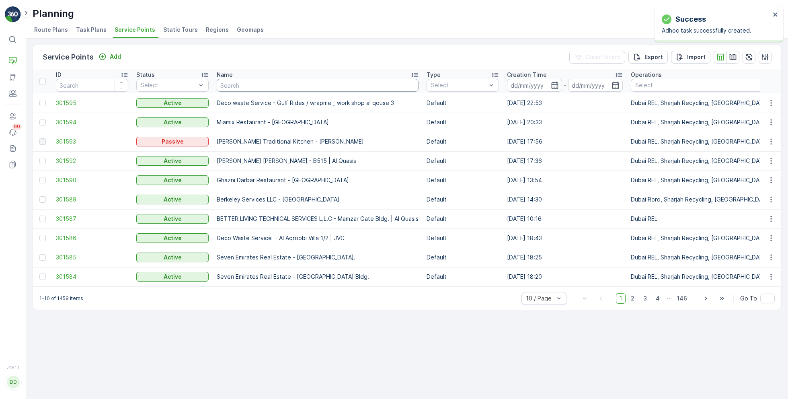
click at [274, 80] on input "text" at bounding box center [318, 85] width 202 height 13
paste input "Berkely Al marooj Furjan"
type input "Berkely Al marooj Furjan"
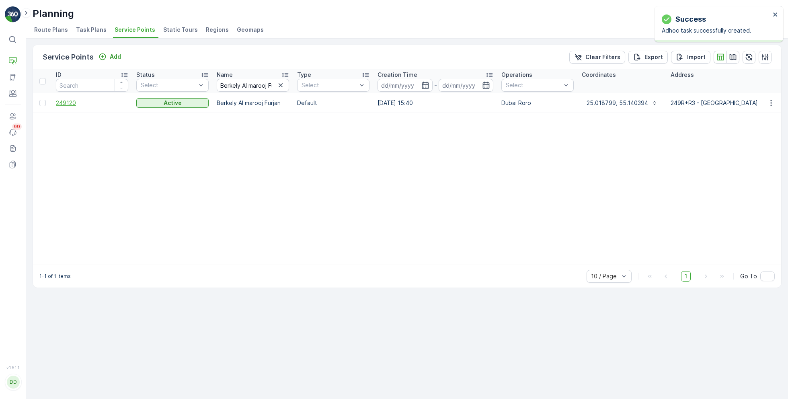
click at [69, 102] on span "249120" at bounding box center [92, 103] width 72 height 8
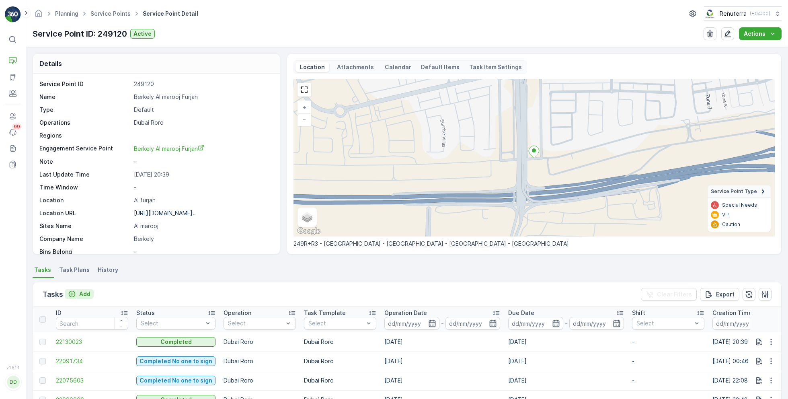
click at [82, 290] on p "Add" at bounding box center [84, 294] width 11 height 8
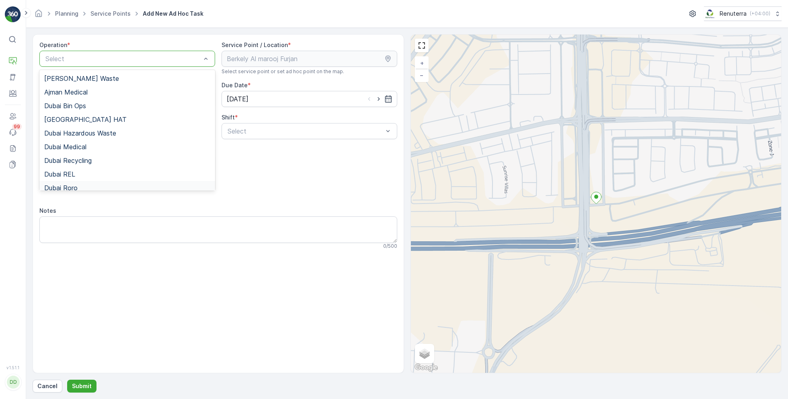
click at [79, 186] on div "Dubai Roro" at bounding box center [127, 187] width 166 height 7
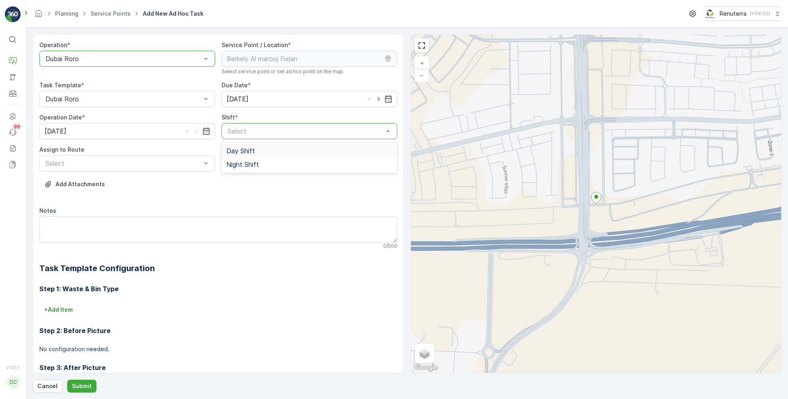
click at [250, 150] on span "Day Shift" at bounding box center [240, 150] width 29 height 7
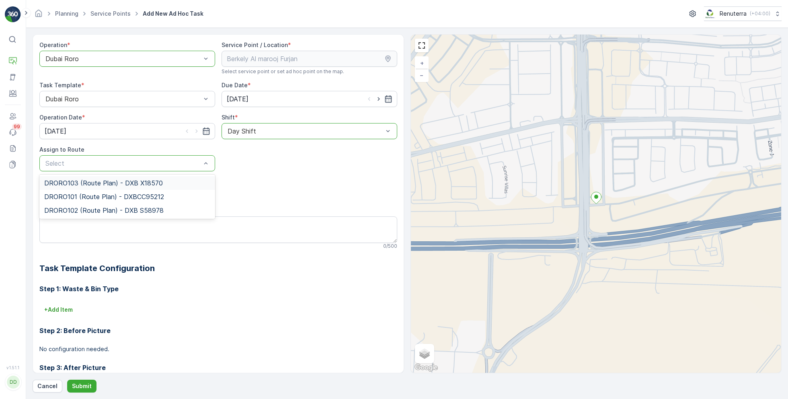
click at [91, 185] on span "DRORO103 (Route Plan) - DXB X18570" at bounding box center [103, 182] width 119 height 7
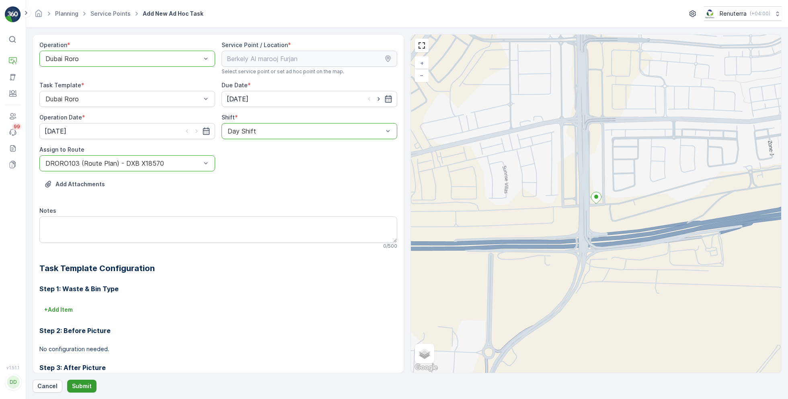
click at [83, 389] on p "Submit" at bounding box center [82, 386] width 20 height 8
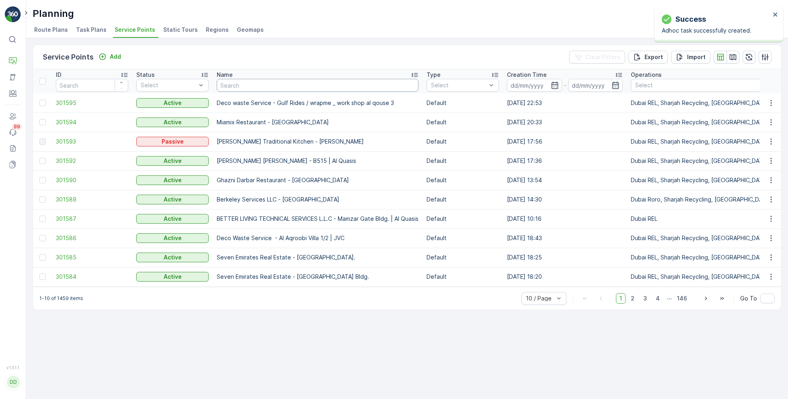
click at [252, 80] on input "text" at bounding box center [318, 85] width 202 height 13
paste input "KTC INTERNATIONAL LANDSCAPING - [GEOGRAPHIC_DATA] - SZR"
type input "KTC INTERNATIONAL LANDSCAPING - [GEOGRAPHIC_DATA] - SZR"
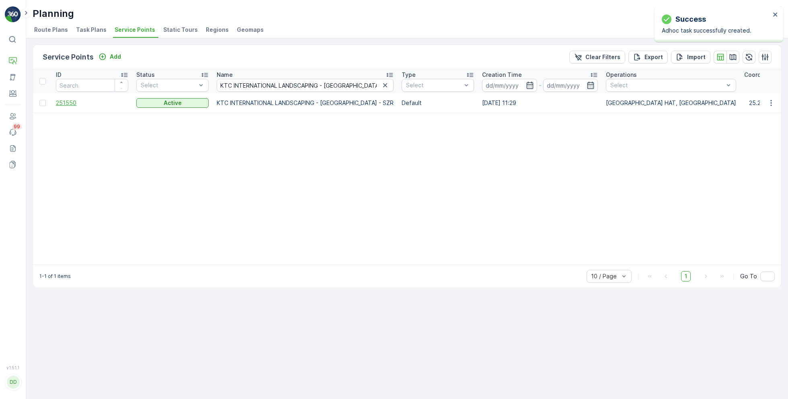
click at [77, 100] on span "251550" at bounding box center [92, 103] width 72 height 8
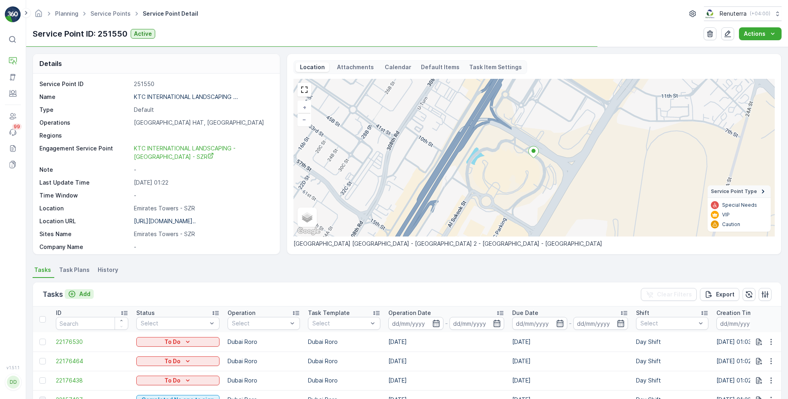
click at [82, 290] on p "Add" at bounding box center [84, 294] width 11 height 8
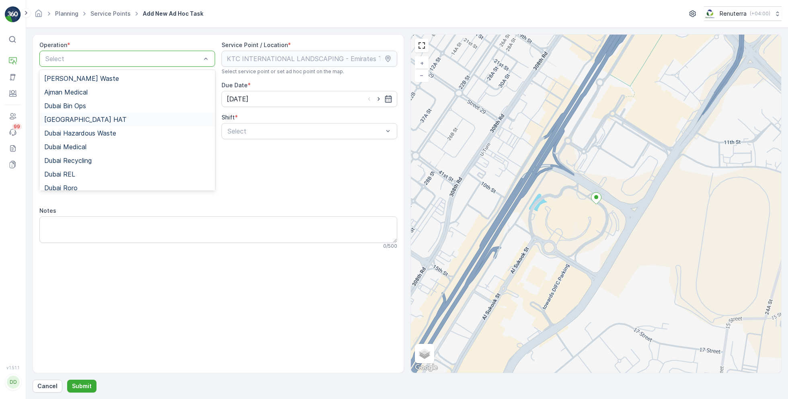
click at [77, 116] on div "[GEOGRAPHIC_DATA] HAT" at bounding box center [127, 119] width 166 height 7
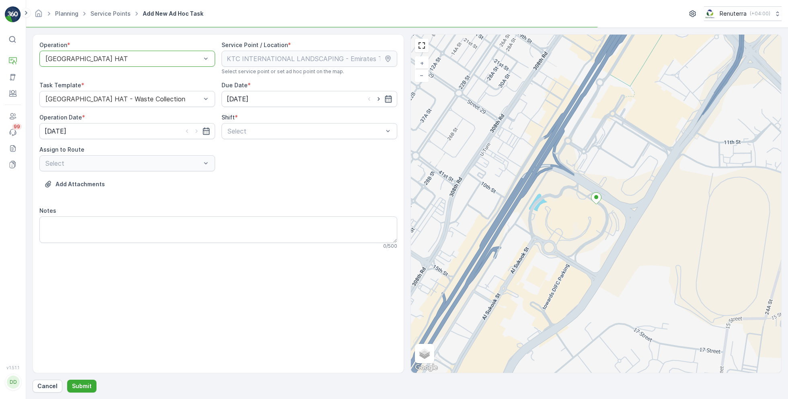
click at [110, 55] on div at bounding box center [123, 58] width 157 height 7
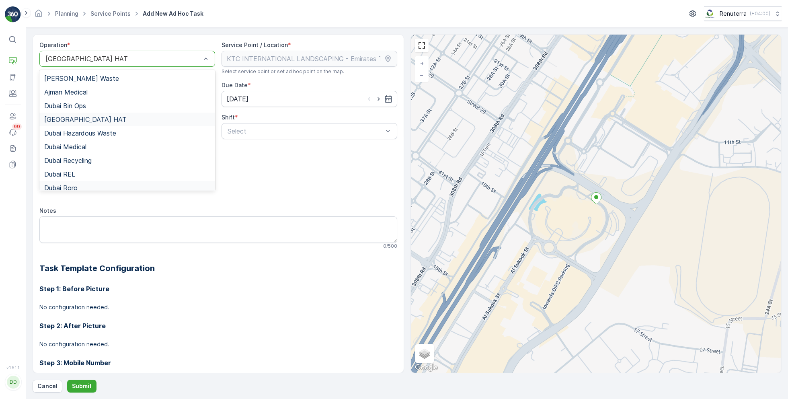
click at [76, 185] on span "Dubai Roro" at bounding box center [60, 187] width 33 height 7
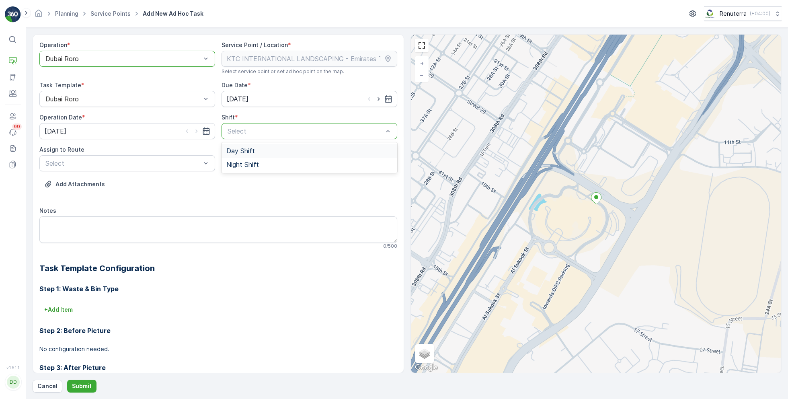
click at [234, 151] on span "Day Shift" at bounding box center [240, 150] width 29 height 7
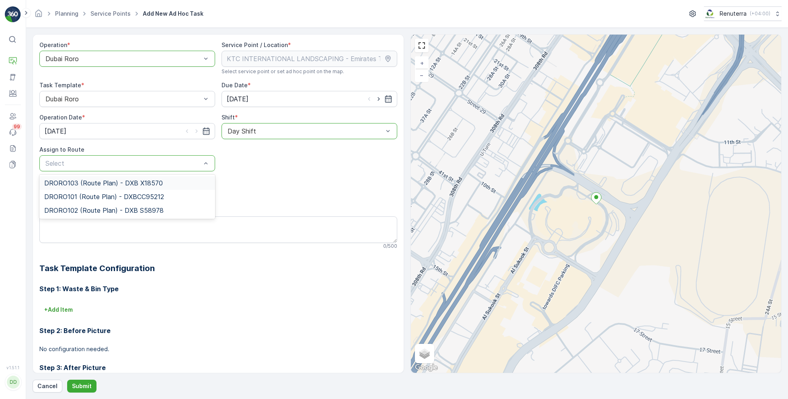
click at [119, 183] on span "DRORO103 (Route Plan) - DXB X18570" at bounding box center [103, 182] width 119 height 7
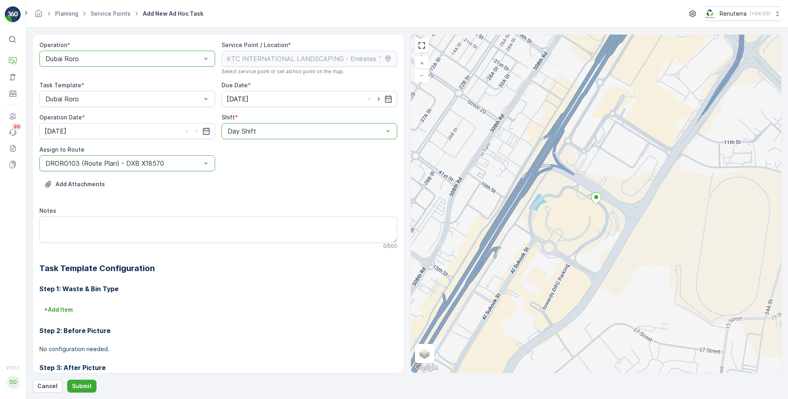
click at [88, 374] on div "Operation * option Dubai Roro, selected. [GEOGRAPHIC_DATA] Roro Service Point /…" at bounding box center [407, 213] width 749 height 358
click at [84, 383] on p "Submit" at bounding box center [82, 386] width 20 height 8
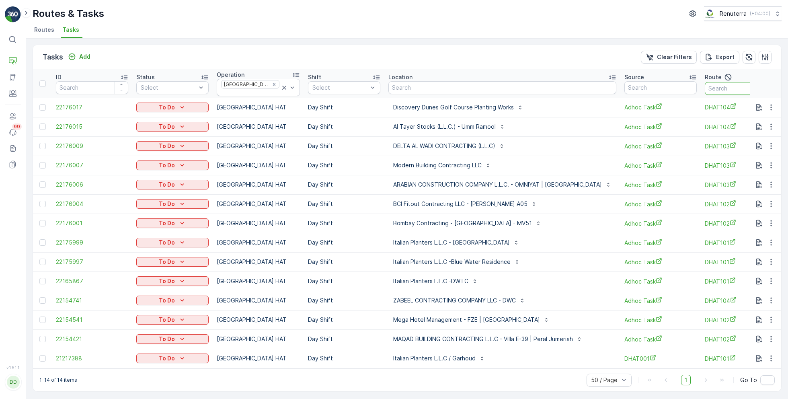
click at [707, 85] on input "text" at bounding box center [741, 88] width 72 height 13
type input "101"
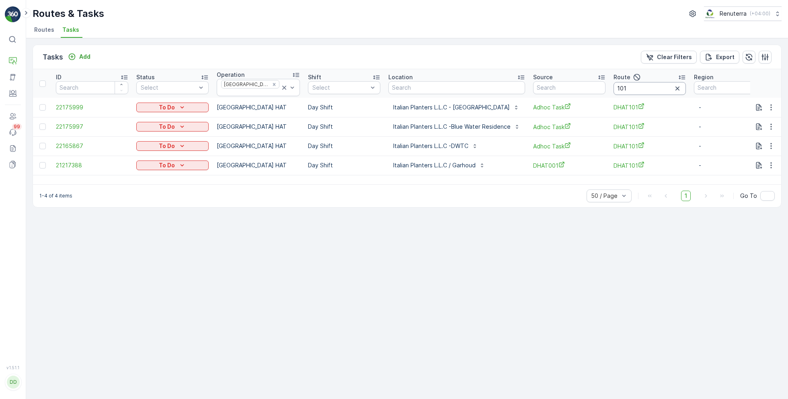
click at [623, 83] on input "101" at bounding box center [649, 88] width 72 height 13
type input "102"
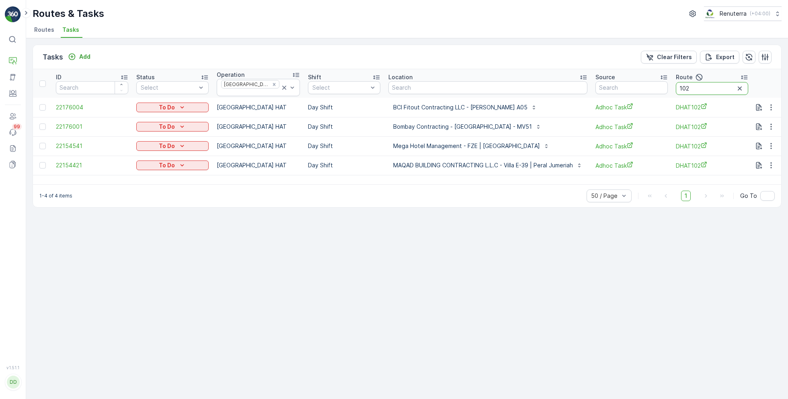
click at [693, 88] on input "102" at bounding box center [712, 88] width 72 height 13
type input "103"
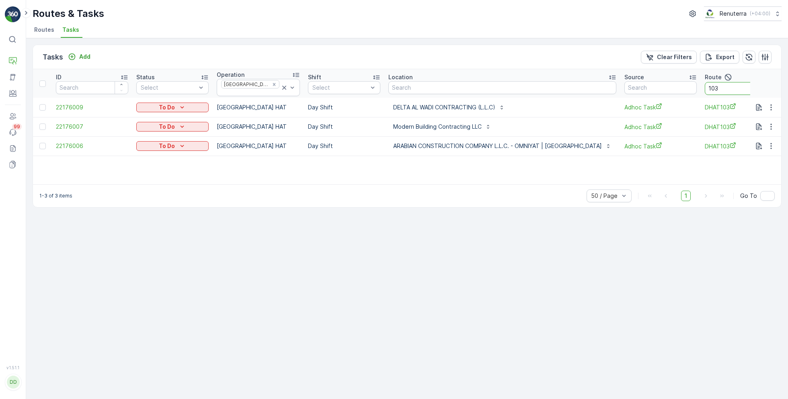
click at [705, 85] on input "103" at bounding box center [741, 88] width 72 height 13
type input "104"
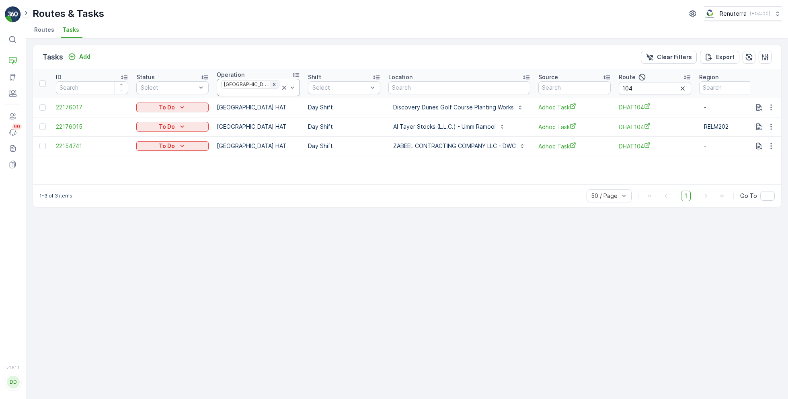
click at [271, 85] on icon "Remove Dubai HAT" at bounding box center [274, 85] width 6 height 6
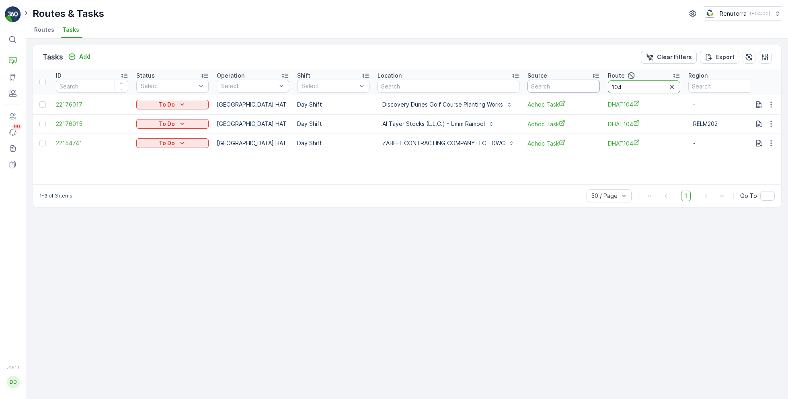
drag, startPoint x: 629, startPoint y: 85, endPoint x: 584, endPoint y: 84, distance: 44.6
click at [584, 84] on tr "ID Status Select Operation Select Shift Select Location Source Route 104 Region" at bounding box center [414, 82] width 763 height 26
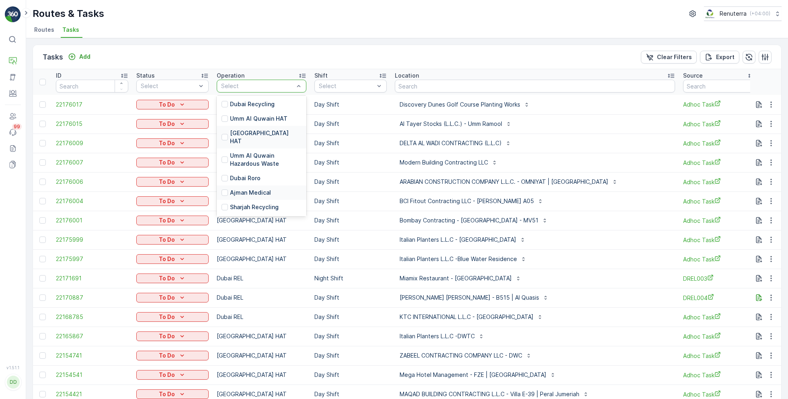
scroll to position [111, 0]
click at [259, 173] on div "Dubai Roro" at bounding box center [262, 177] width 90 height 14
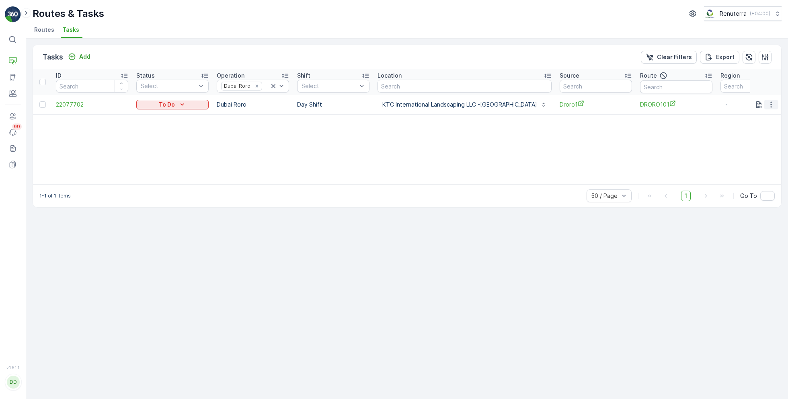
click at [776, 104] on button "button" at bounding box center [771, 105] width 14 height 10
click at [751, 150] on span "Remove from Route" at bounding box center [758, 150] width 54 height 8
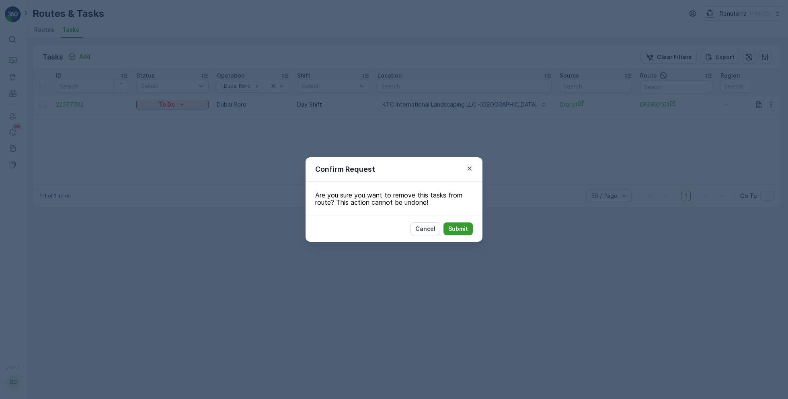
click at [451, 229] on p "Submit" at bounding box center [458, 229] width 20 height 8
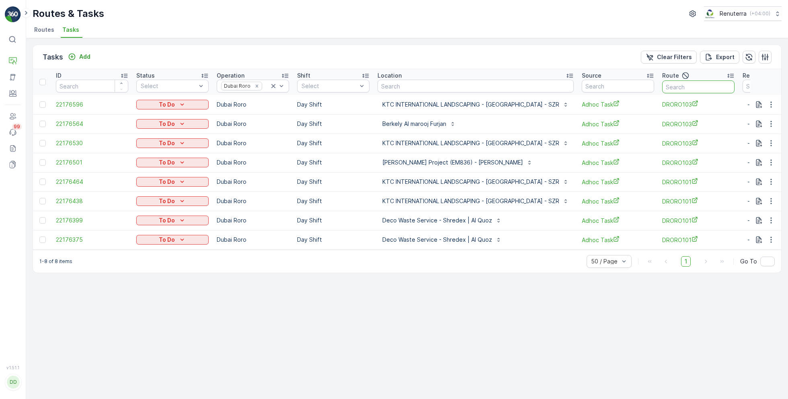
click at [679, 86] on input "text" at bounding box center [698, 86] width 72 height 13
type input "101"
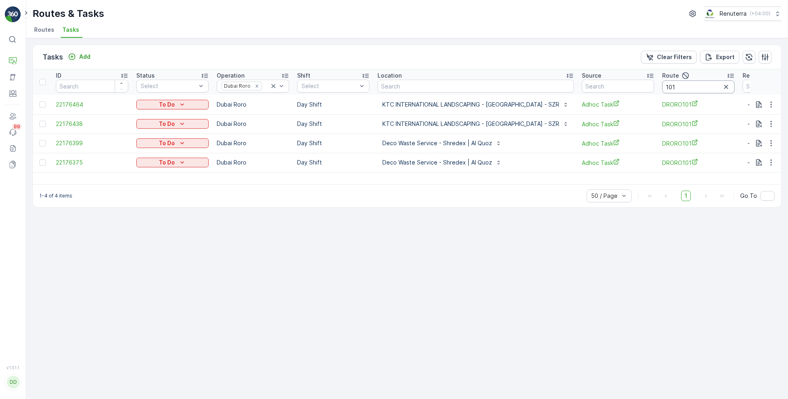
click at [667, 90] on input "101" at bounding box center [698, 86] width 72 height 13
type input "103"
